Goal: Information Seeking & Learning: Learn about a topic

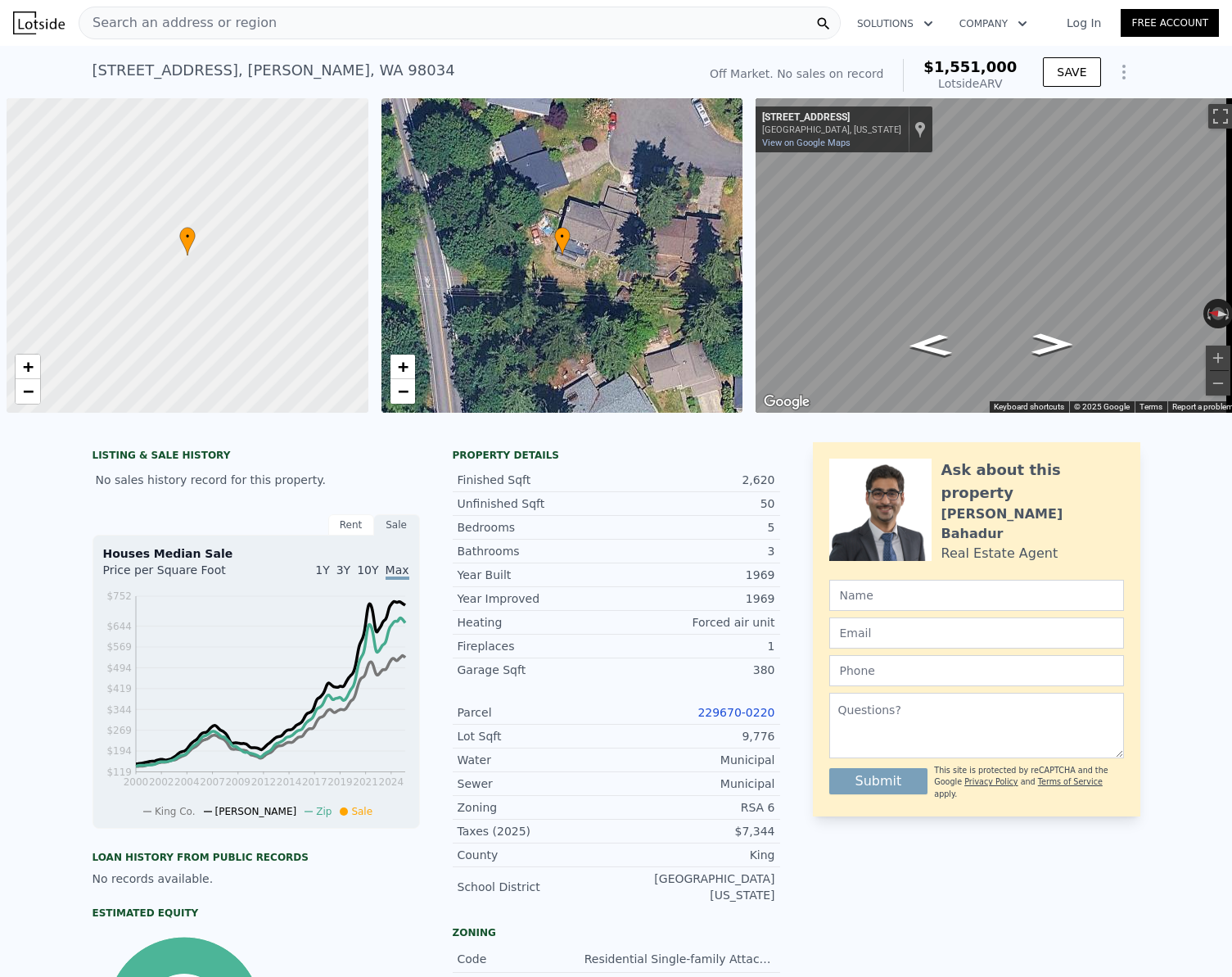
scroll to position [0, 6]
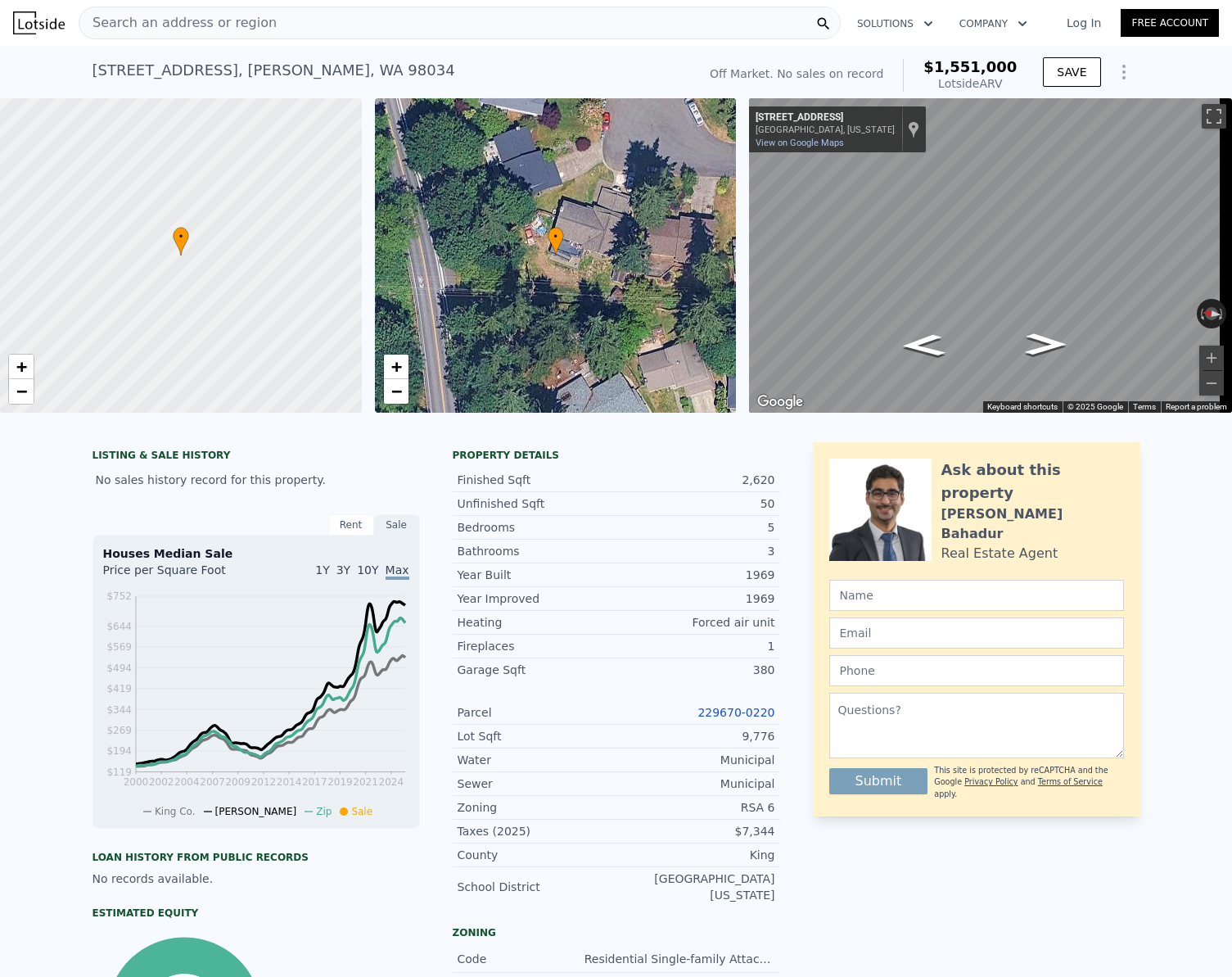
click at [474, 24] on div "Search an address or region" at bounding box center [460, 23] width 762 height 33
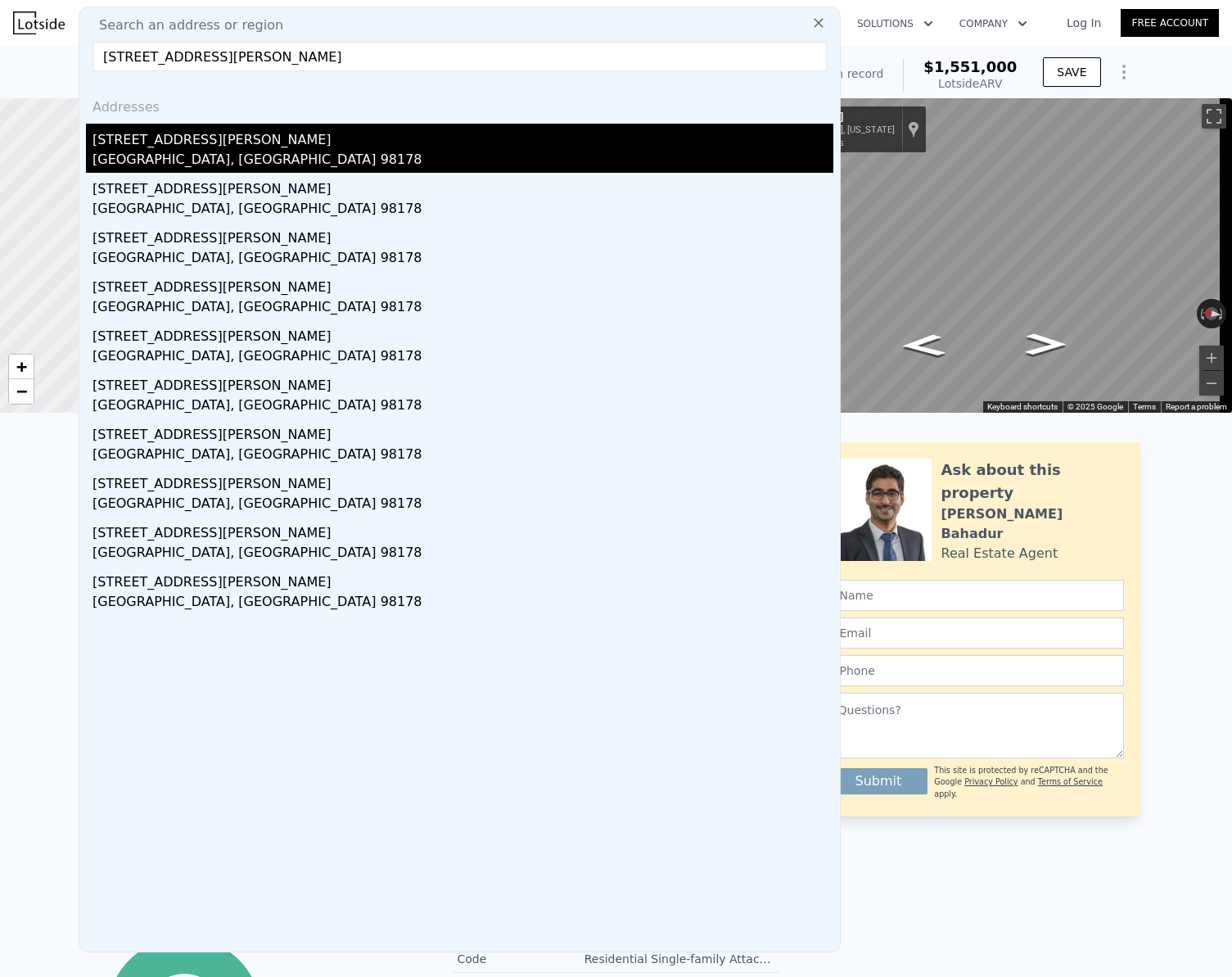
type input "[STREET_ADDRESS][PERSON_NAME]"
click at [188, 150] on div "[GEOGRAPHIC_DATA], [GEOGRAPHIC_DATA] 98178" at bounding box center [463, 161] width 741 height 23
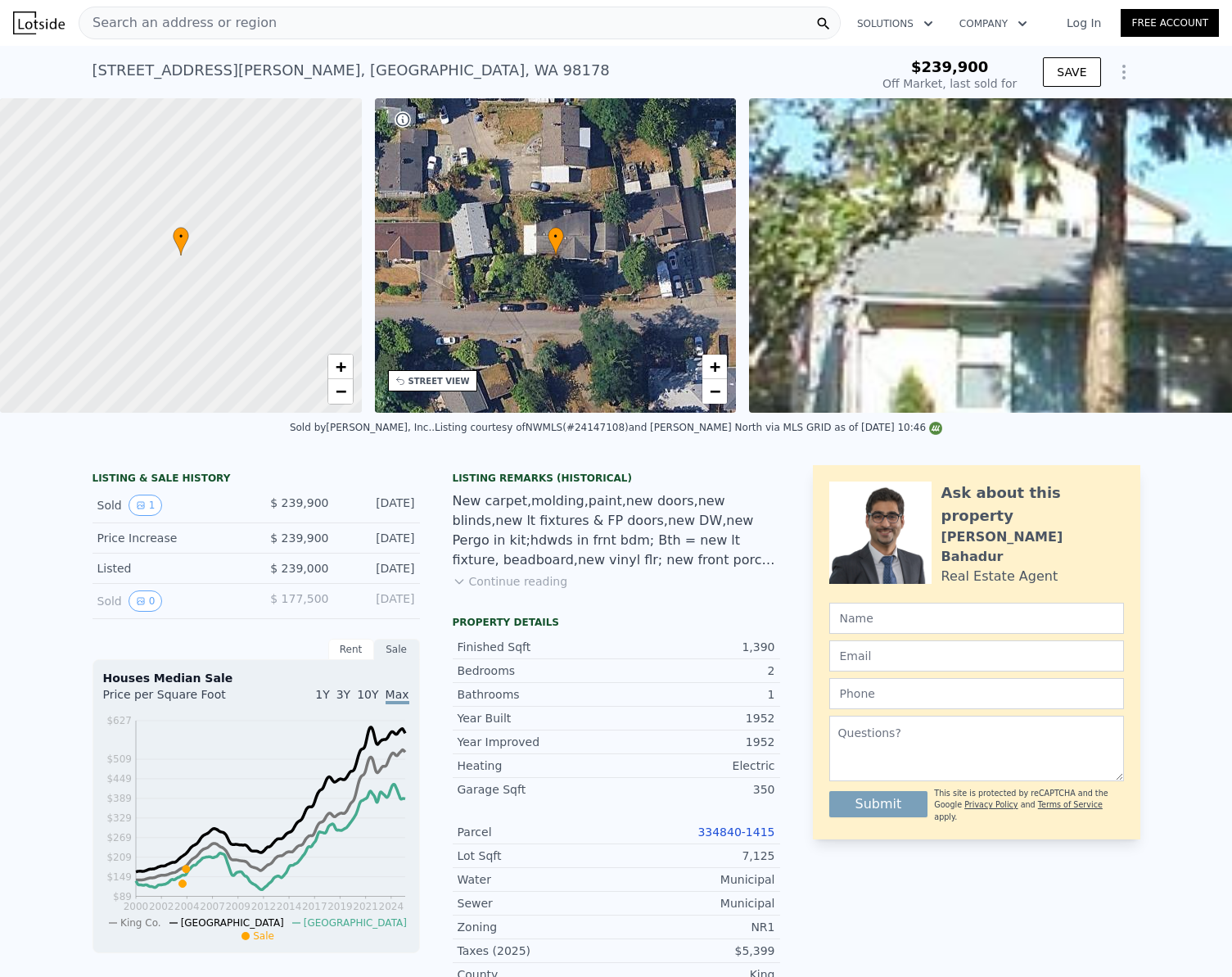
type input "$ 613,000"
type input "$ 311,085"
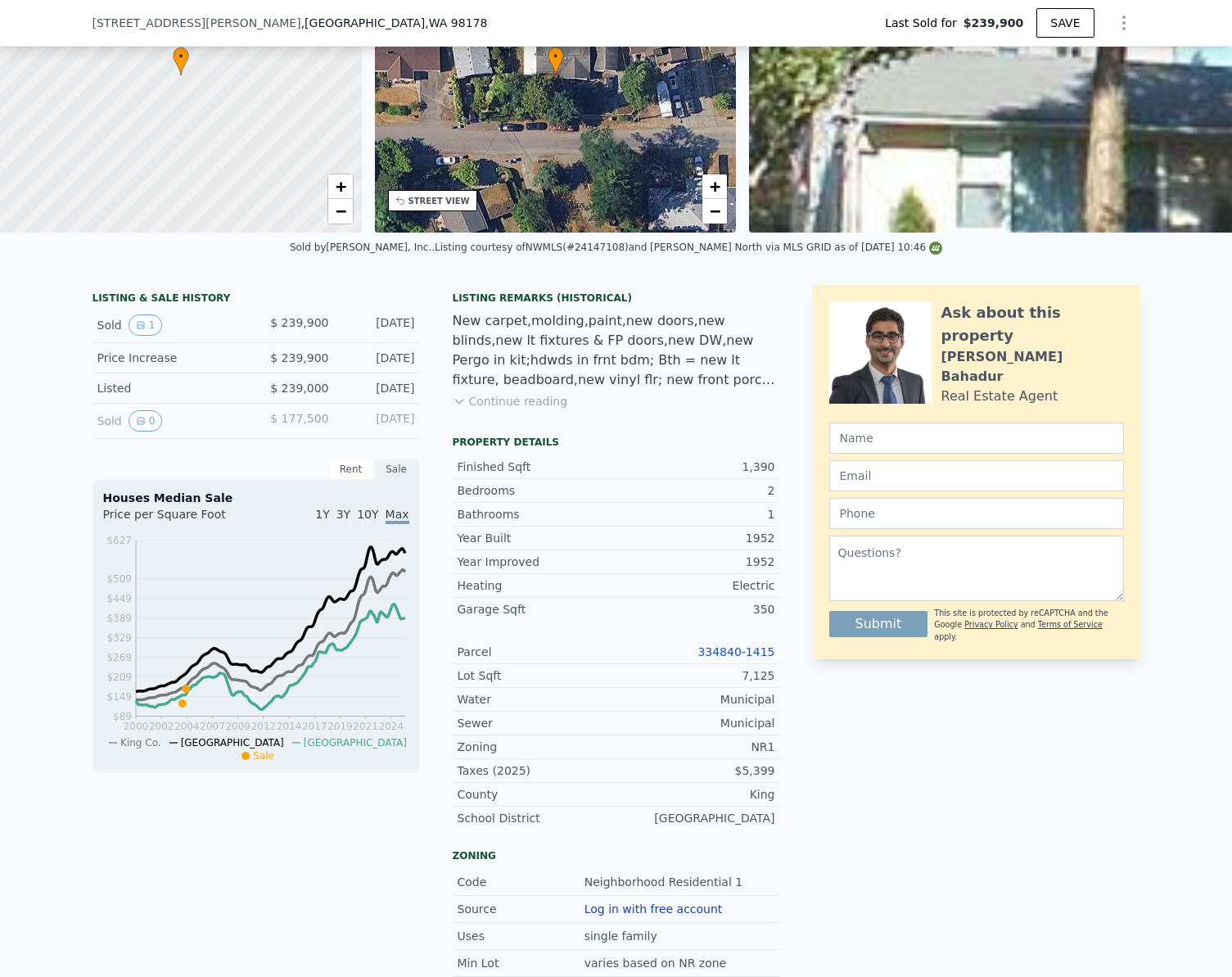
scroll to position [485, 0]
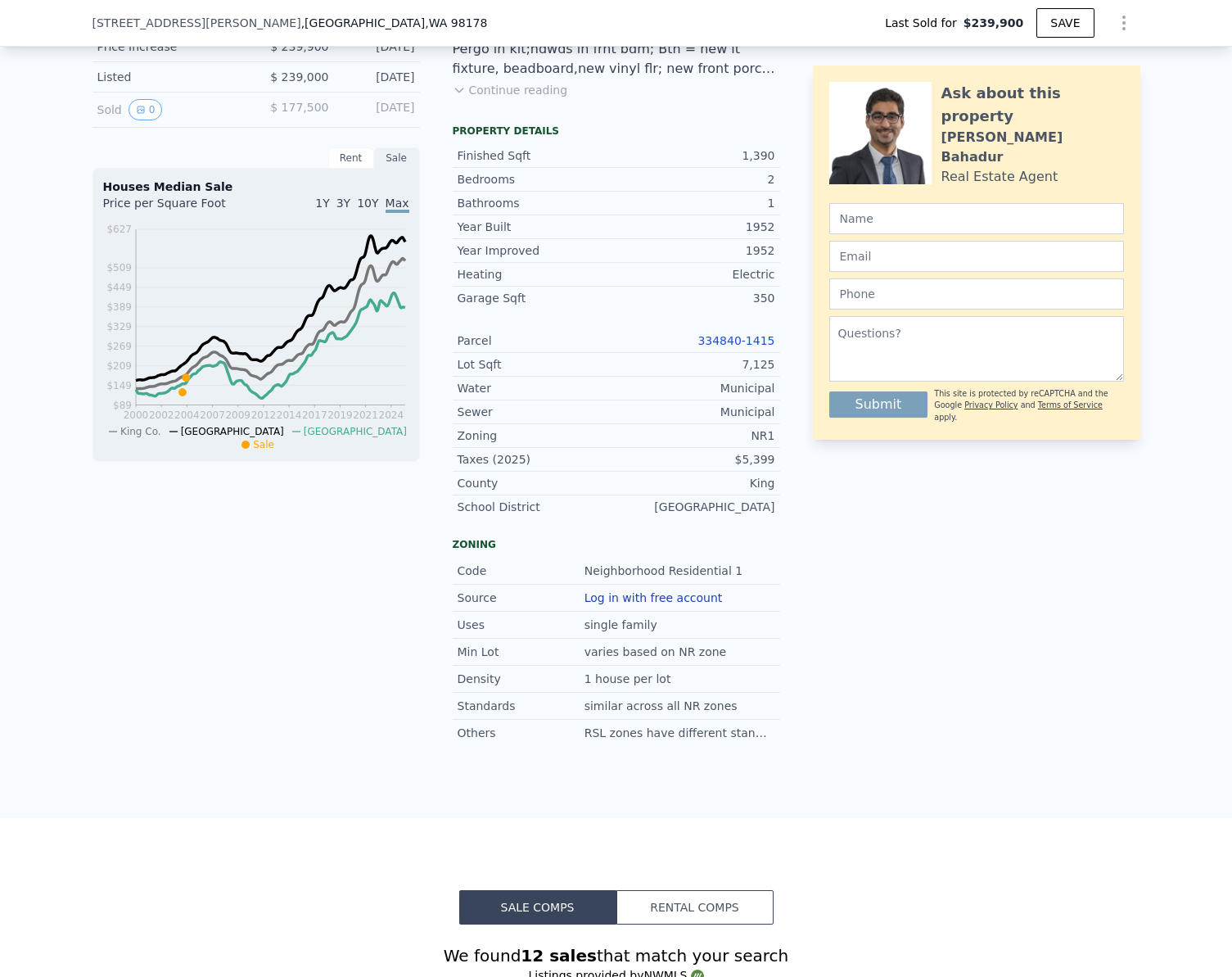
click at [726, 347] on link "334840-1415" at bounding box center [736, 340] width 77 height 13
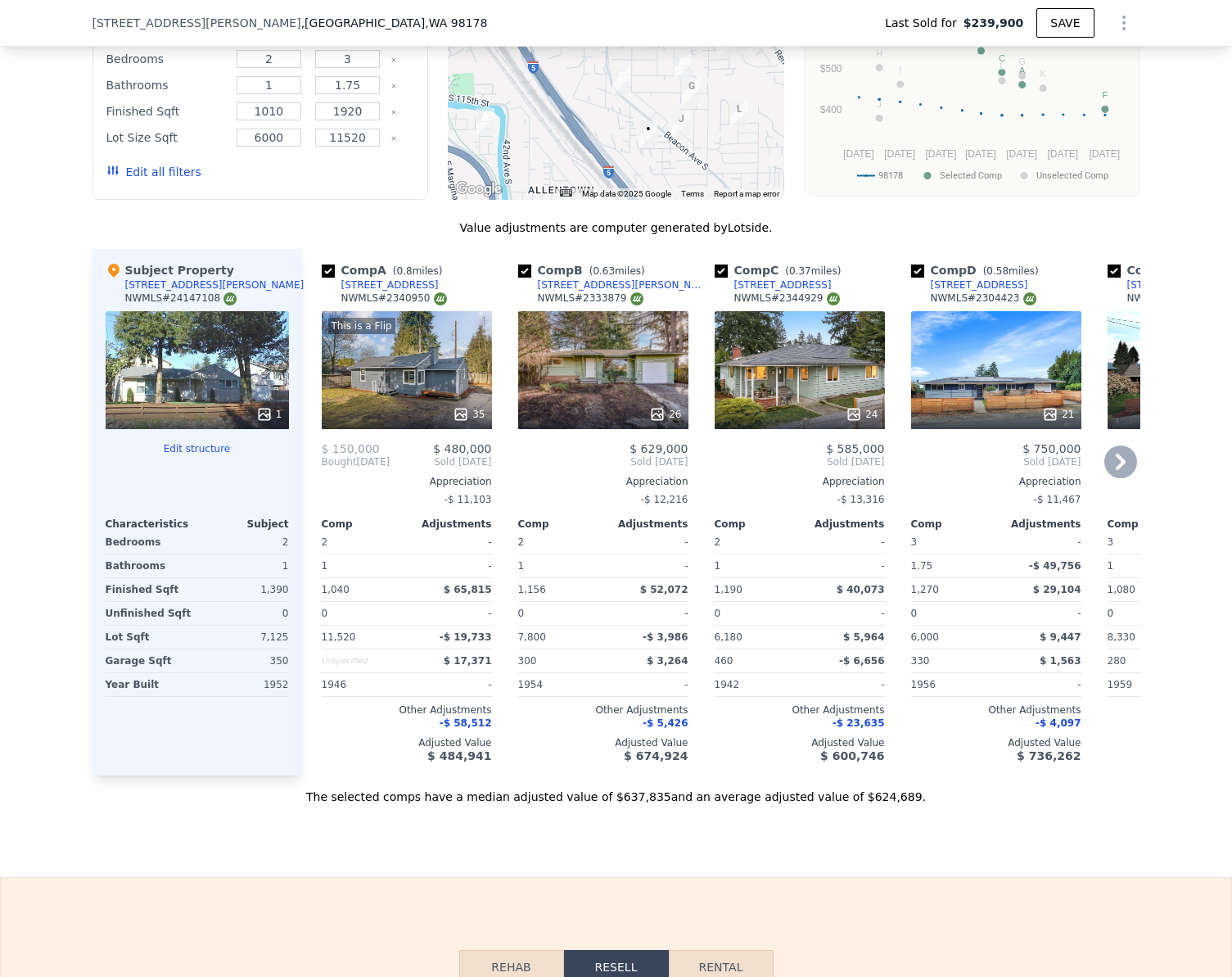
scroll to position [1549, 0]
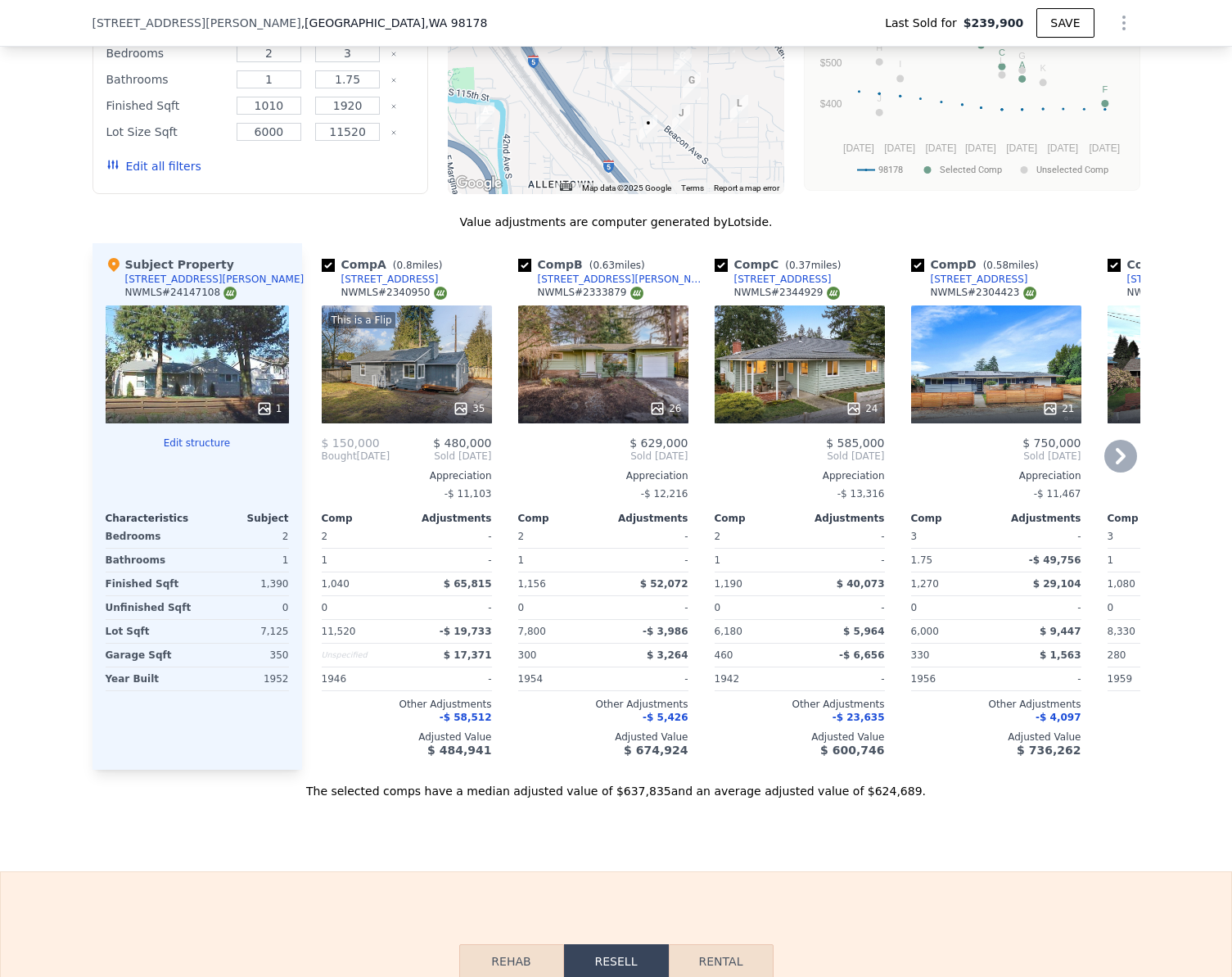
click at [430, 374] on div "This is a Flip 35" at bounding box center [407, 365] width 171 height 118
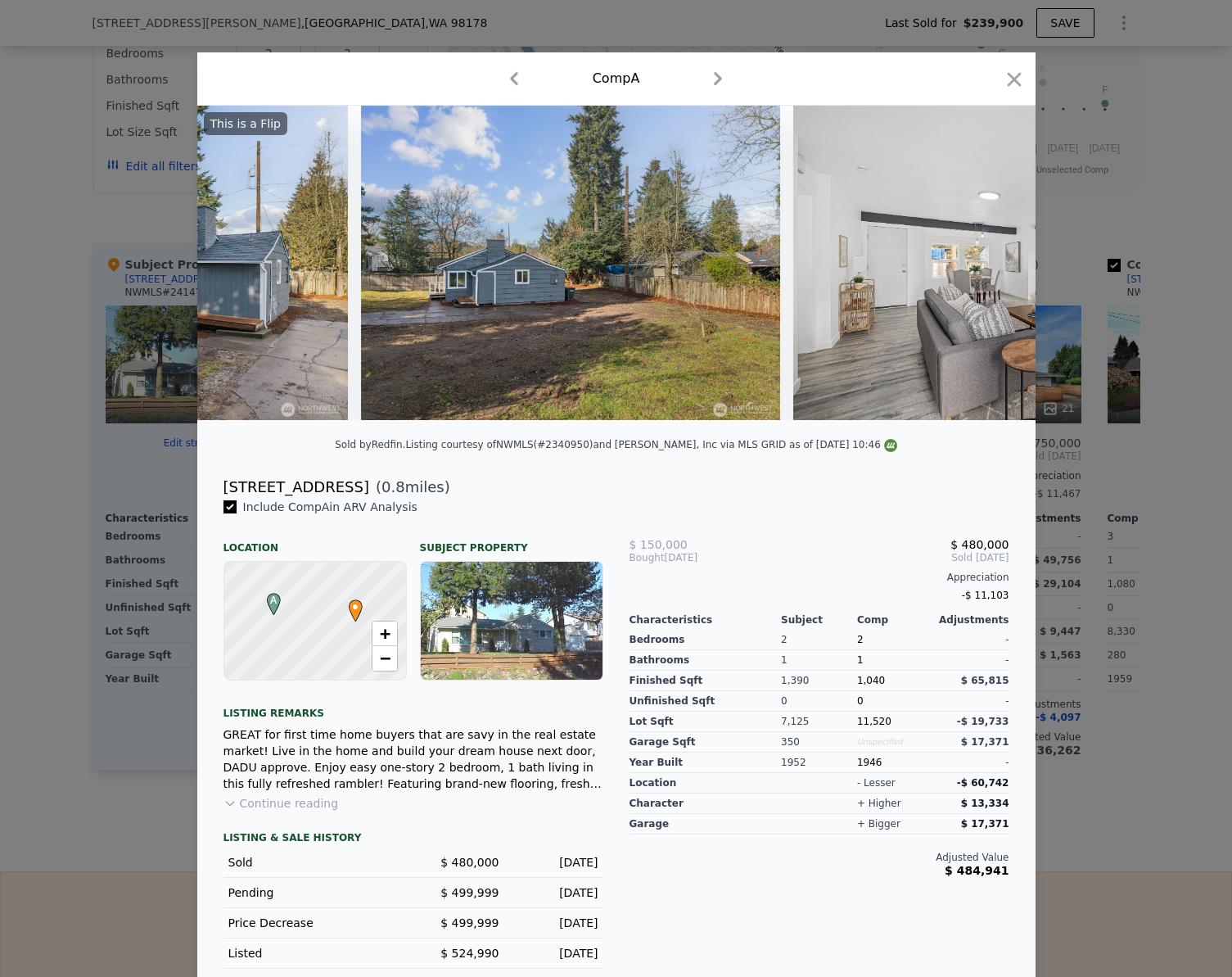
scroll to position [0, 286]
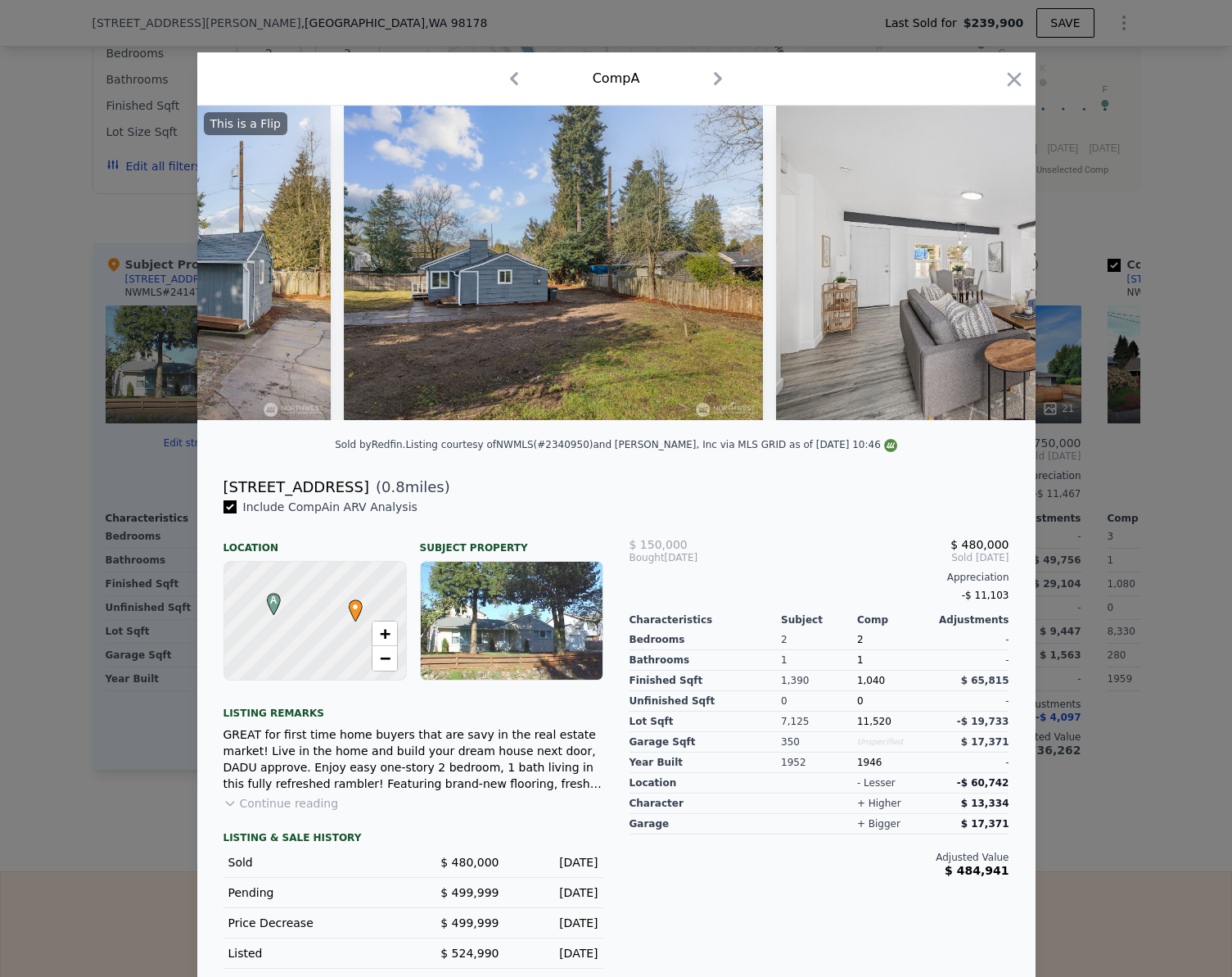
drag, startPoint x: 275, startPoint y: 432, endPoint x: 288, endPoint y: 433, distance: 13.0
click at [283, 432] on div "This is a Flip" at bounding box center [616, 269] width 838 height 327
click at [288, 433] on div "This is a Flip" at bounding box center [616, 269] width 838 height 327
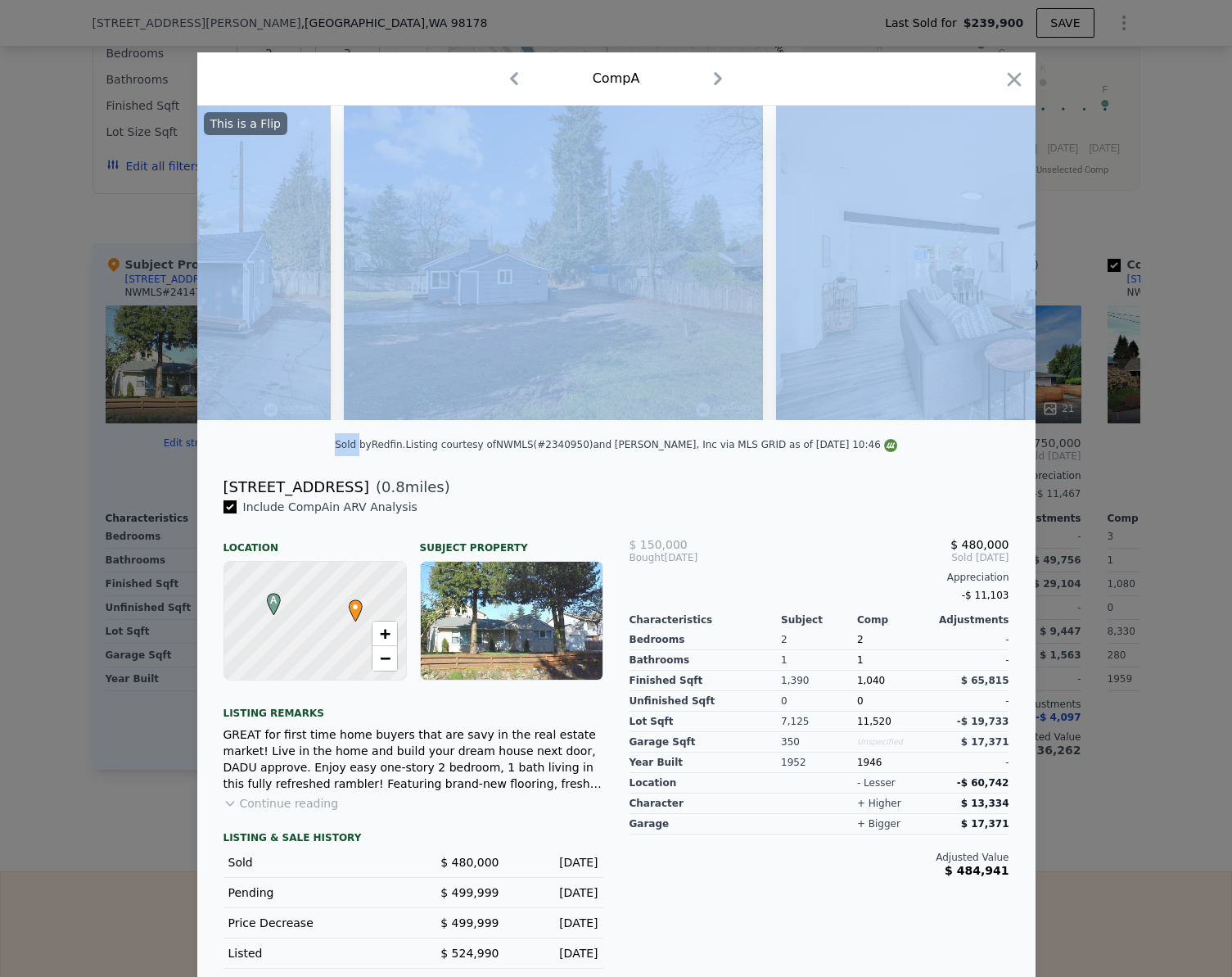
click at [288, 433] on div "This is a Flip" at bounding box center [616, 269] width 838 height 327
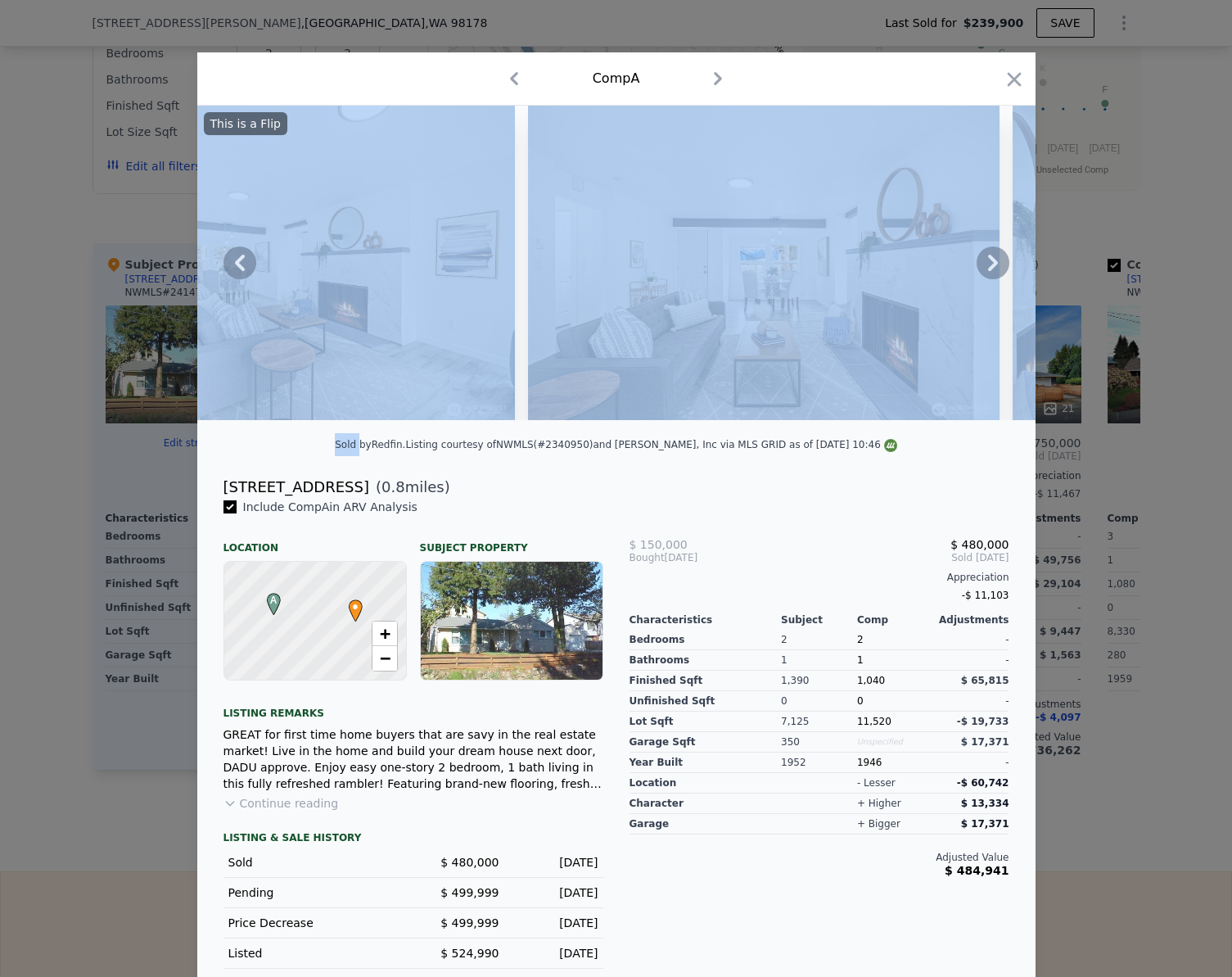
scroll to position [0, 1753]
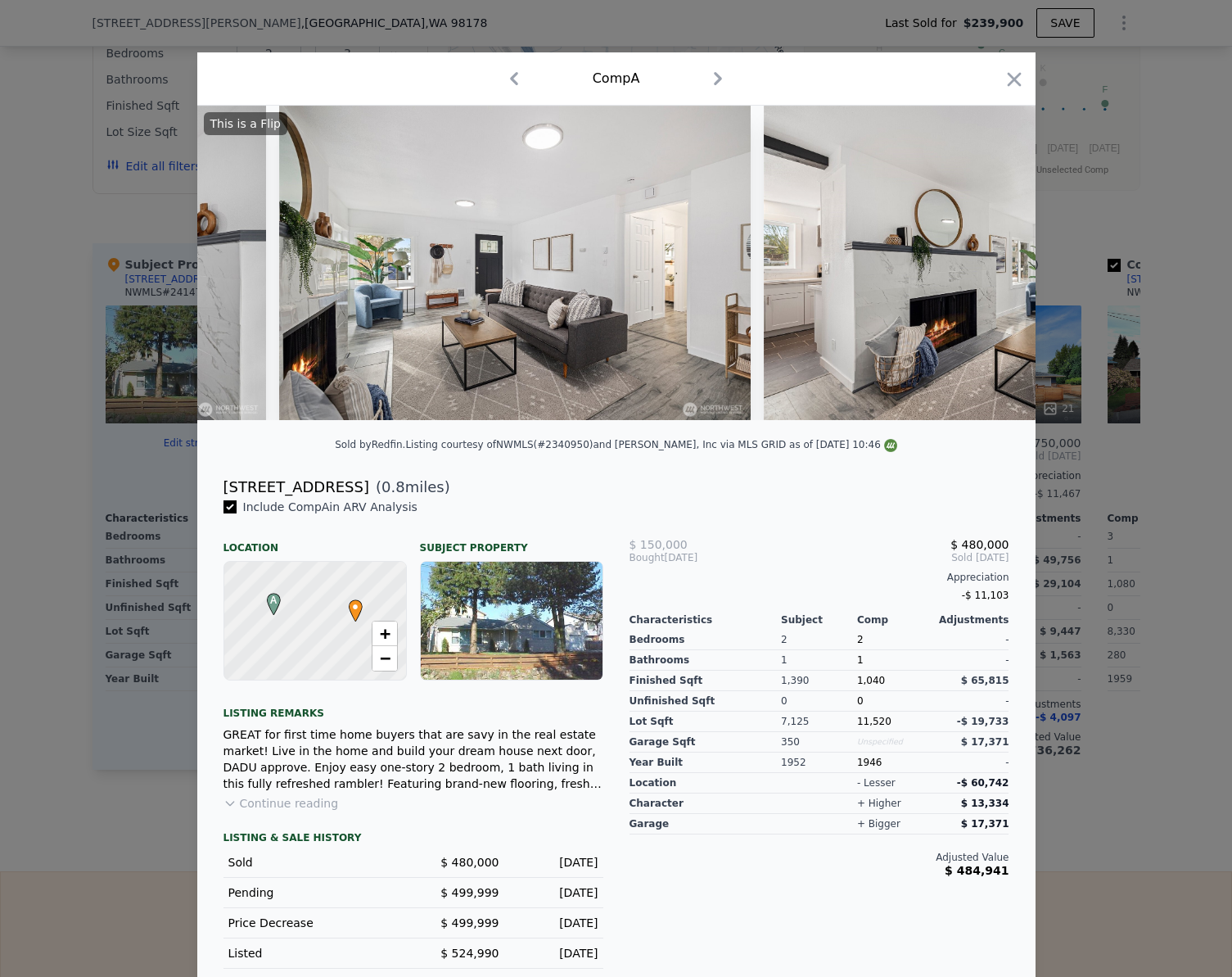
click at [455, 490] on div "[STREET_ADDRESS] ( 0.8 miles)" at bounding box center [616, 486] width 812 height 23
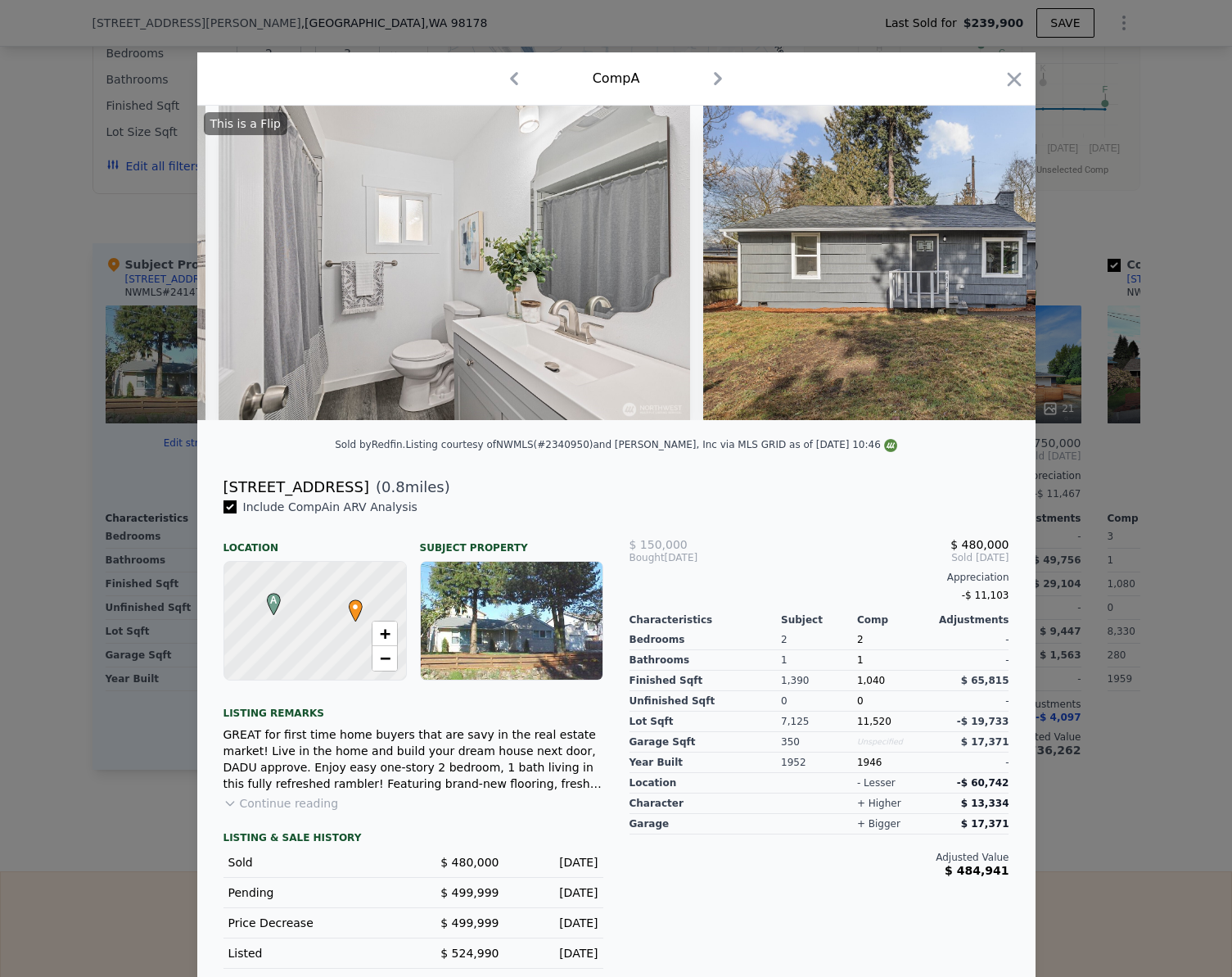
scroll to position [0, 9311]
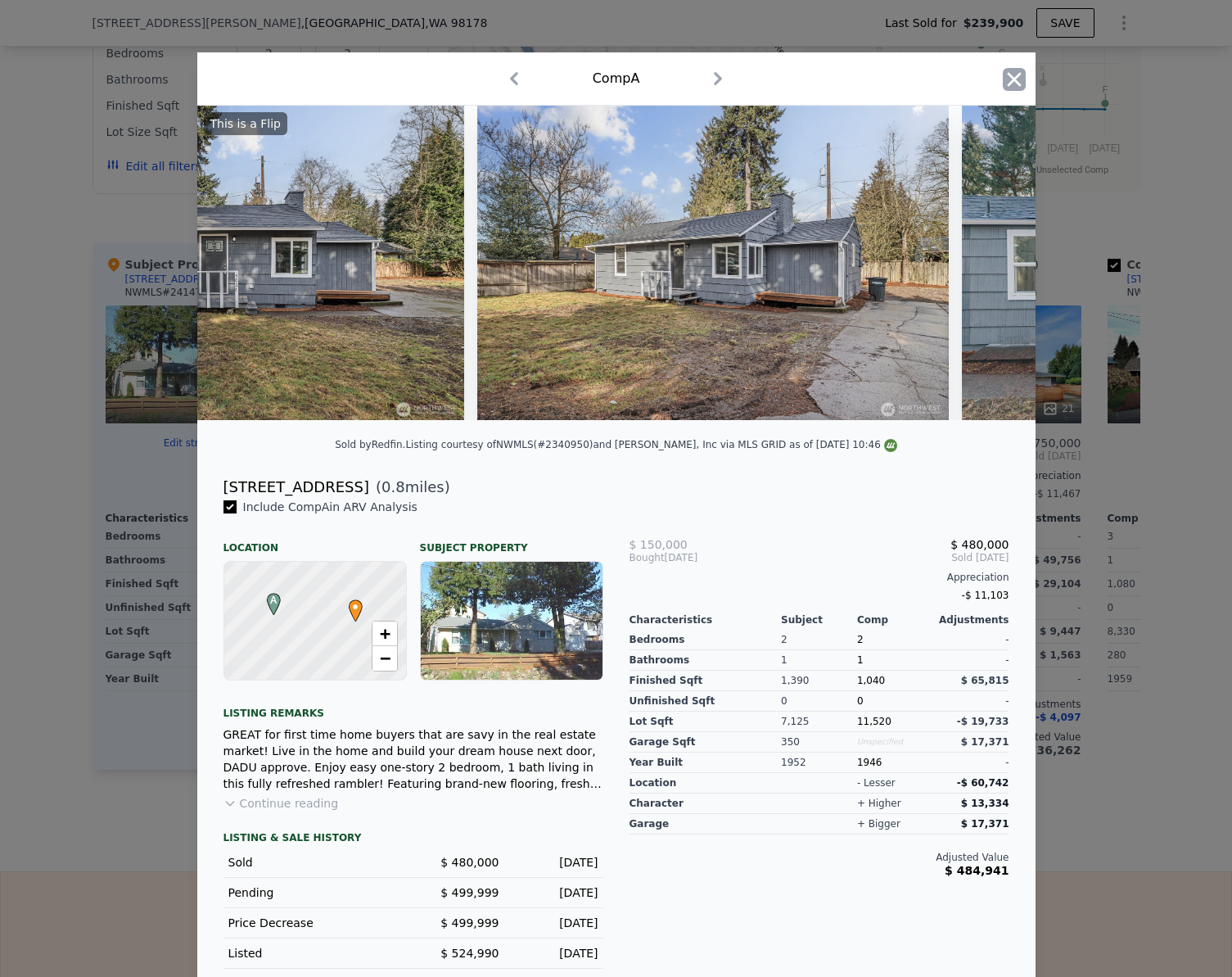
click at [1017, 77] on icon "button" at bounding box center [1013, 79] width 23 height 23
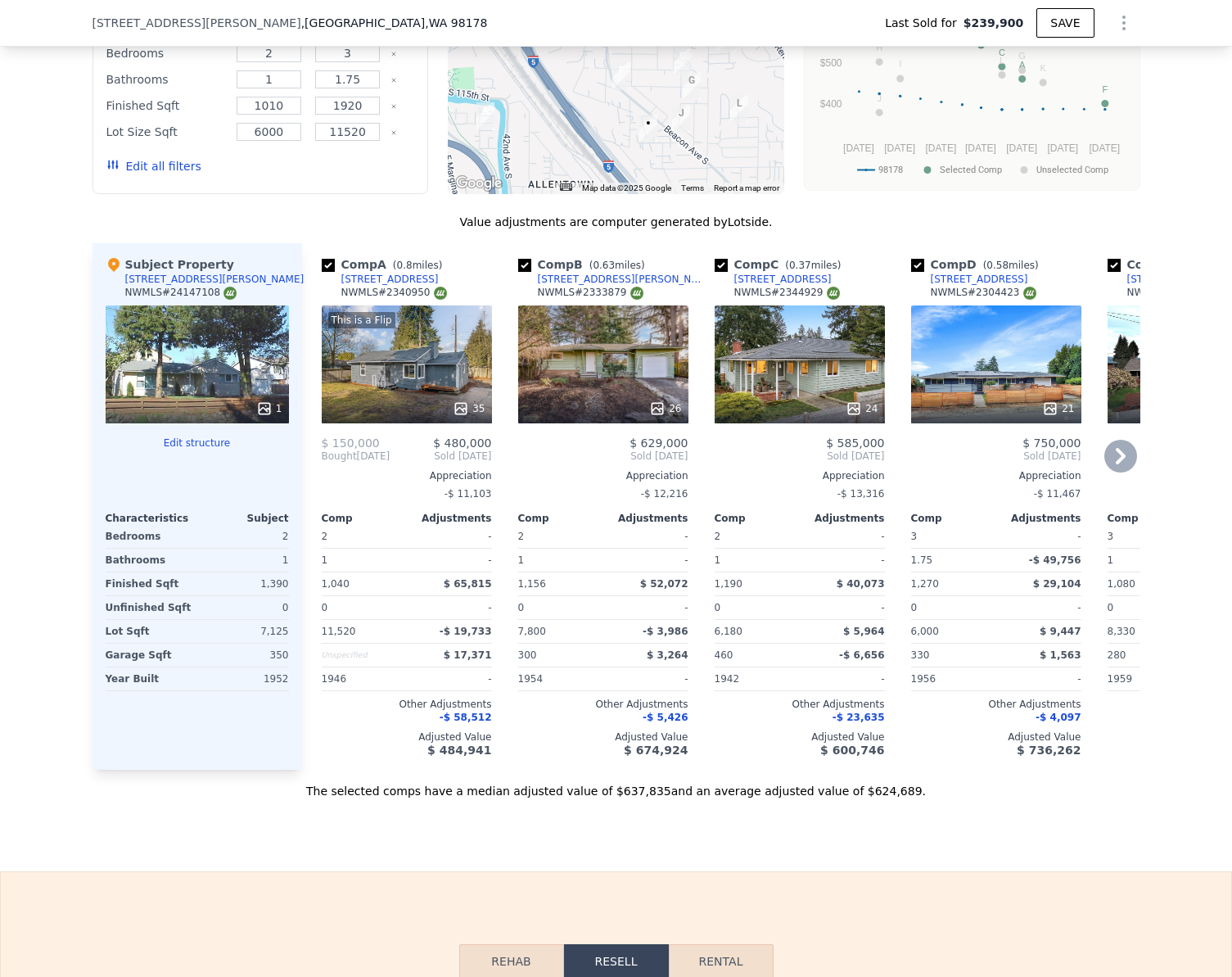
click at [1039, 382] on div "21" at bounding box center [996, 365] width 171 height 118
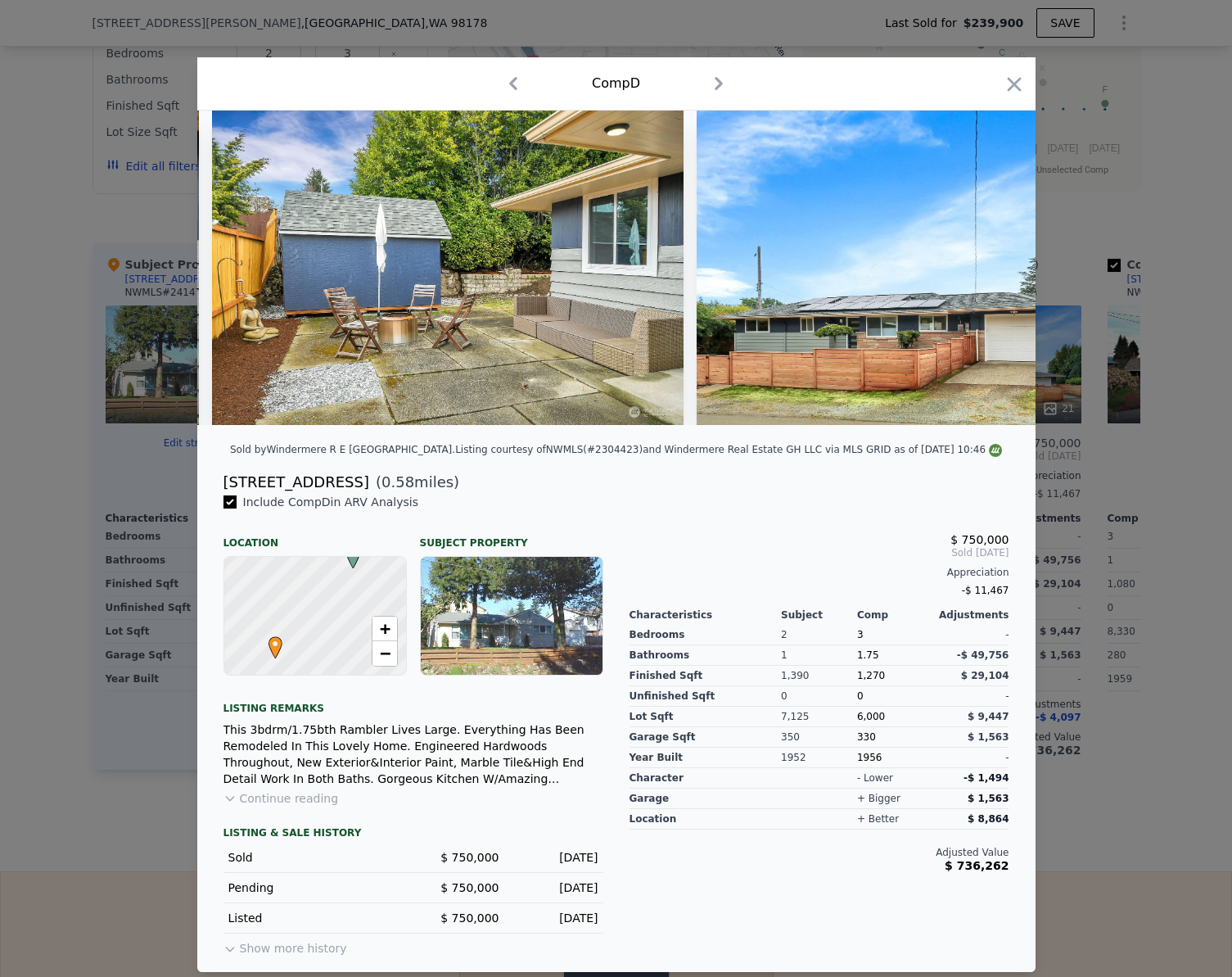
scroll to position [0, 8543]
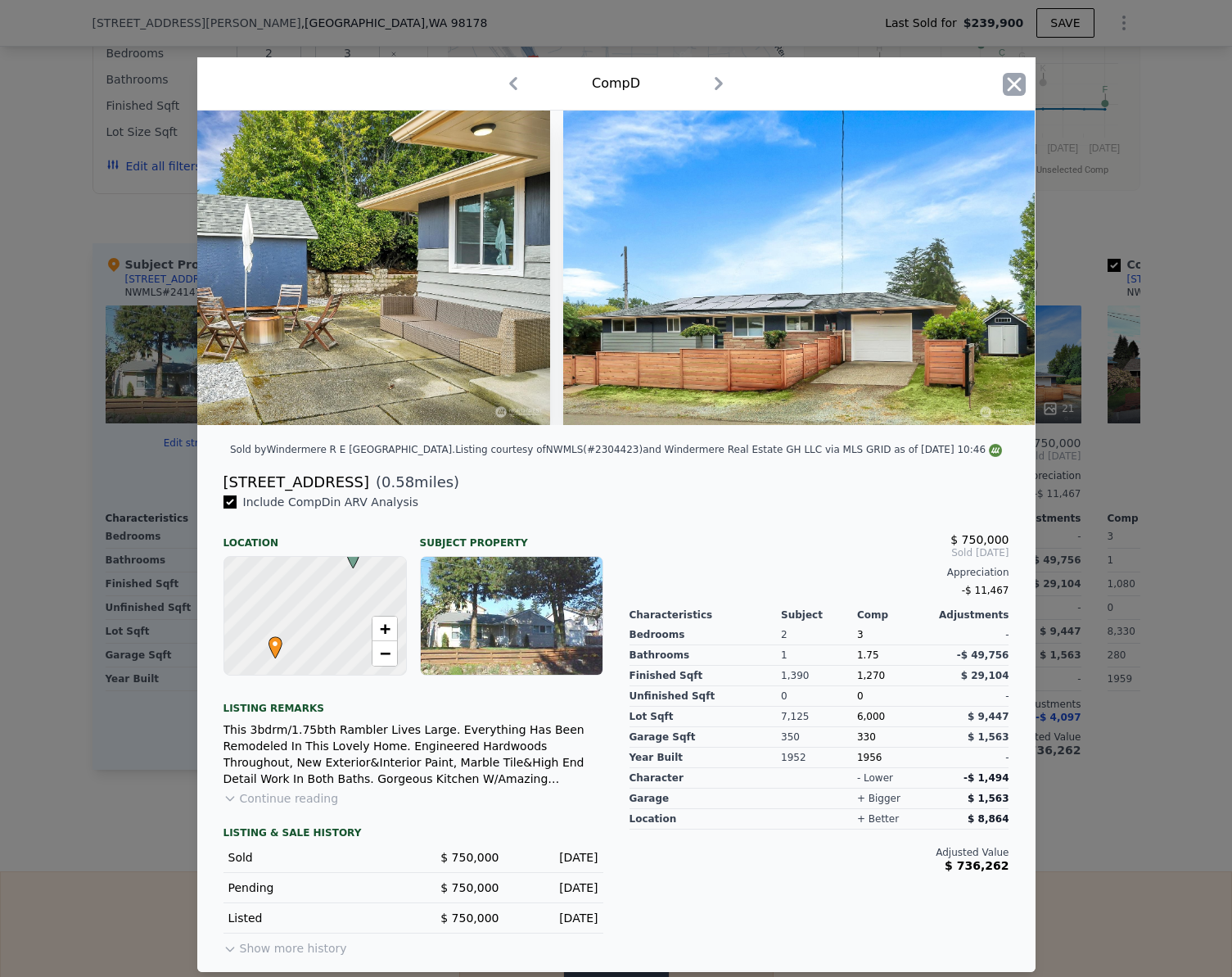
click at [1009, 84] on icon "button" at bounding box center [1013, 83] width 23 height 23
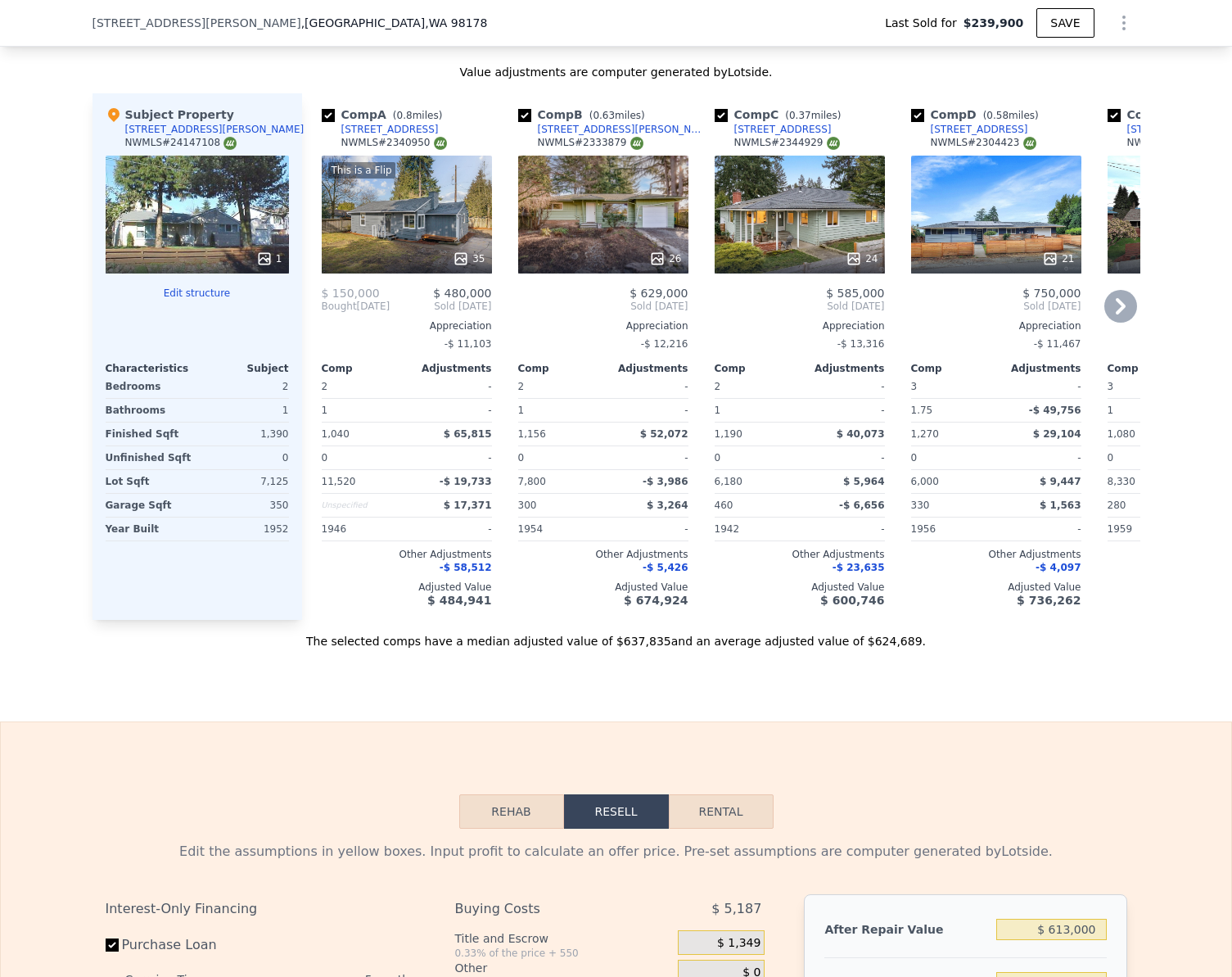
scroll to position [1549, 0]
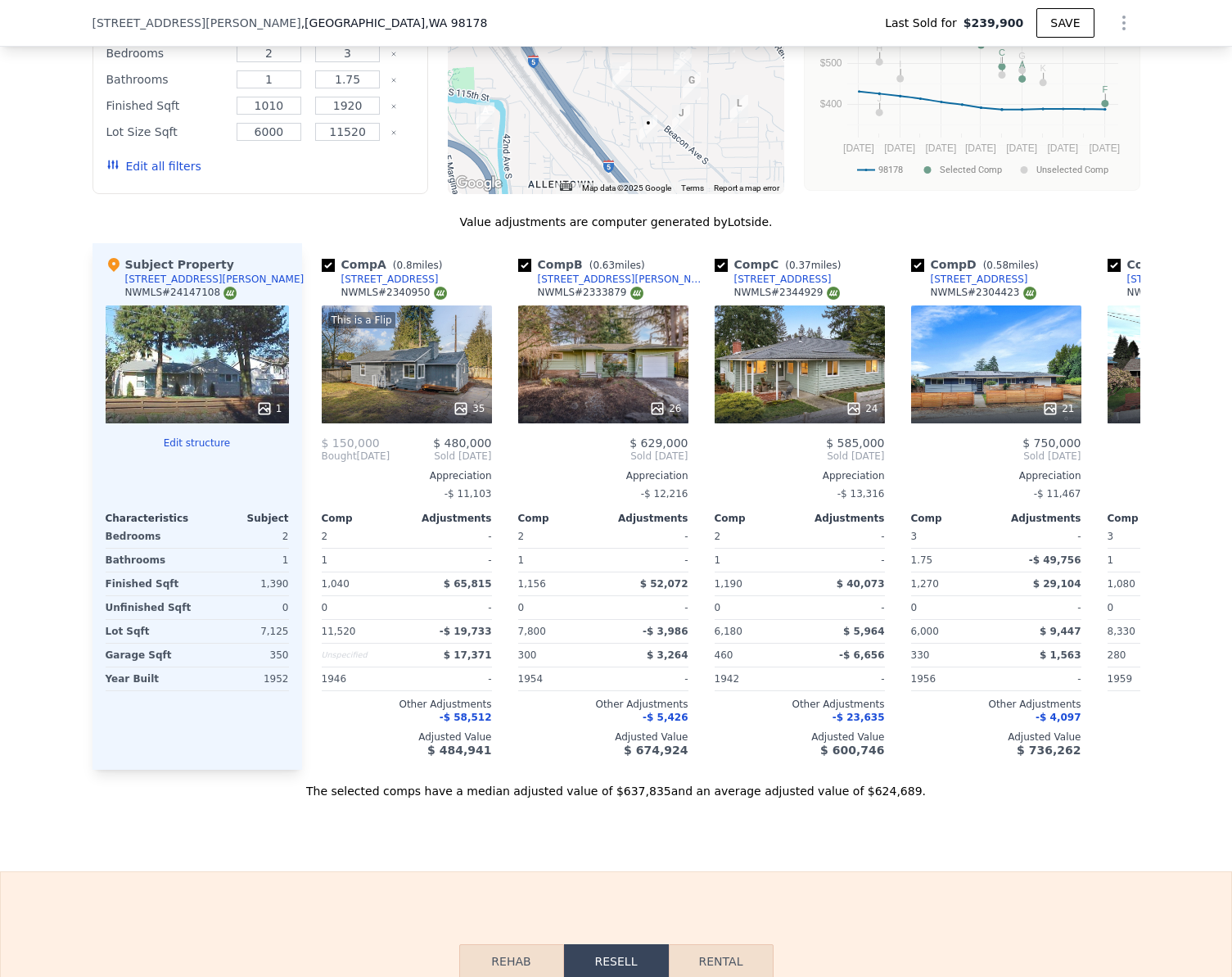
click at [183, 449] on button "Edit structure" at bounding box center [197, 443] width 183 height 13
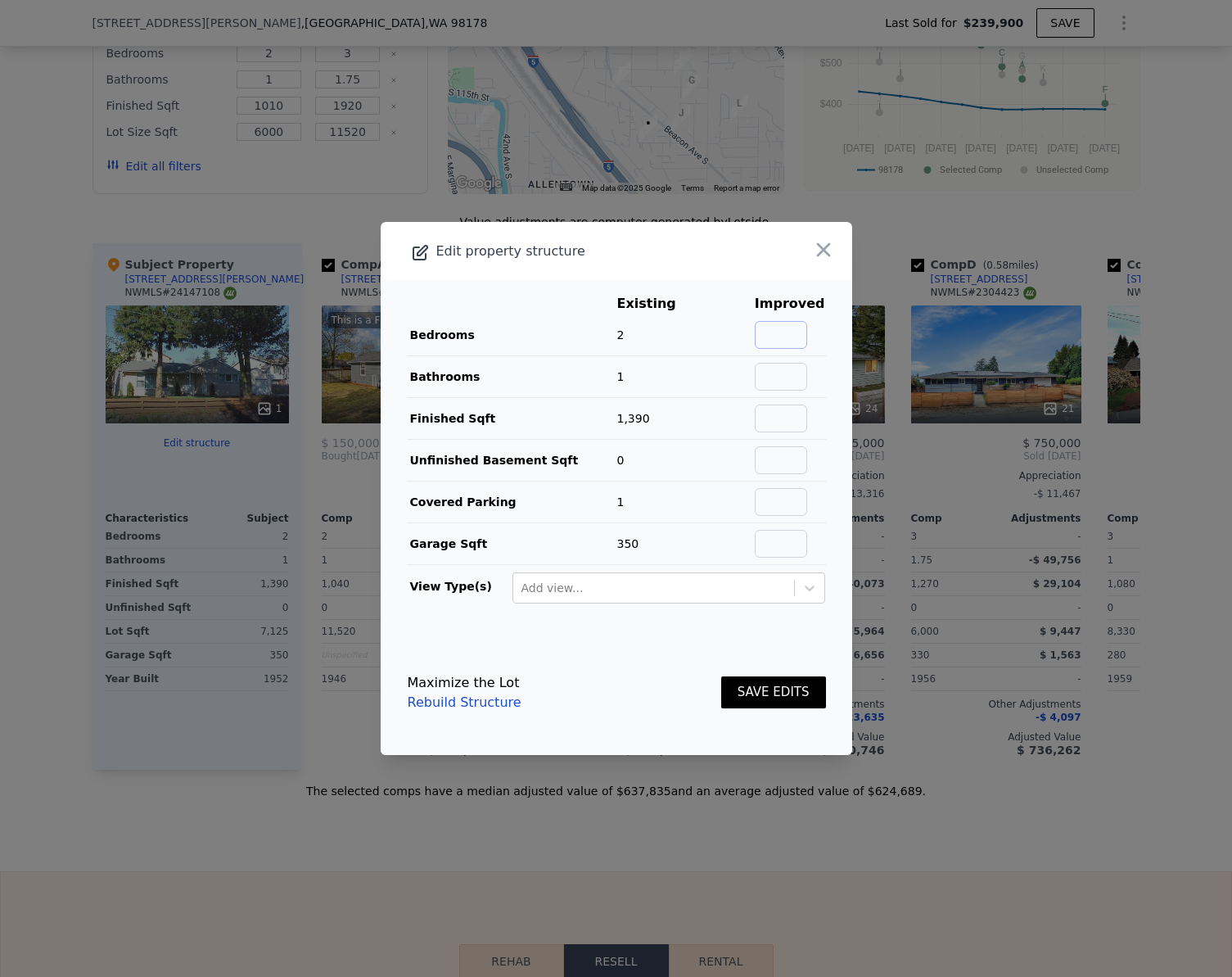
click at [793, 324] on input "text" at bounding box center [781, 335] width 53 height 28
type input "3"
click at [744, 697] on button "SAVE EDITS" at bounding box center [774, 691] width 105 height 32
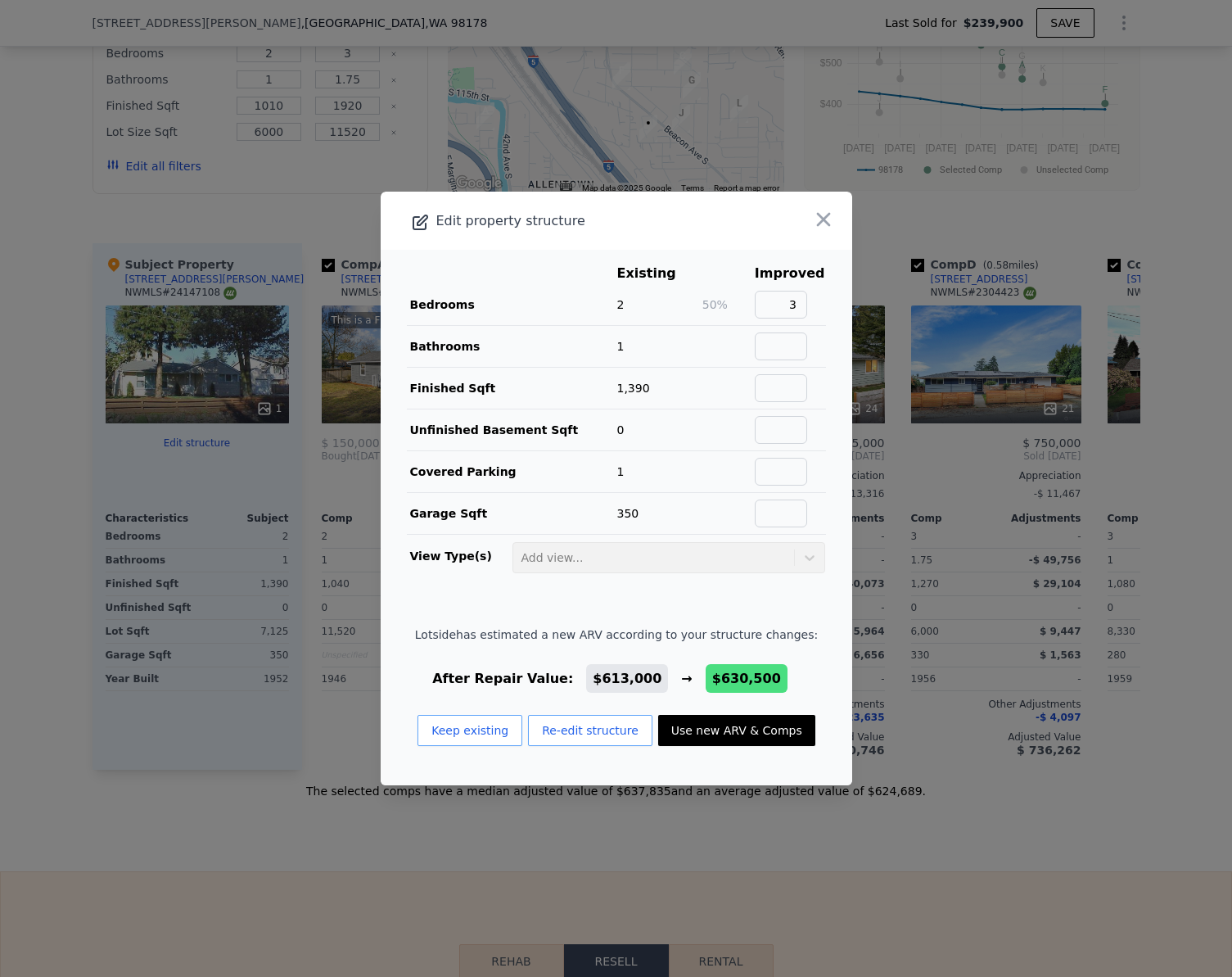
click at [709, 738] on button "Use new ARV & Comps" at bounding box center [737, 730] width 157 height 31
checkbox input "false"
checkbox input "true"
type input "$ 630,500"
type input "$ 327,309"
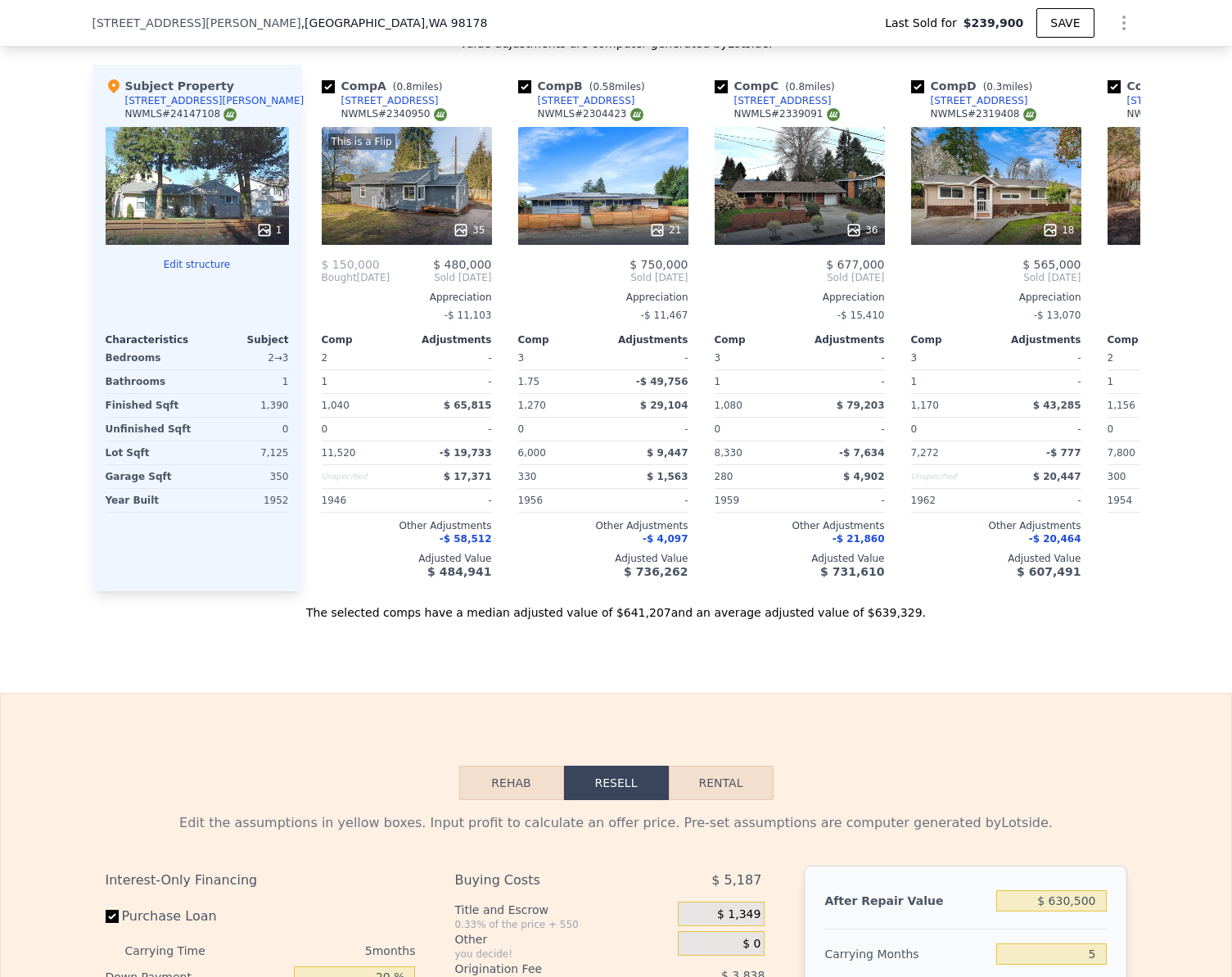
scroll to position [1632, 0]
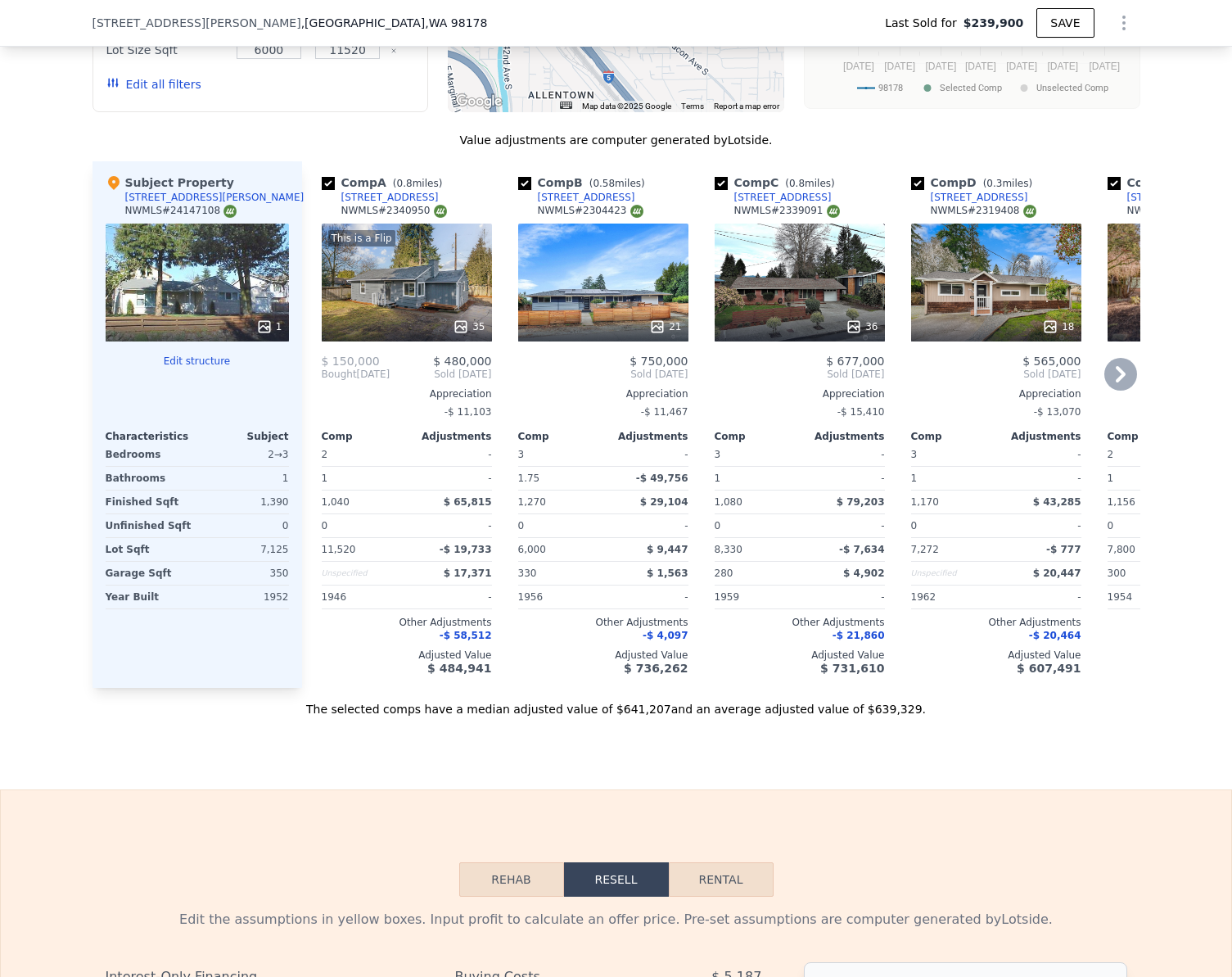
click at [1006, 288] on div "18" at bounding box center [996, 282] width 171 height 118
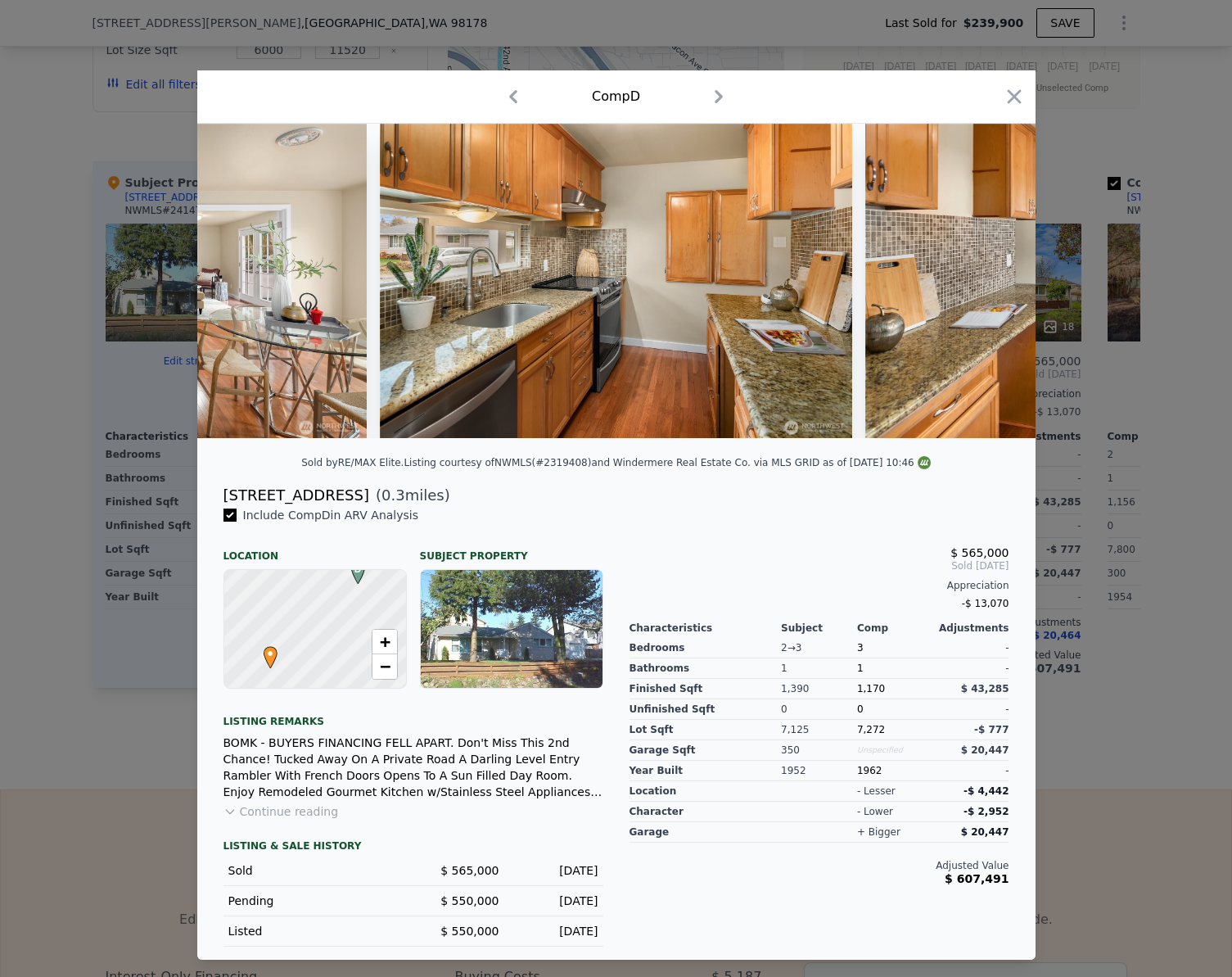
scroll to position [0, 2866]
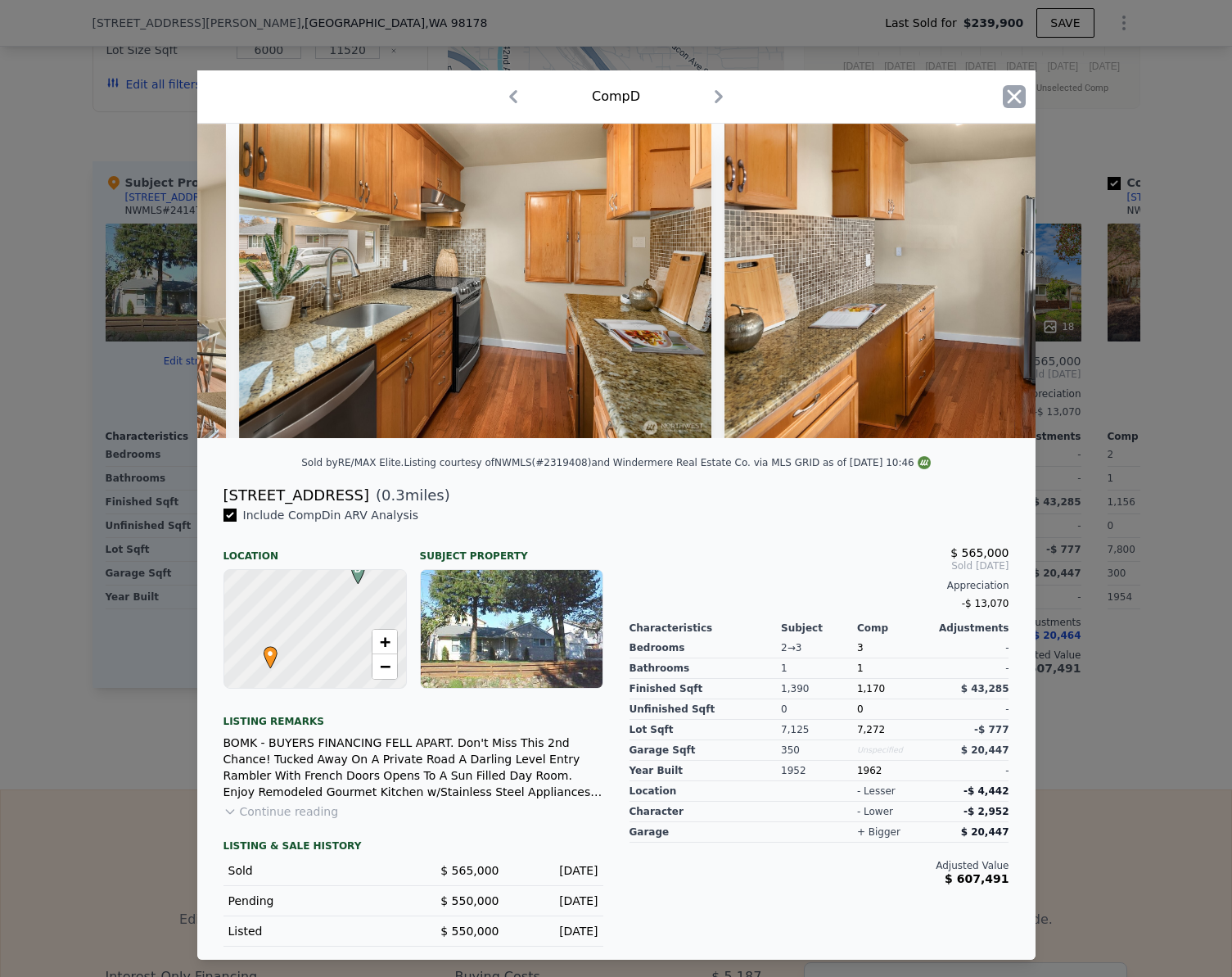
click at [1008, 87] on icon "button" at bounding box center [1013, 96] width 23 height 23
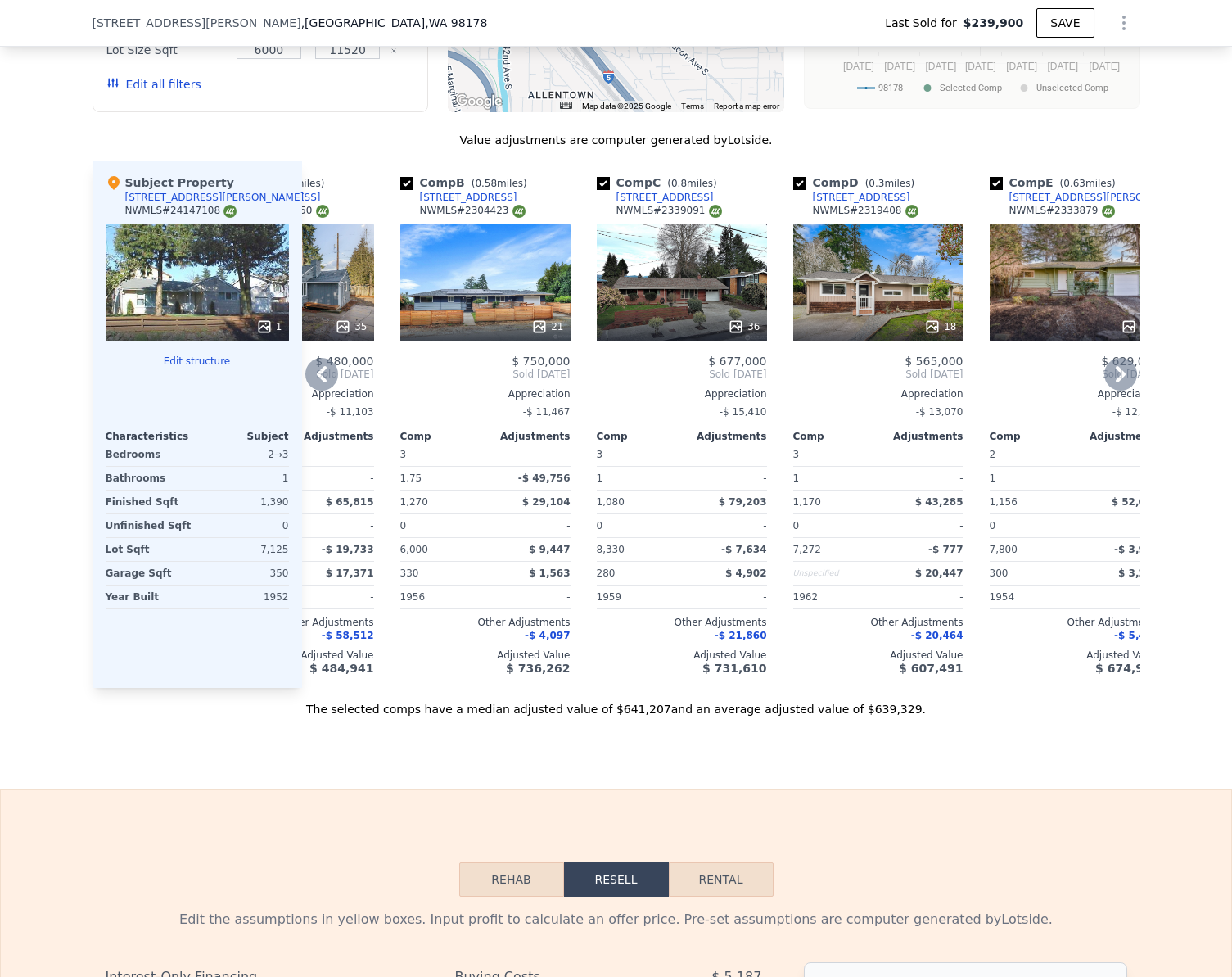
scroll to position [1304, 0]
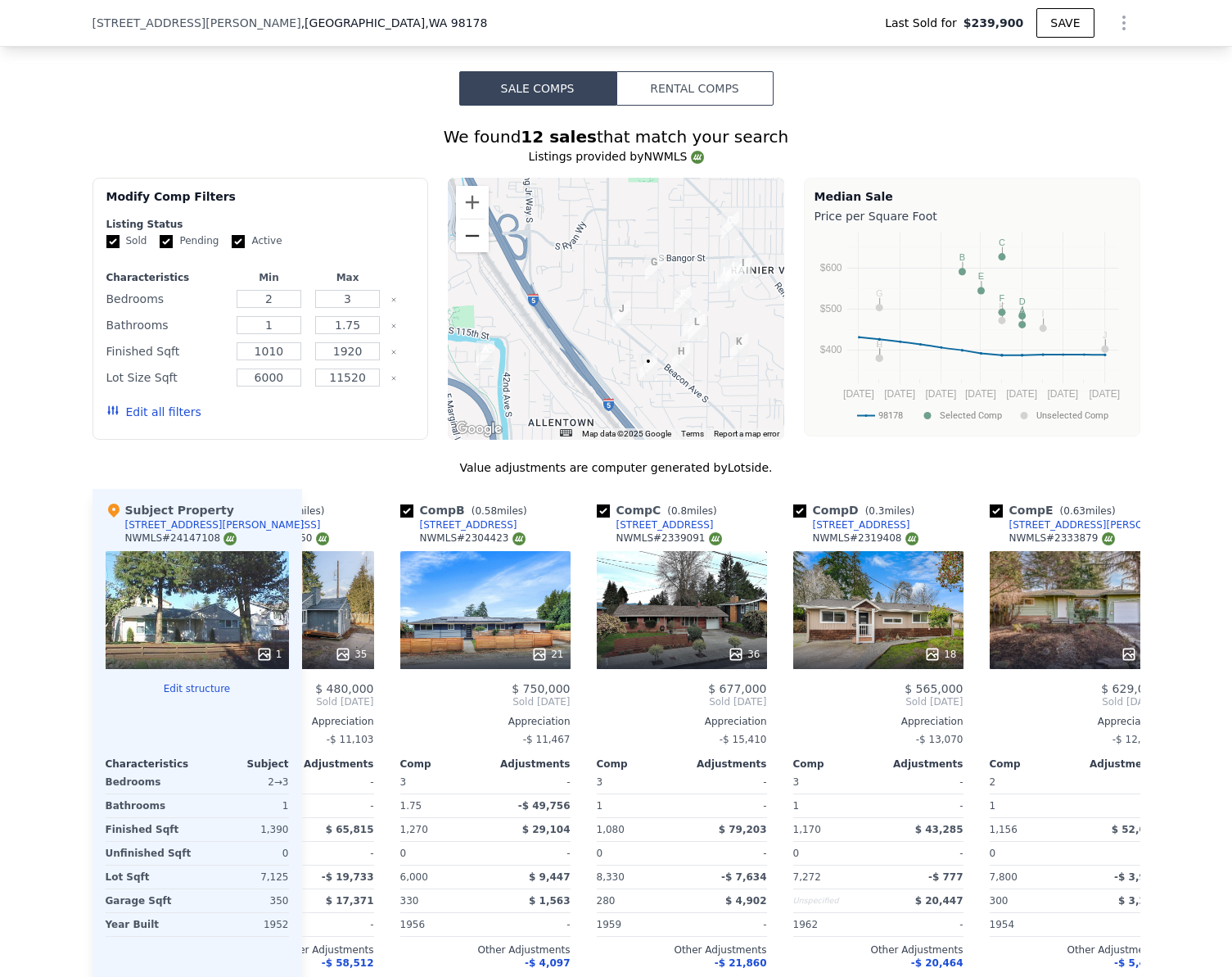
click at [465, 249] on button "Zoom out" at bounding box center [473, 236] width 33 height 33
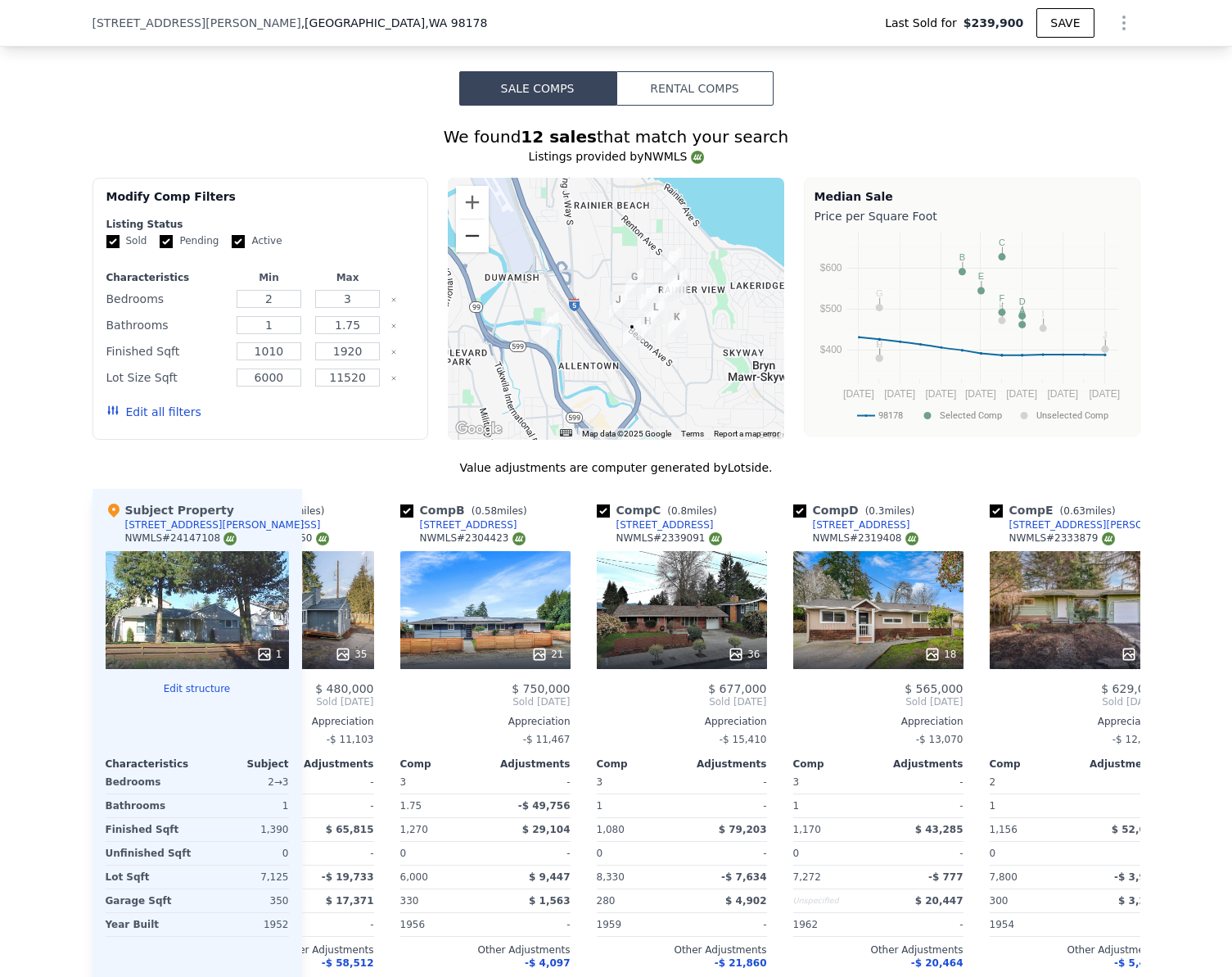
click at [466, 249] on button "Zoom out" at bounding box center [473, 236] width 33 height 33
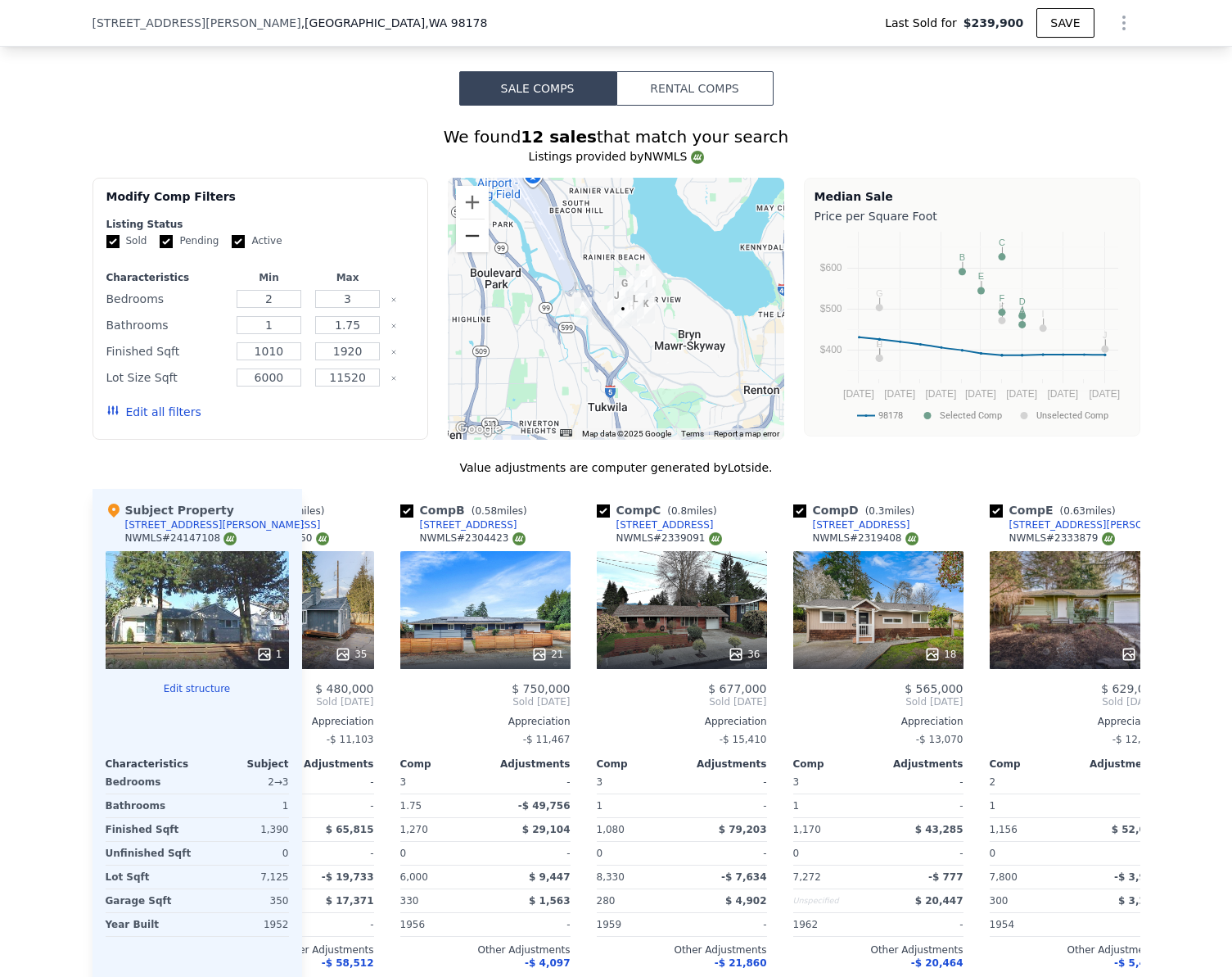
click at [466, 249] on button "Zoom out" at bounding box center [473, 236] width 33 height 33
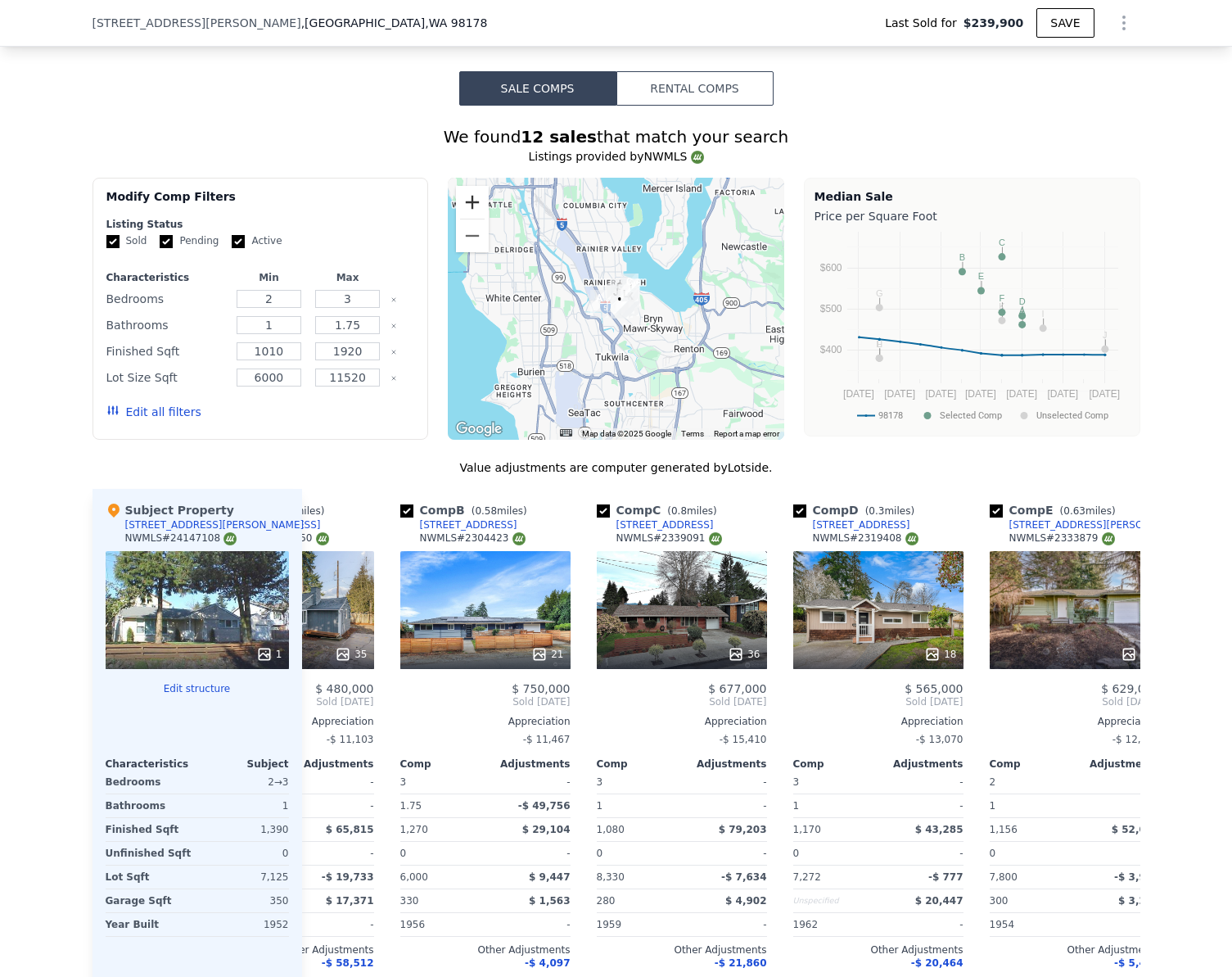
click at [465, 217] on button "Zoom in" at bounding box center [473, 202] width 33 height 33
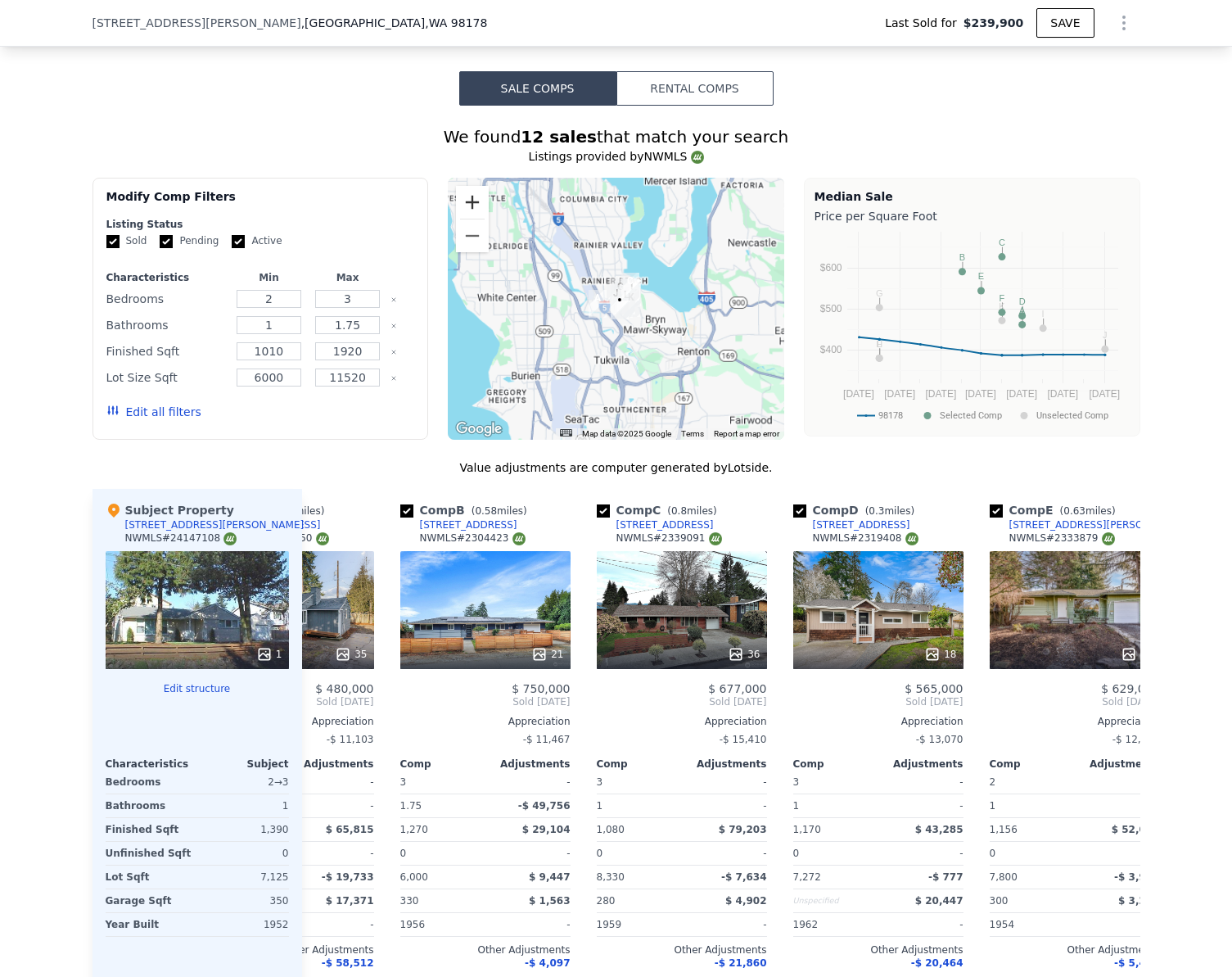
click at [465, 217] on button "Zoom in" at bounding box center [473, 202] width 33 height 33
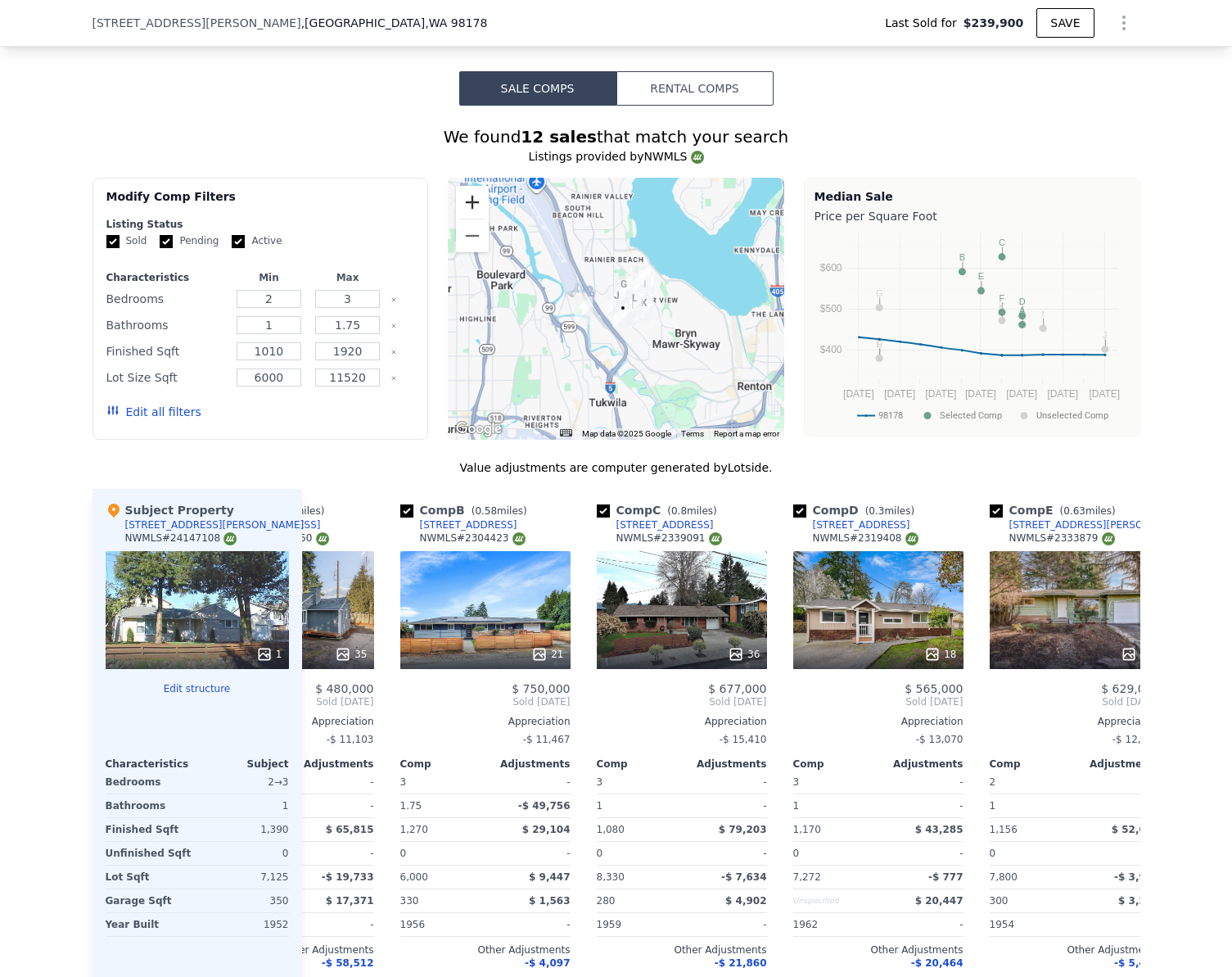
click at [465, 217] on button "Zoom in" at bounding box center [473, 202] width 33 height 33
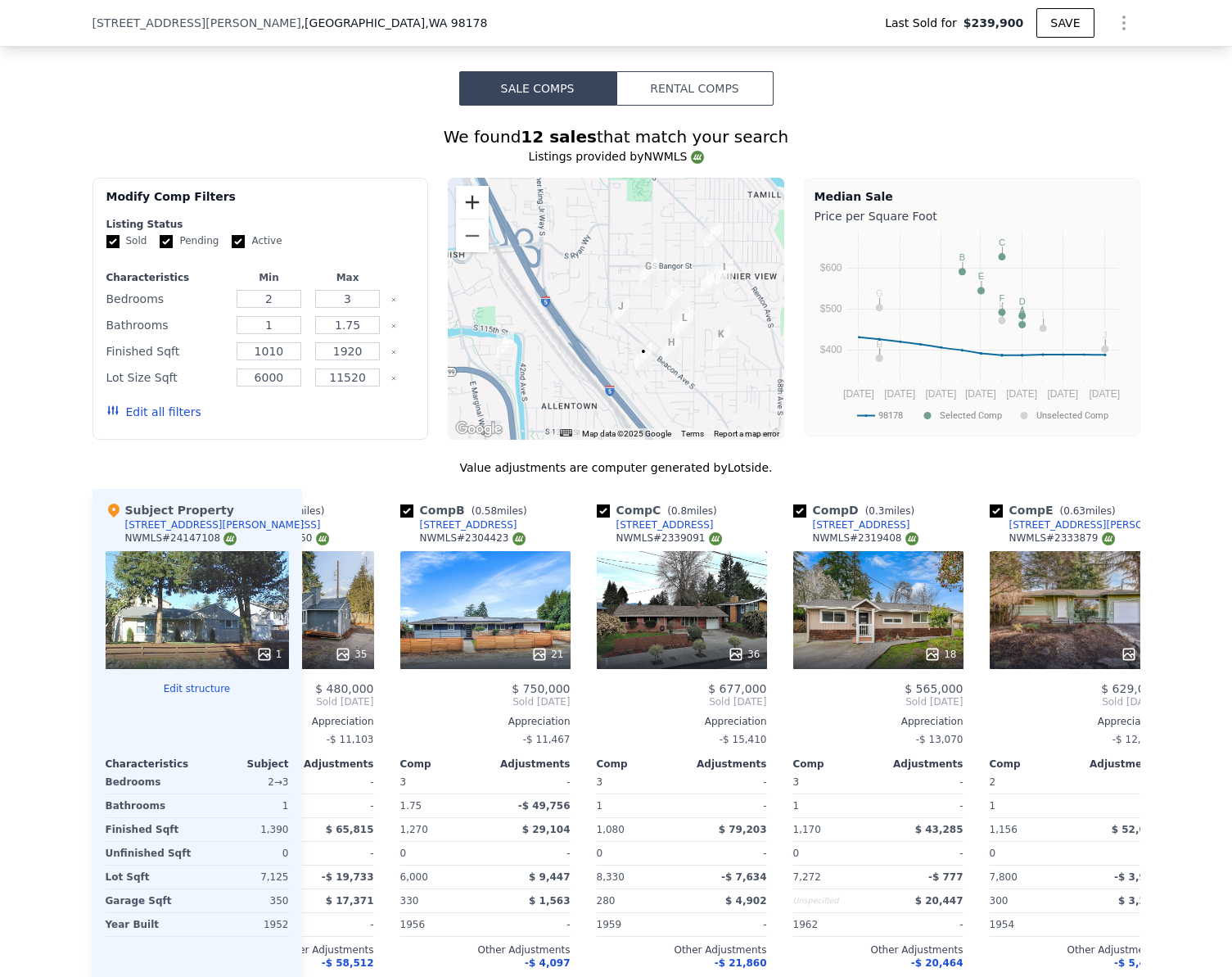
click at [465, 217] on button "Zoom in" at bounding box center [473, 202] width 33 height 33
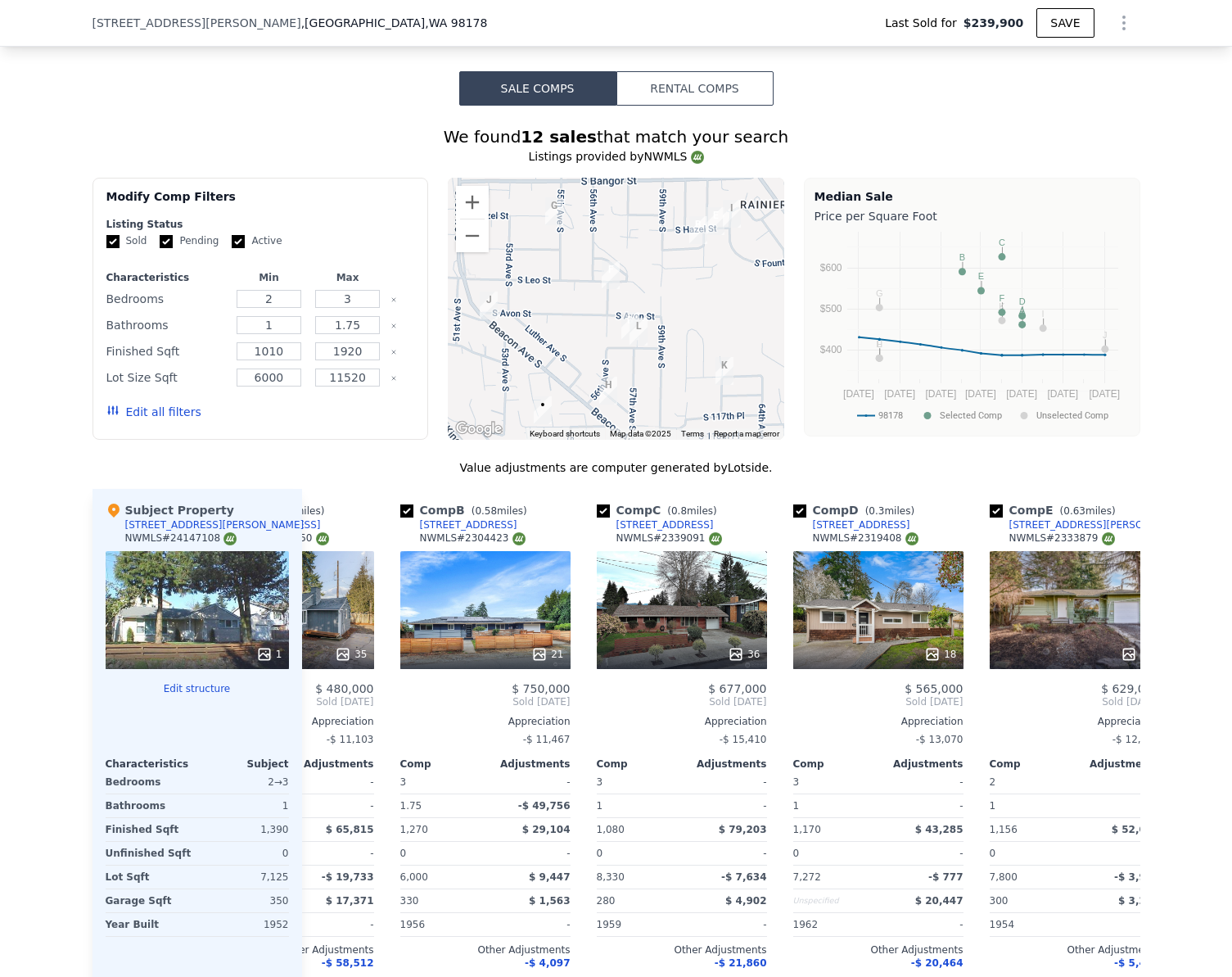
drag, startPoint x: 628, startPoint y: 323, endPoint x: 504, endPoint y: 290, distance: 128.3
click at [490, 295] on div at bounding box center [616, 308] width 337 height 262
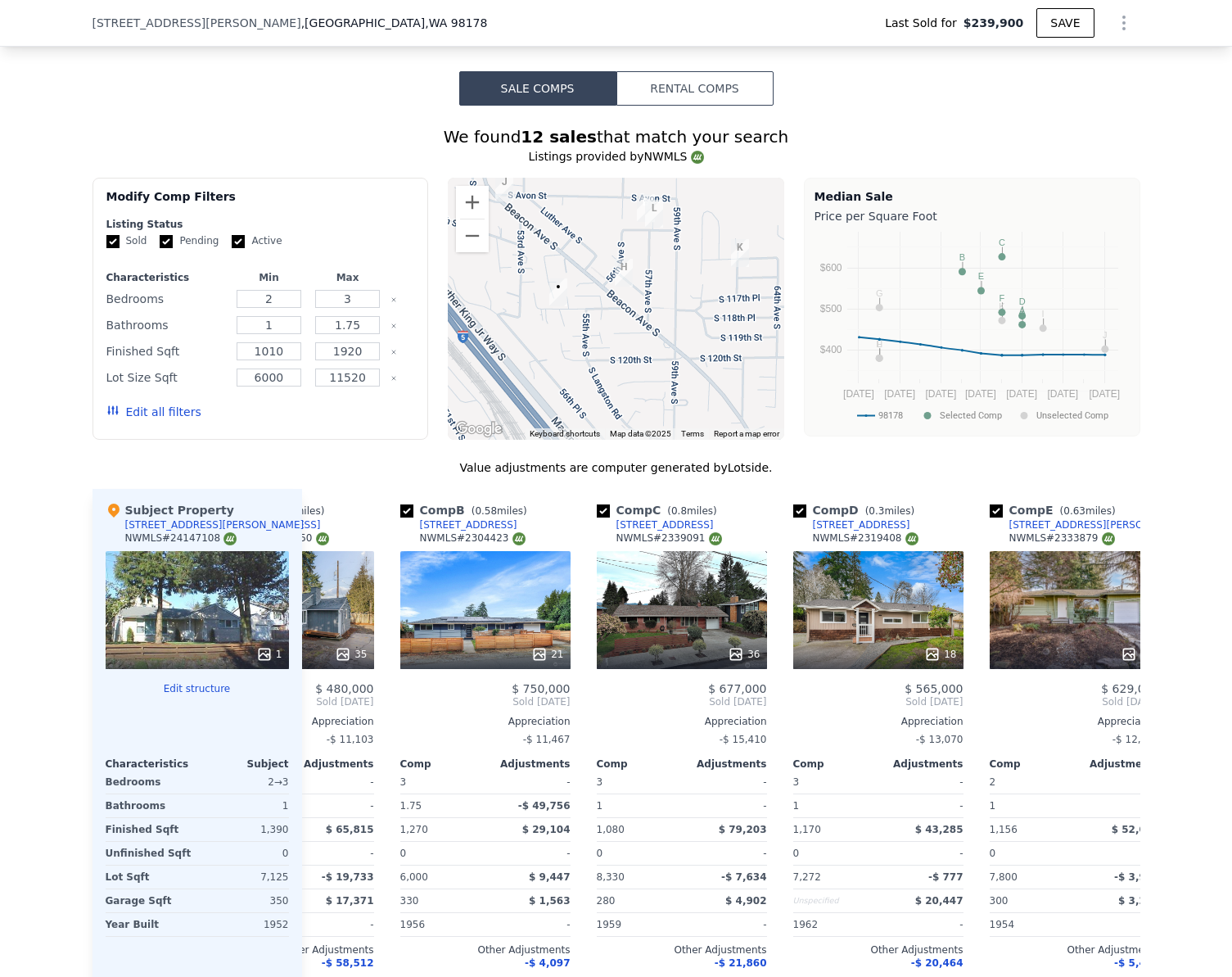
drag, startPoint x: 565, startPoint y: 383, endPoint x: 582, endPoint y: 264, distance: 120.2
click at [582, 264] on div at bounding box center [616, 308] width 337 height 262
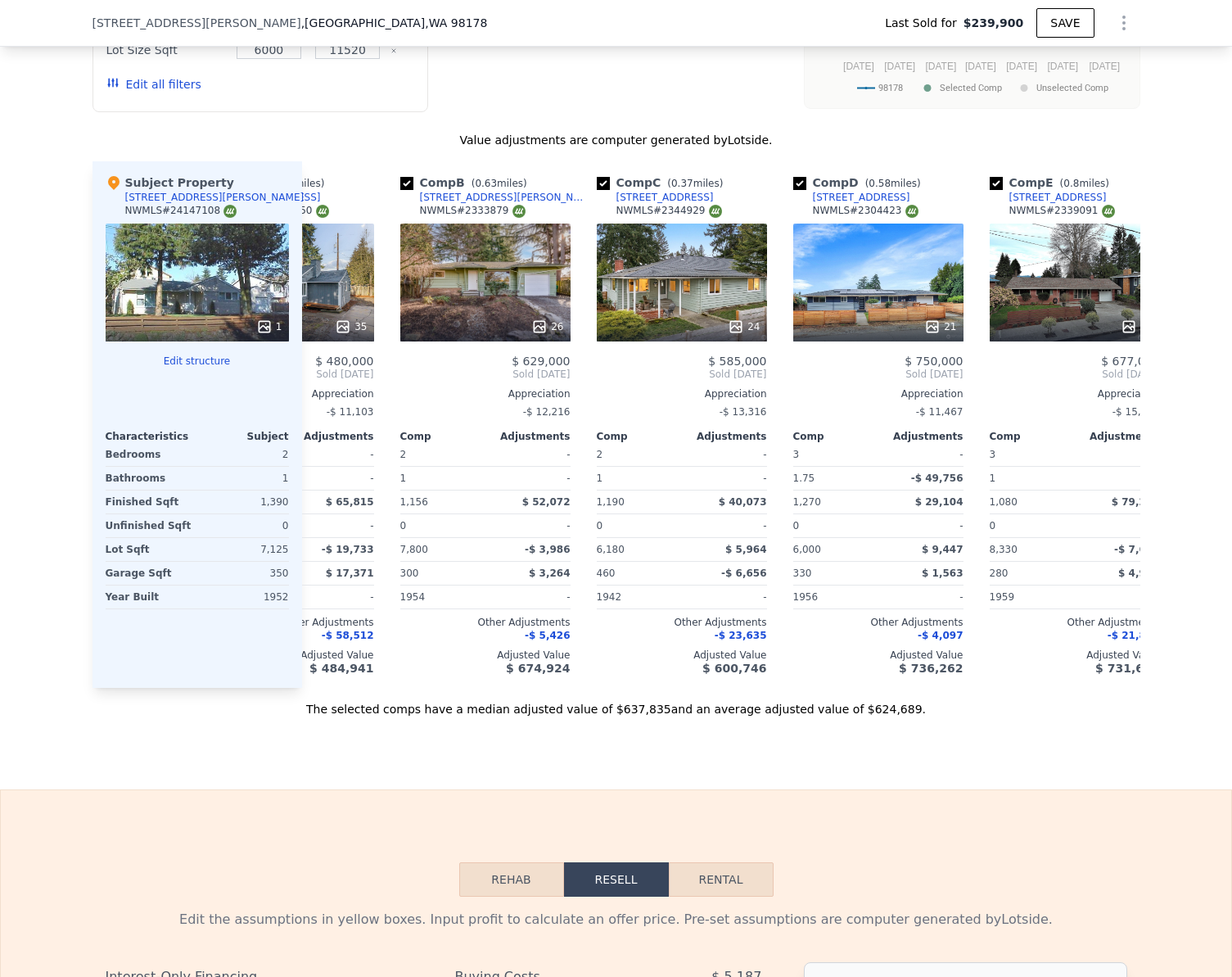
type input "$ 613,000"
type input "$ 311,085"
checkbox input "true"
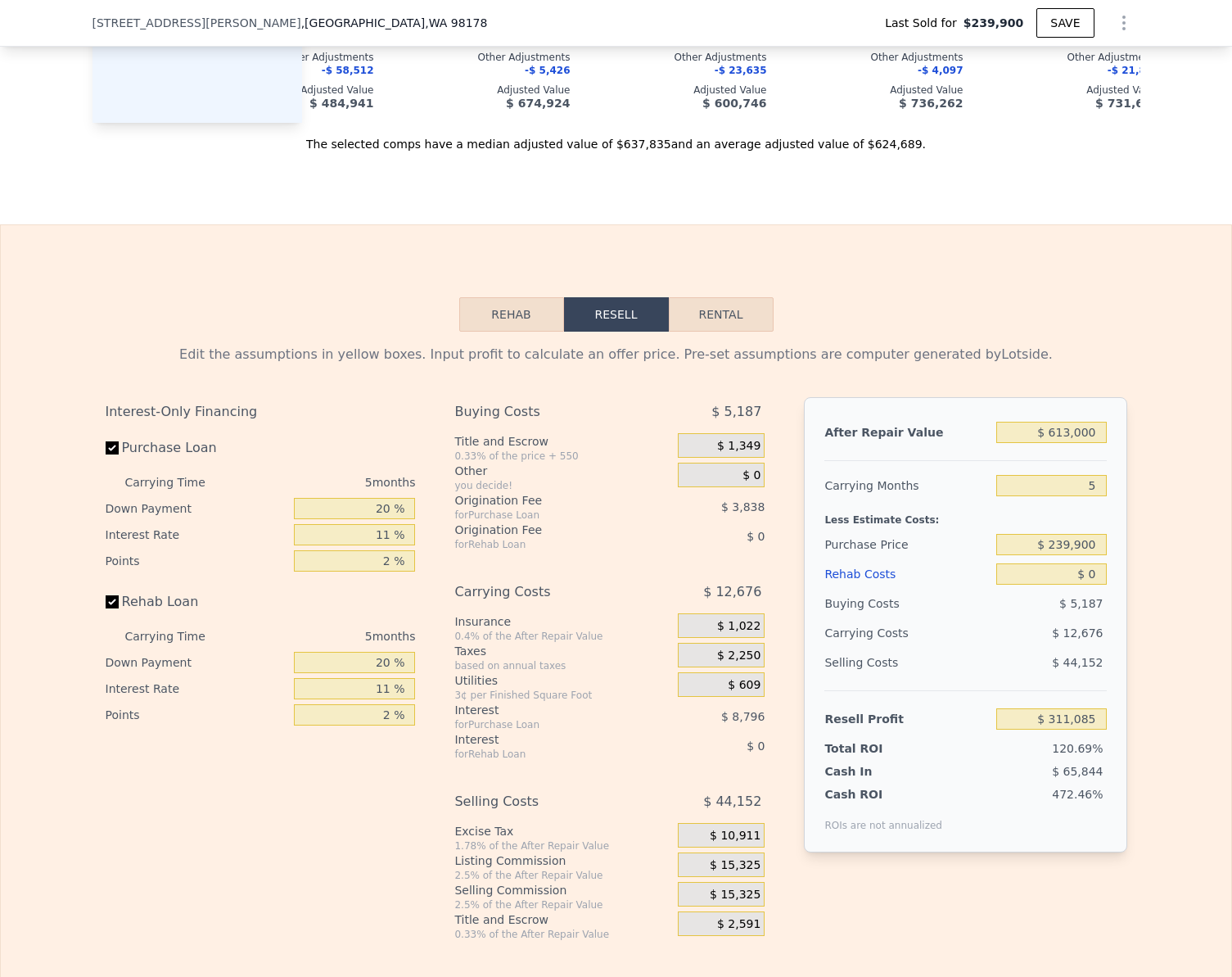
scroll to position [2204, 0]
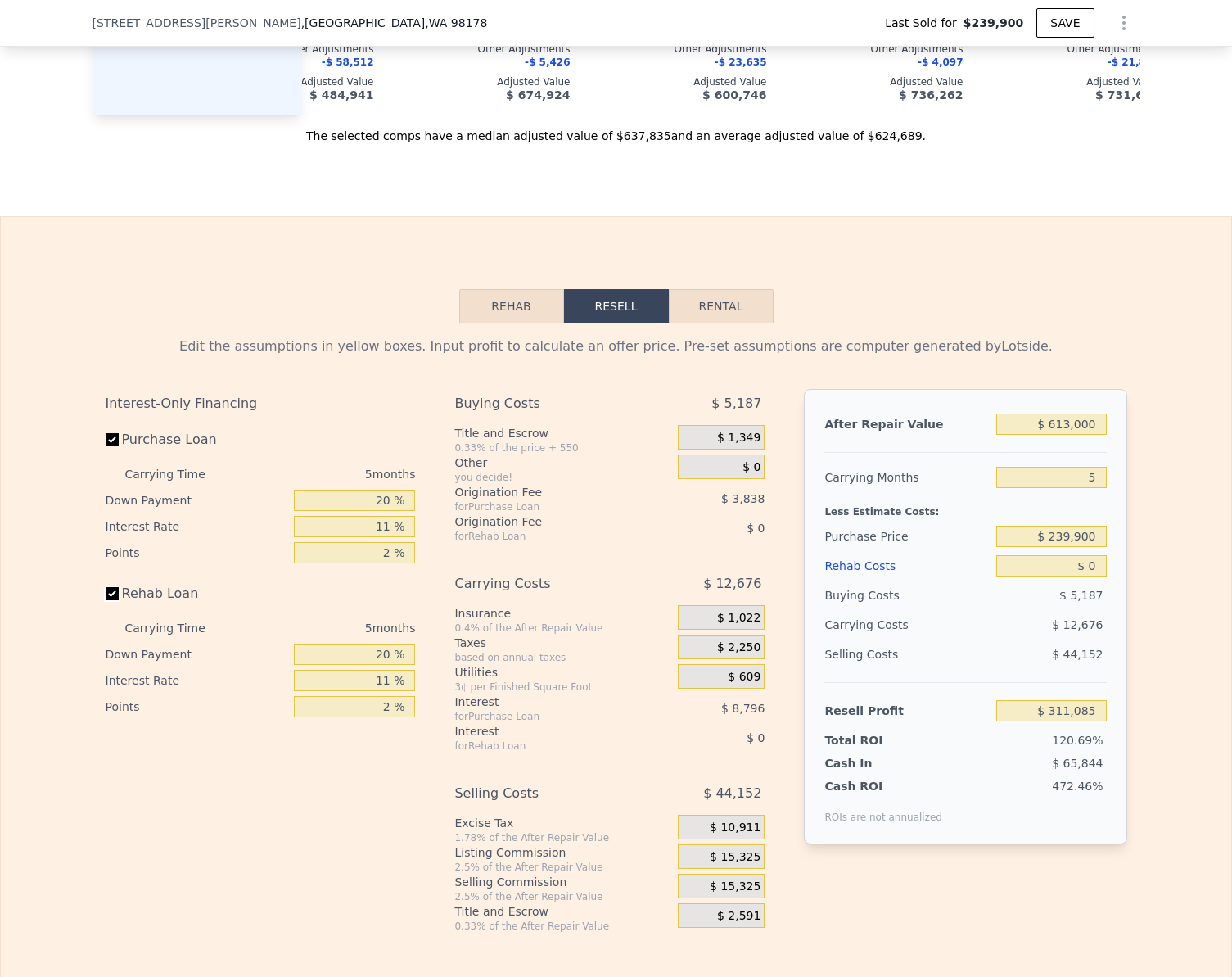
click at [109, 600] on input "Rehab Loan" at bounding box center [112, 593] width 13 height 13
checkbox input "false"
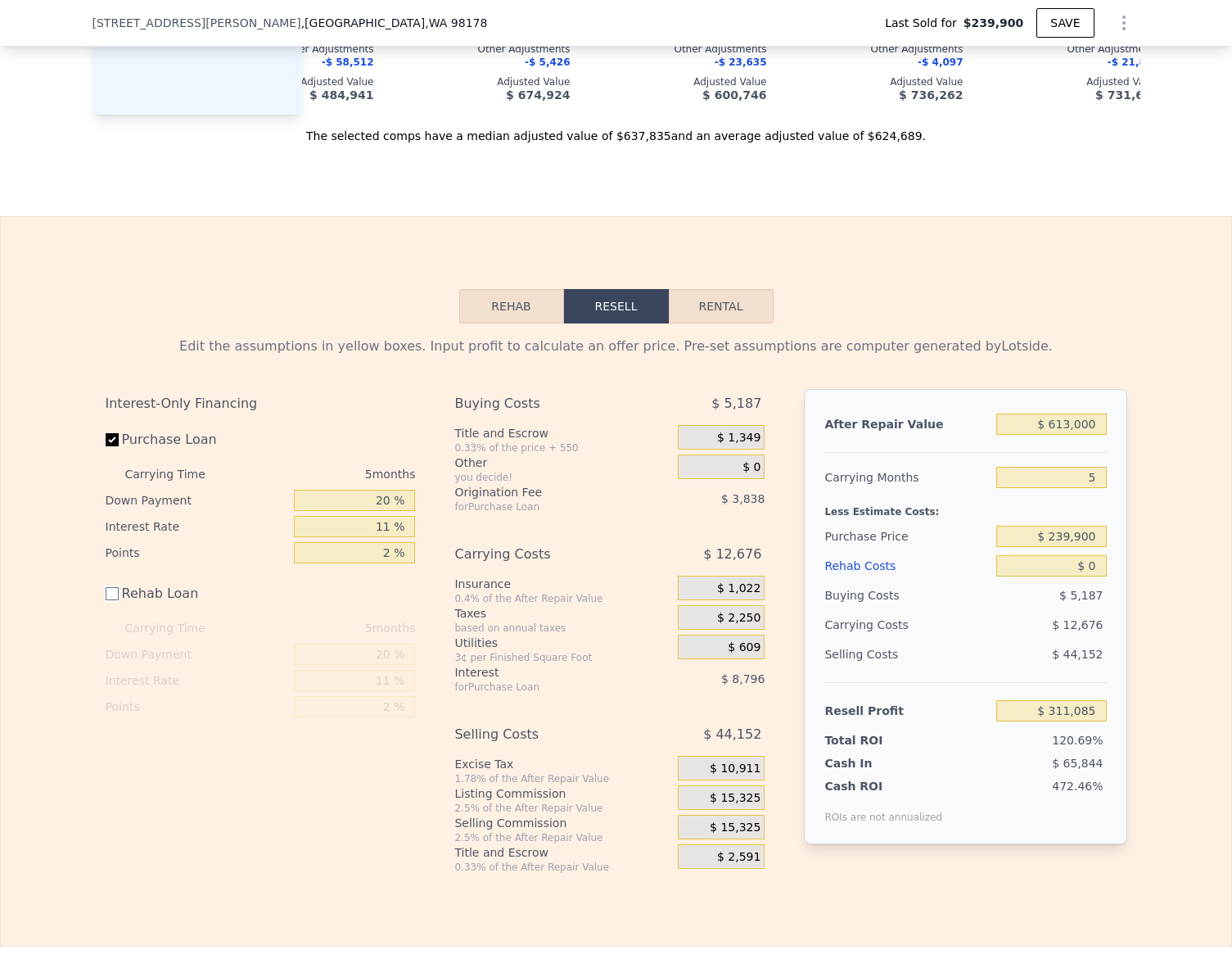
scroll to position [1795, 0]
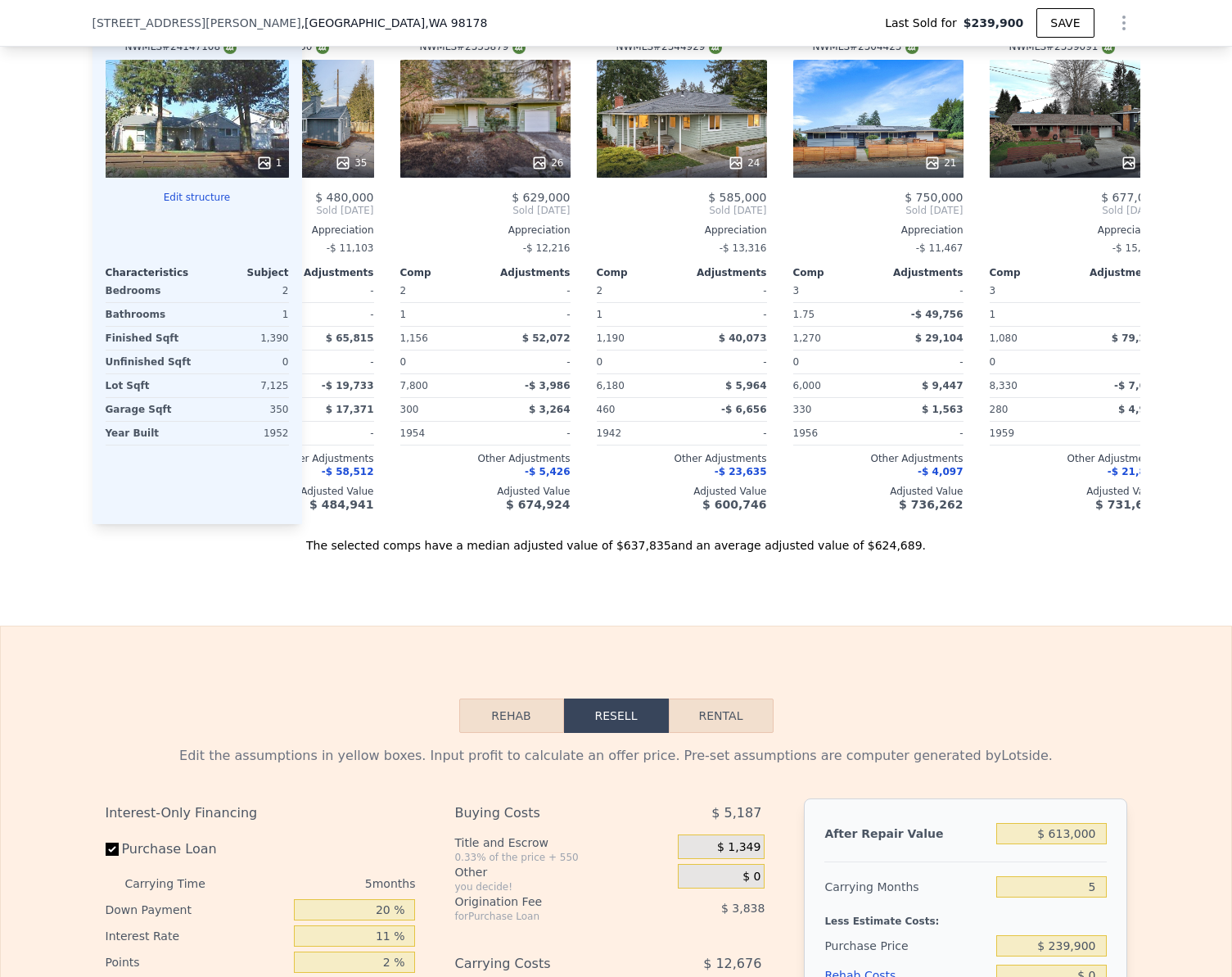
click at [177, 204] on button "Edit structure" at bounding box center [197, 197] width 183 height 13
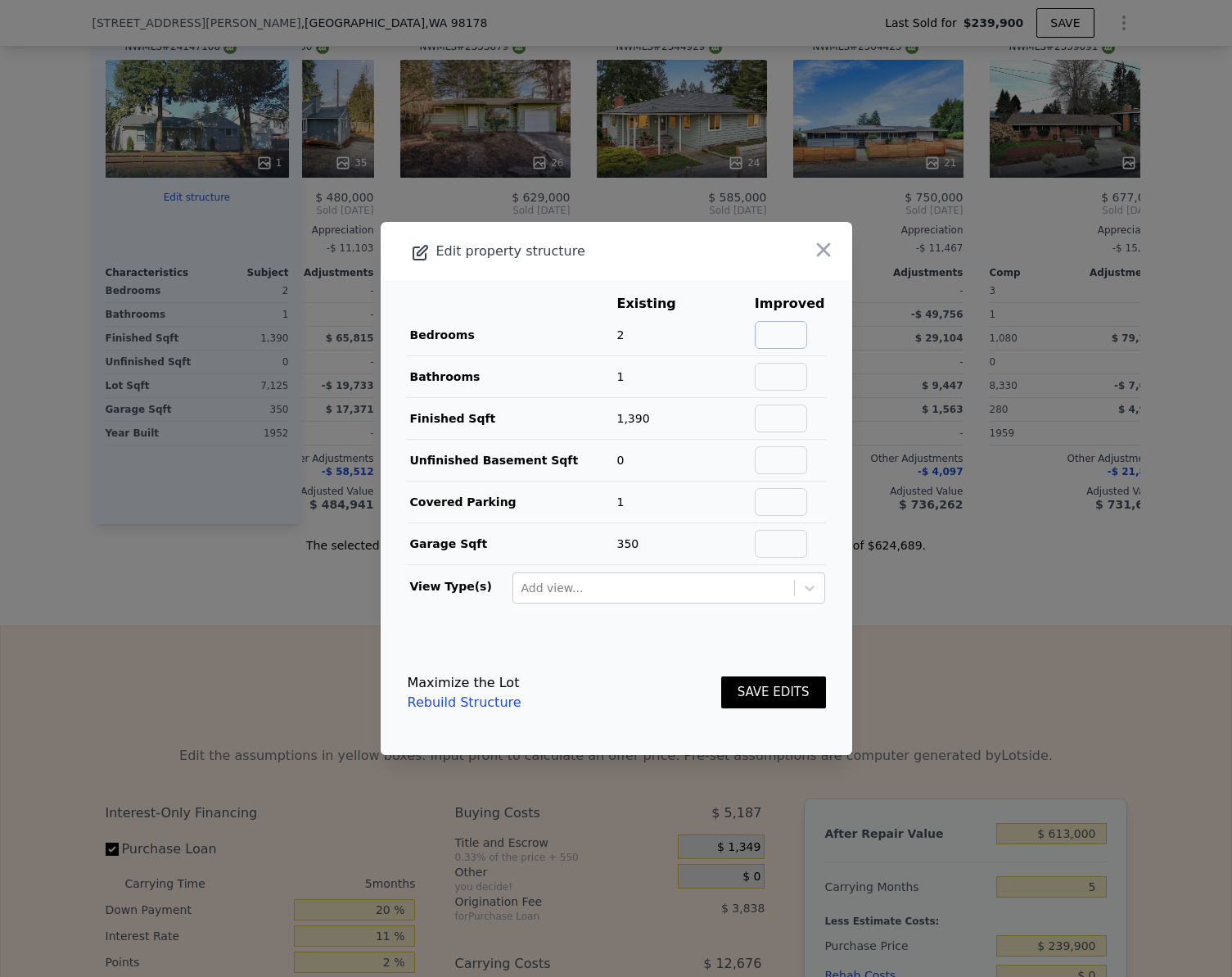
click at [790, 336] on input "text" at bounding box center [781, 335] width 53 height 28
type input "3"
click at [768, 681] on button "SAVE EDITS" at bounding box center [774, 691] width 105 height 32
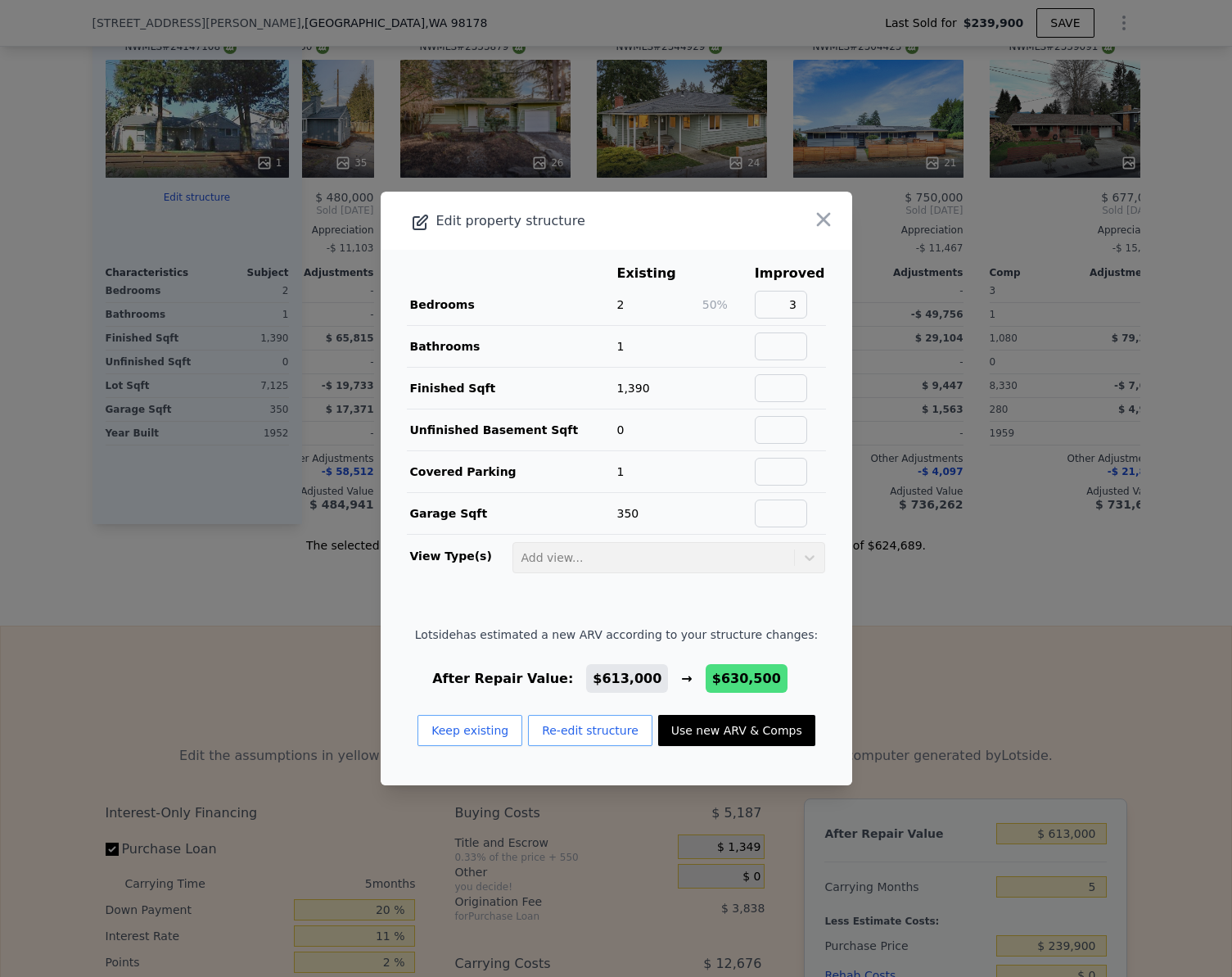
click at [754, 721] on button "Use new ARV & Comps" at bounding box center [737, 730] width 157 height 31
type input "$ 630,500"
type input "$ 327,309"
checkbox input "false"
checkbox input "true"
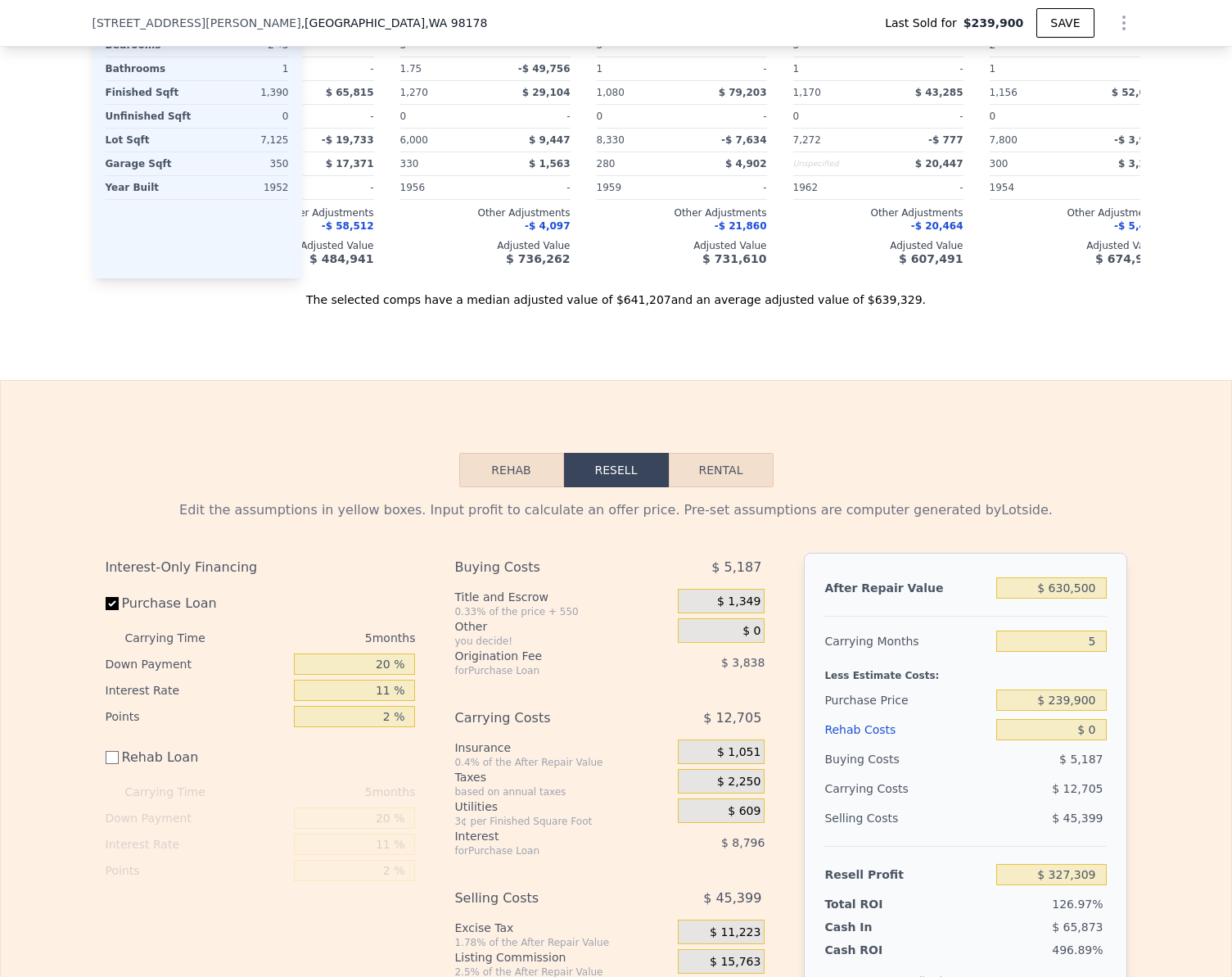
scroll to position [2204, 0]
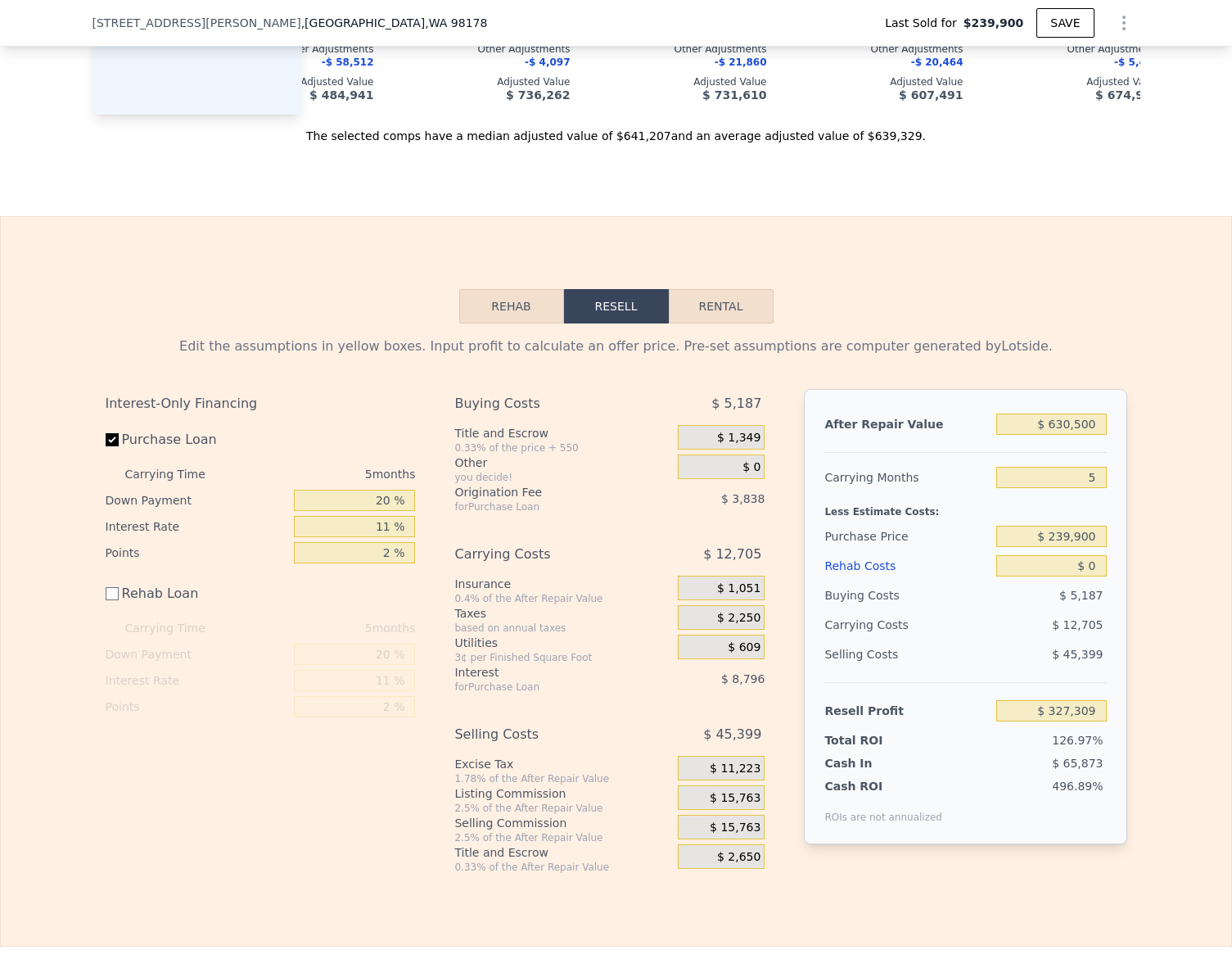
click at [479, 323] on button "Rehab" at bounding box center [512, 307] width 105 height 34
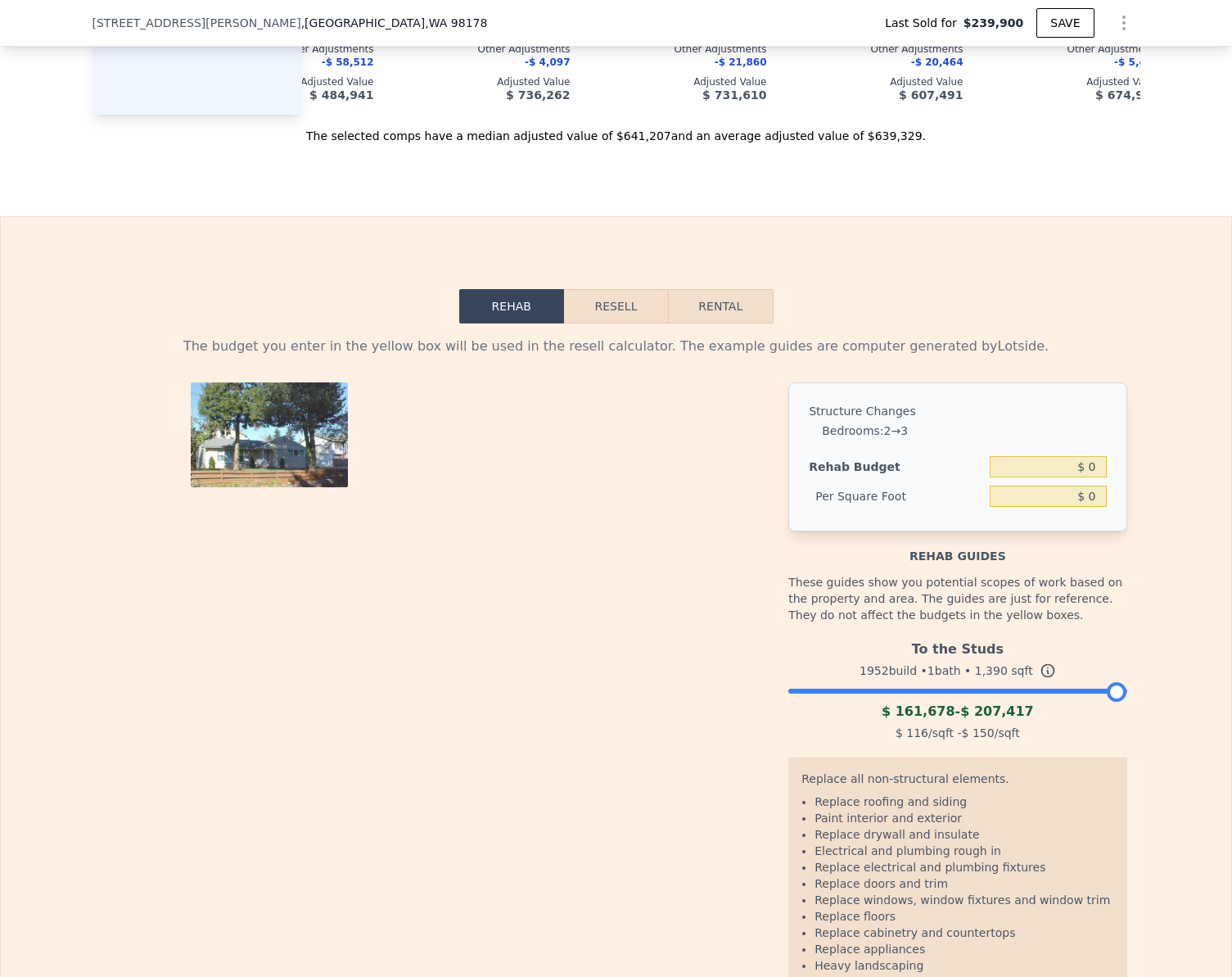
click at [902, 692] on div at bounding box center [957, 687] width 338 height 10
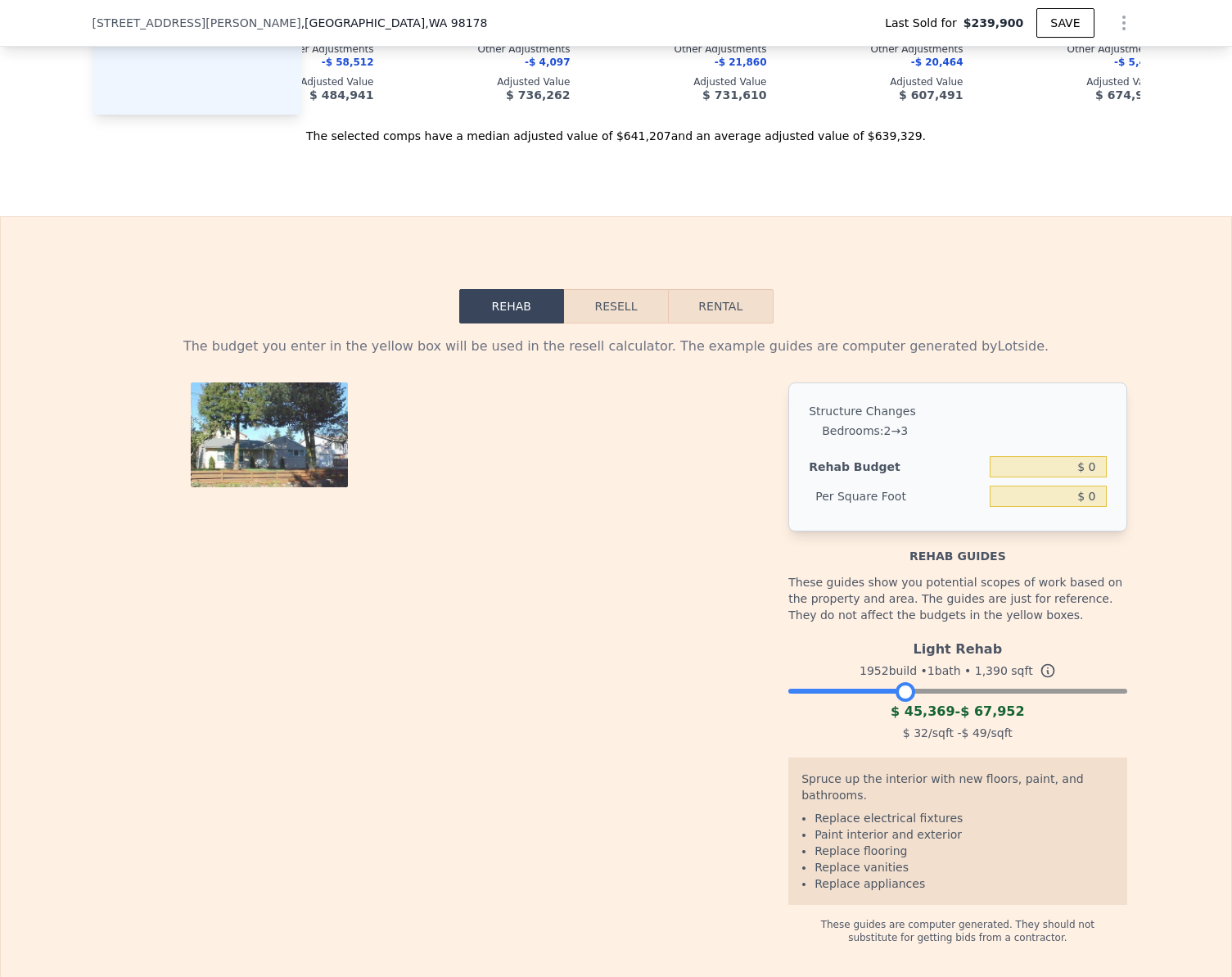
click at [935, 692] on div at bounding box center [957, 687] width 338 height 10
click at [972, 692] on div at bounding box center [957, 687] width 338 height 10
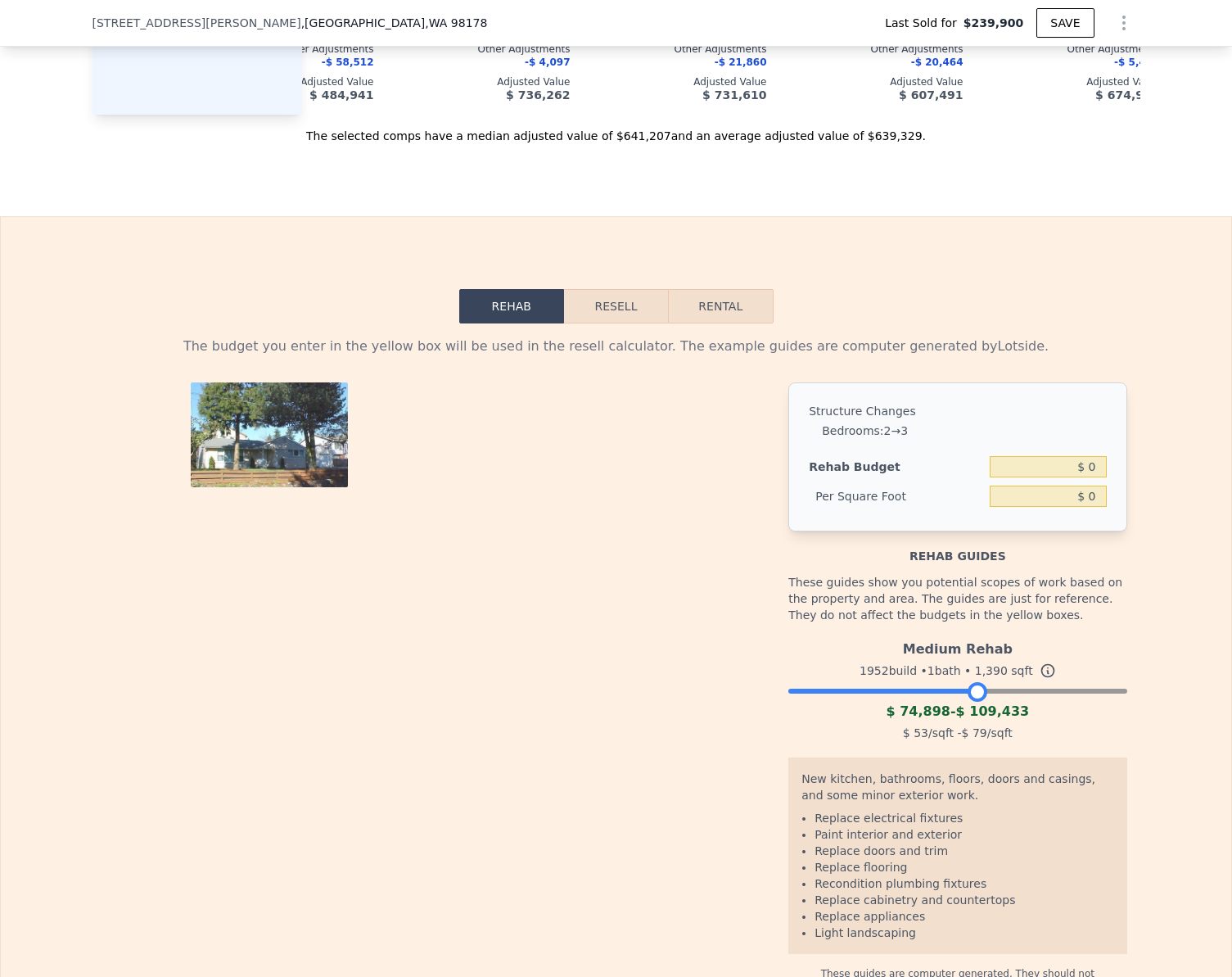
click at [609, 323] on button "Resell" at bounding box center [616, 307] width 104 height 34
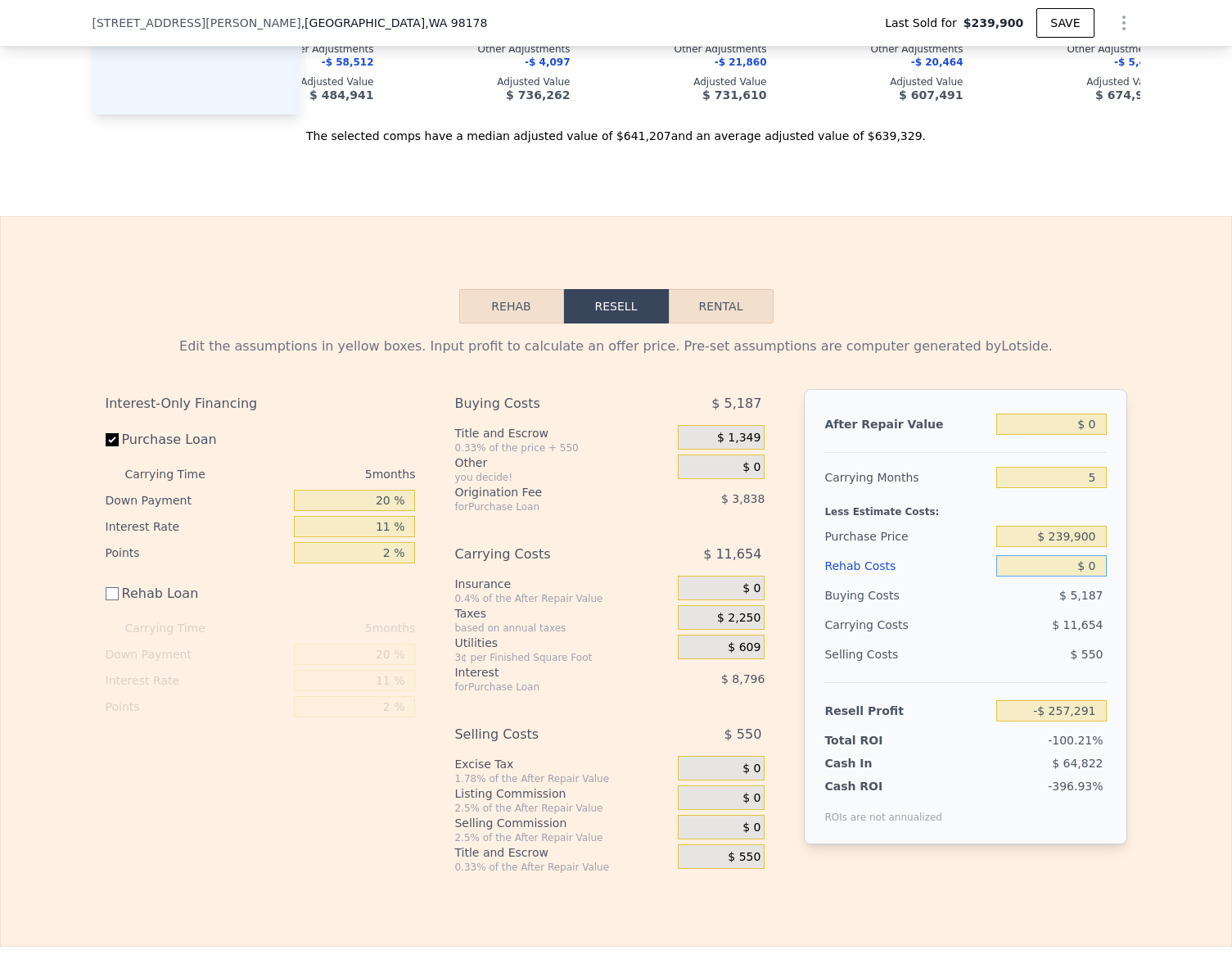
click at [1087, 576] on input "$ 0" at bounding box center [1051, 565] width 110 height 21
type input "$ 75"
type input "-$ 257,366"
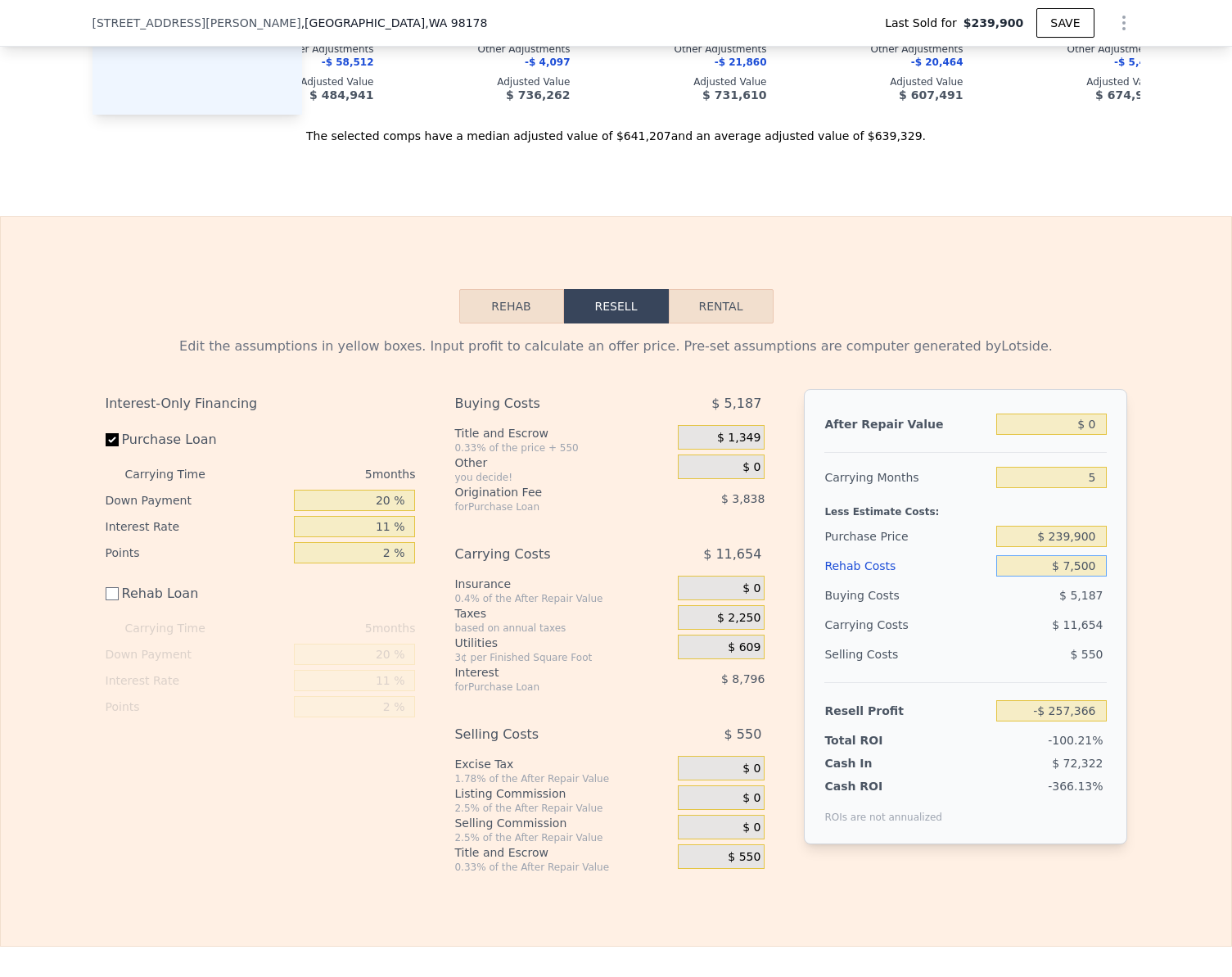
type input "$ 75,000"
type input "-$ 332,291"
type input "$ 75,000"
click at [1086, 721] on input "-$ 332,291" at bounding box center [1051, 710] width 110 height 21
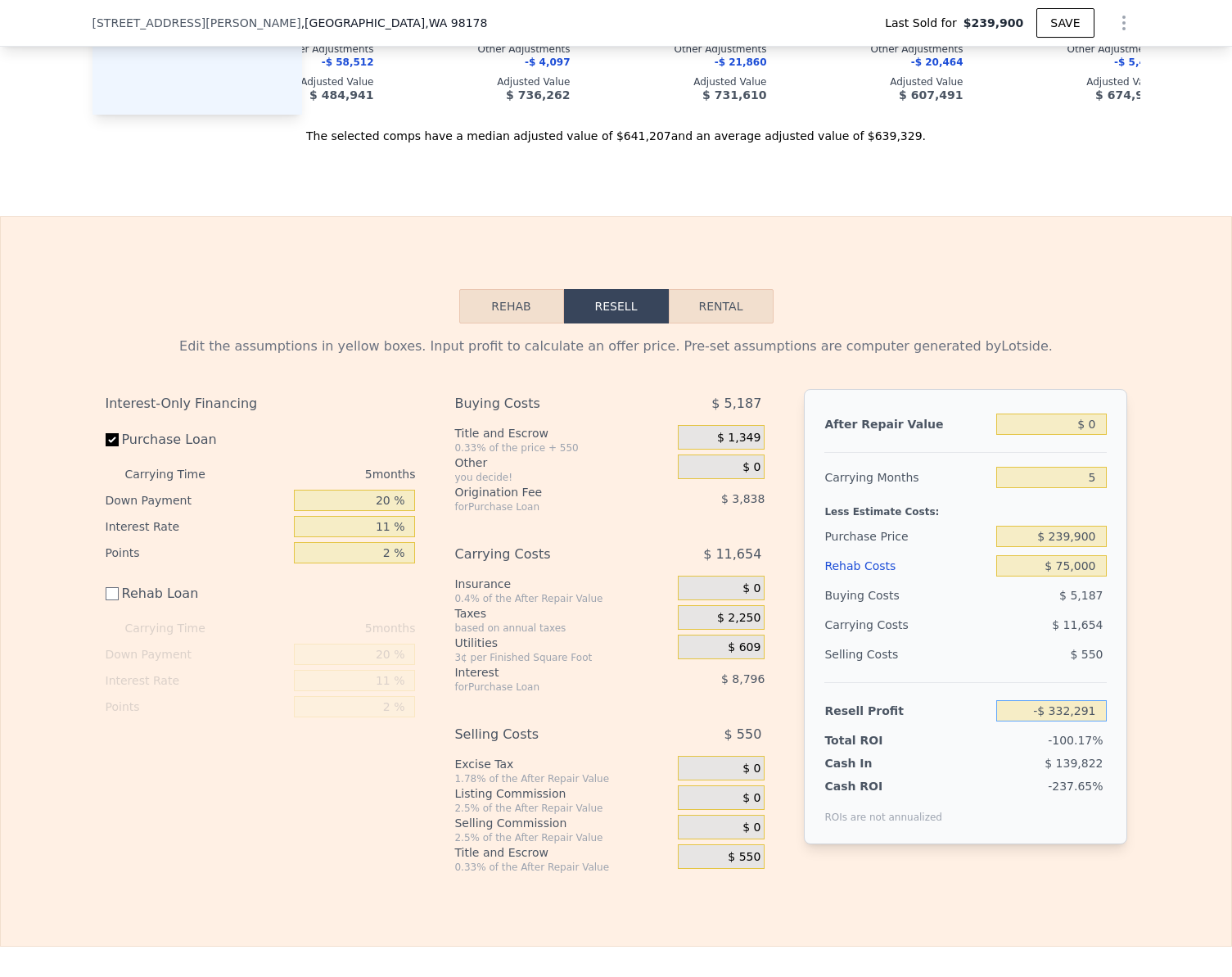
click at [1086, 721] on input "-$ 332,291" at bounding box center [1051, 710] width 110 height 21
type input "$ 75,000"
click at [1090, 435] on input "$ 0" at bounding box center [1051, 424] width 110 height 21
type input "-$ 145,796"
type input "$ 75,001"
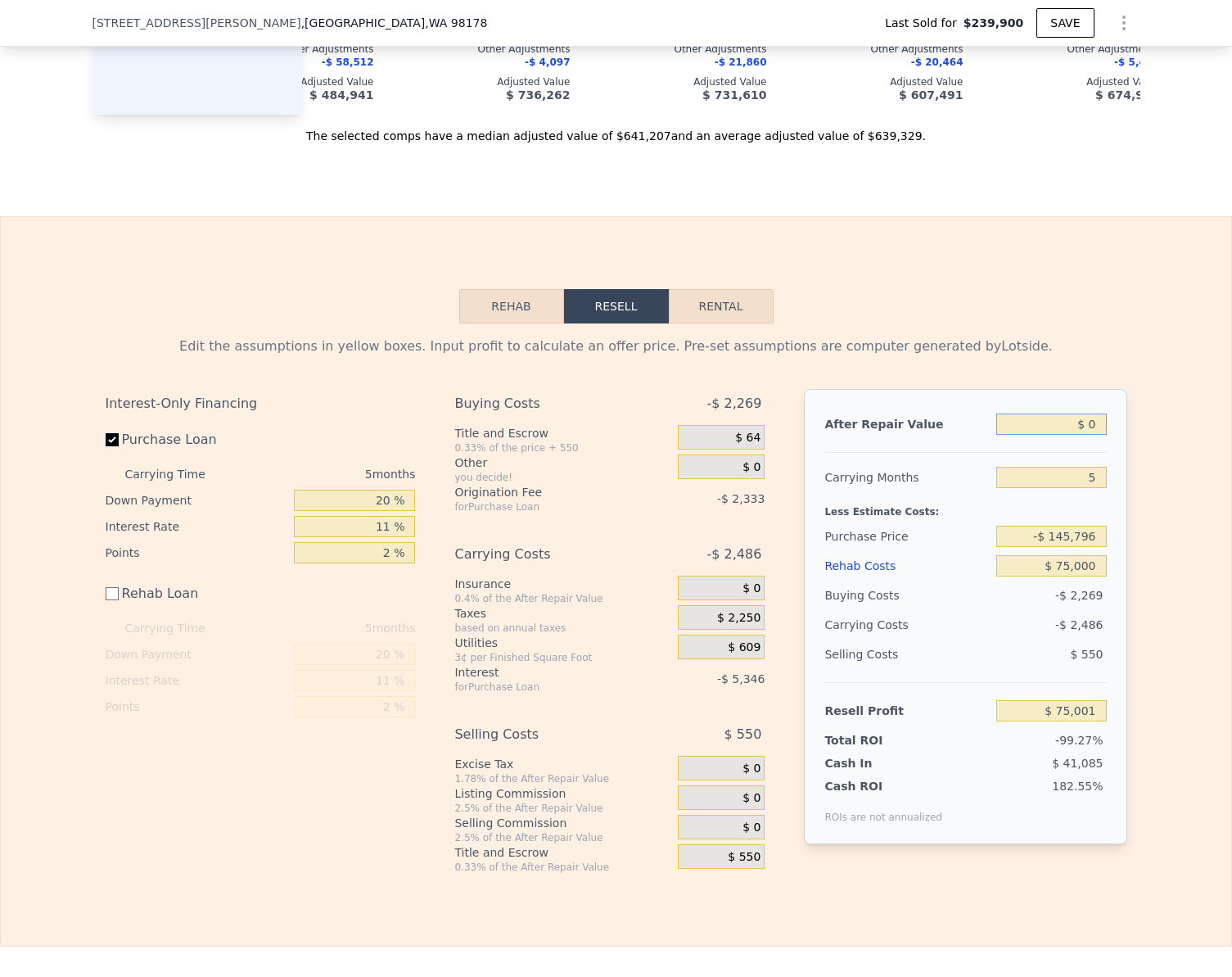
click at [1090, 435] on input "$ 0" at bounding box center [1051, 424] width 110 height 21
type input "$ 6"
type input "$ 75,007"
type input "$ 63"
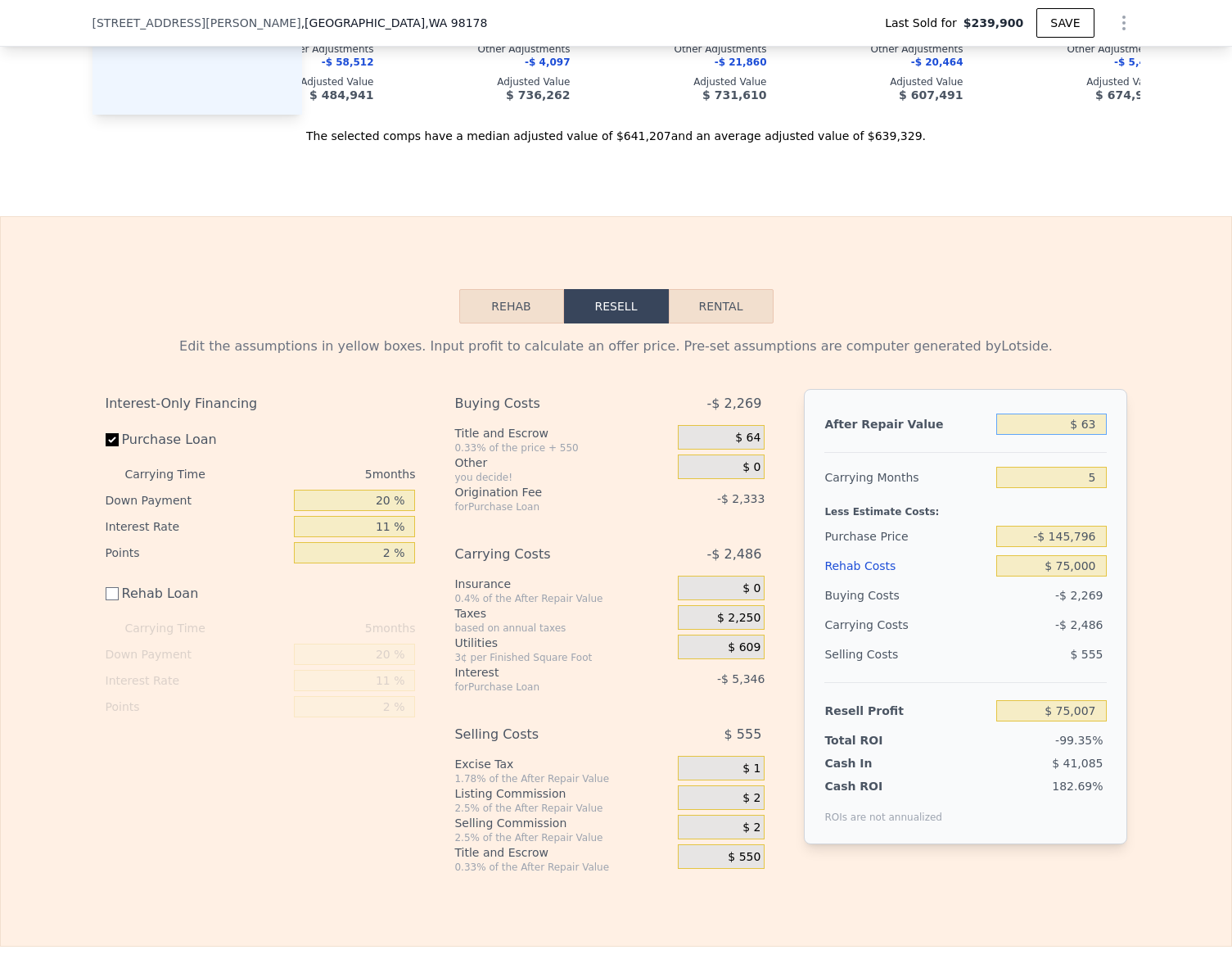
type input "$ 75,059"
type input "$ 635"
type input "$ 75,590"
type input "$ 635,000"
type input "$ 663,775"
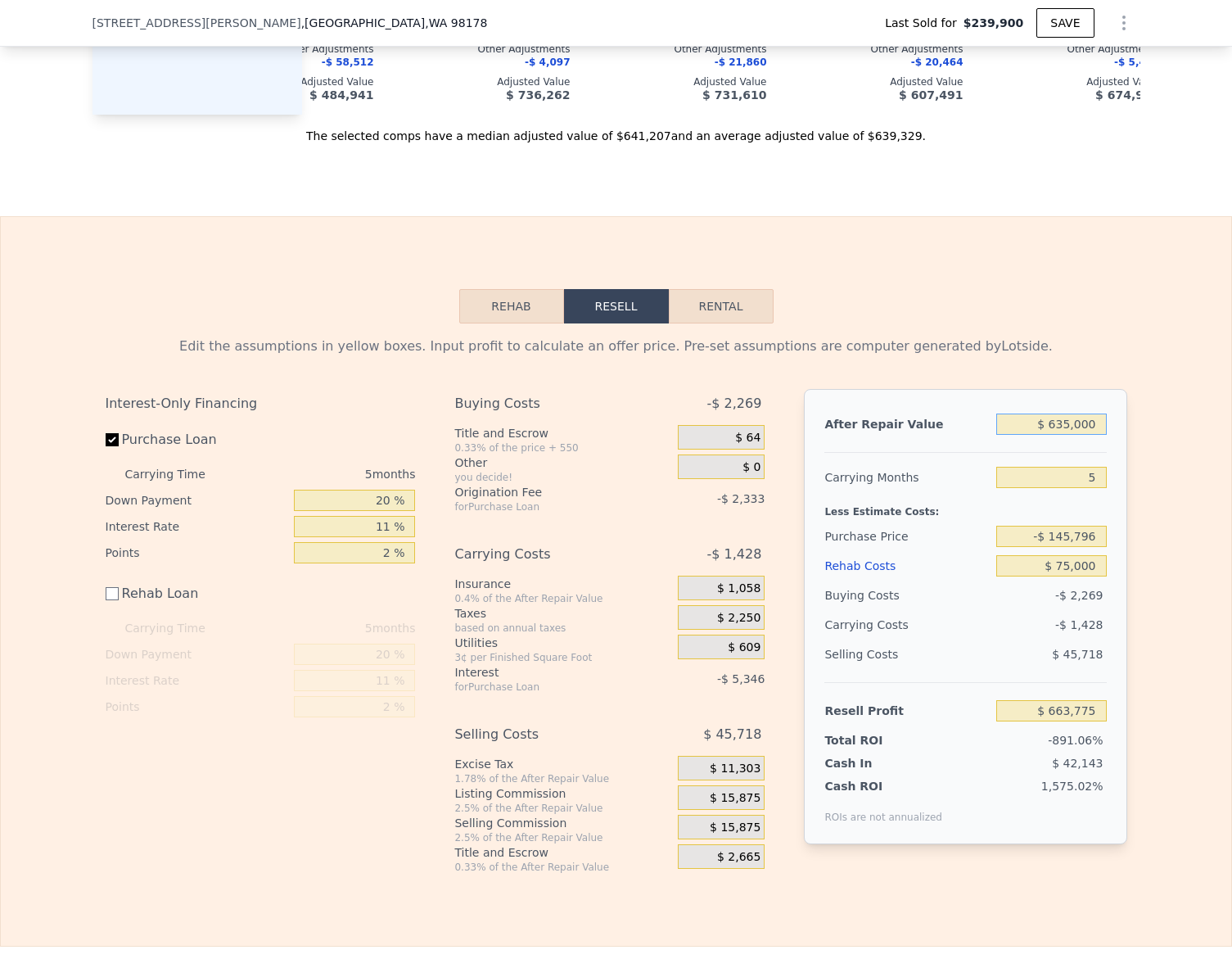
type input "$ 635,000"
click at [1156, 544] on div "Edit the assumptions in yellow boxes. Input profit to calculate an offer price.…" at bounding box center [616, 598] width 1230 height 550
click at [1078, 721] on input "$ 663,775" at bounding box center [1051, 710] width 110 height 21
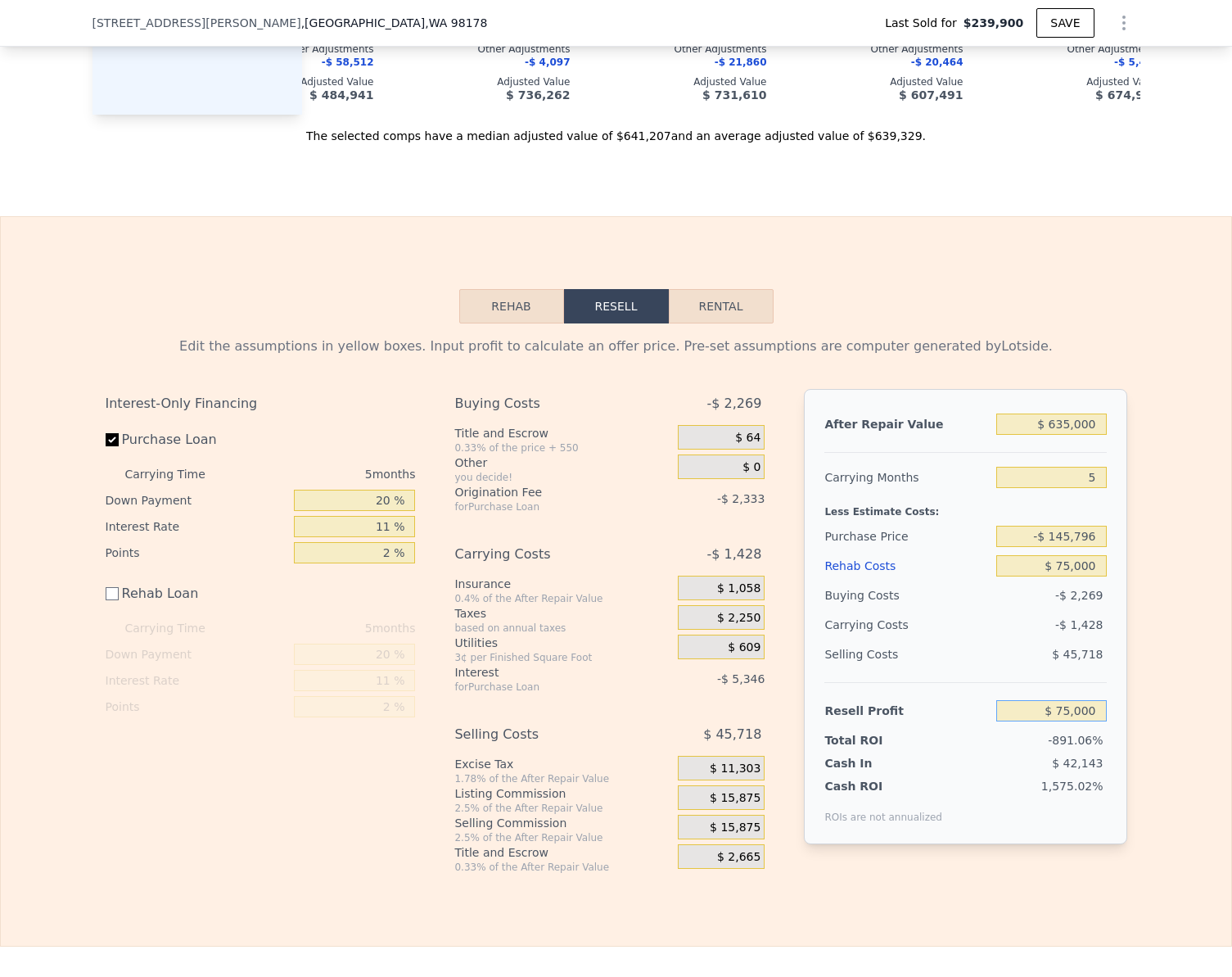
type input "$ 75,000"
click at [1182, 696] on div "Edit the assumptions in yellow boxes. Input profit to calculate an offer price.…" at bounding box center [616, 598] width 1230 height 550
type input "$ 411,756"
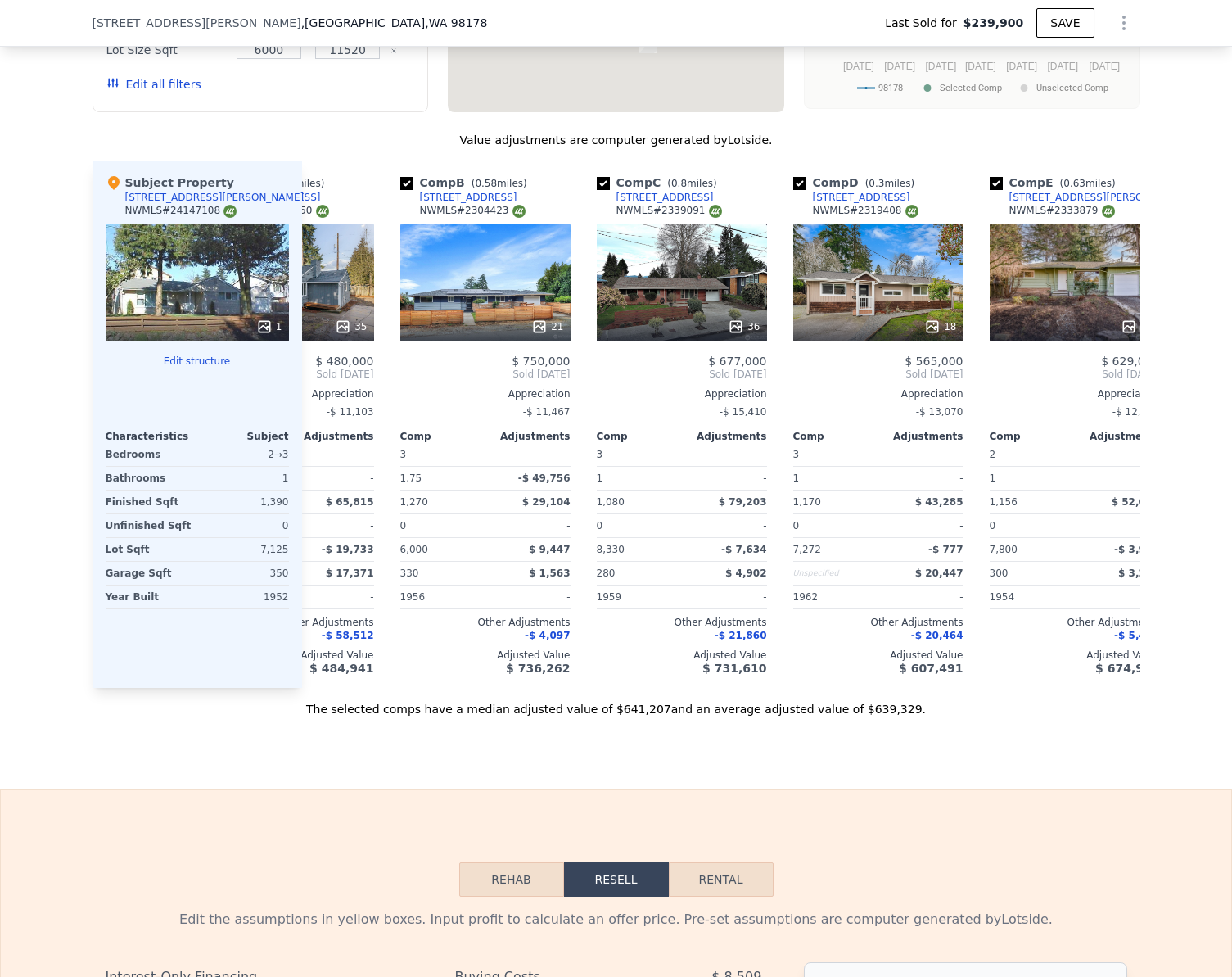
scroll to position [1320, 0]
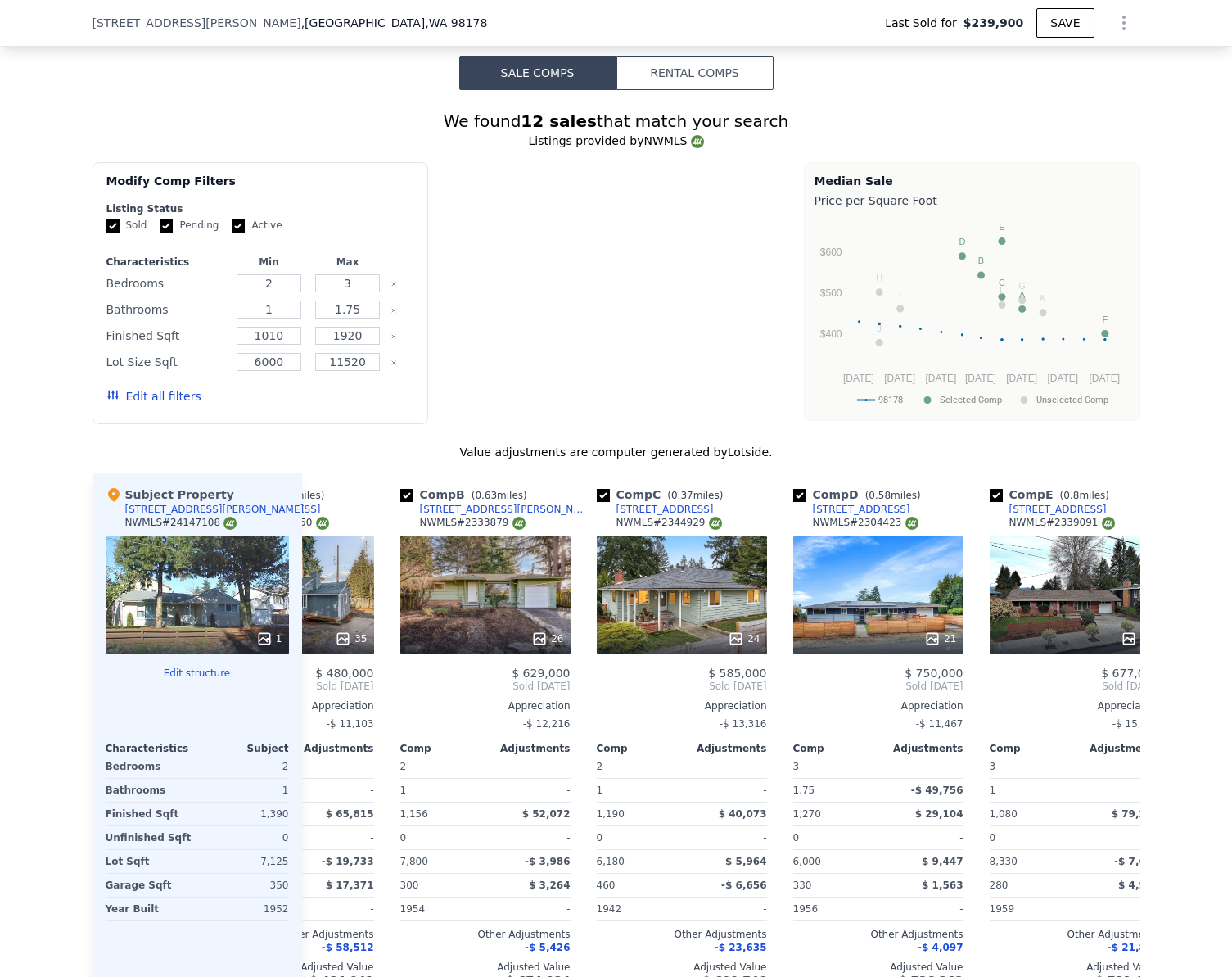
checkbox input "true"
type input "$ 613,000"
type input "$ 0"
type input "$ 311,085"
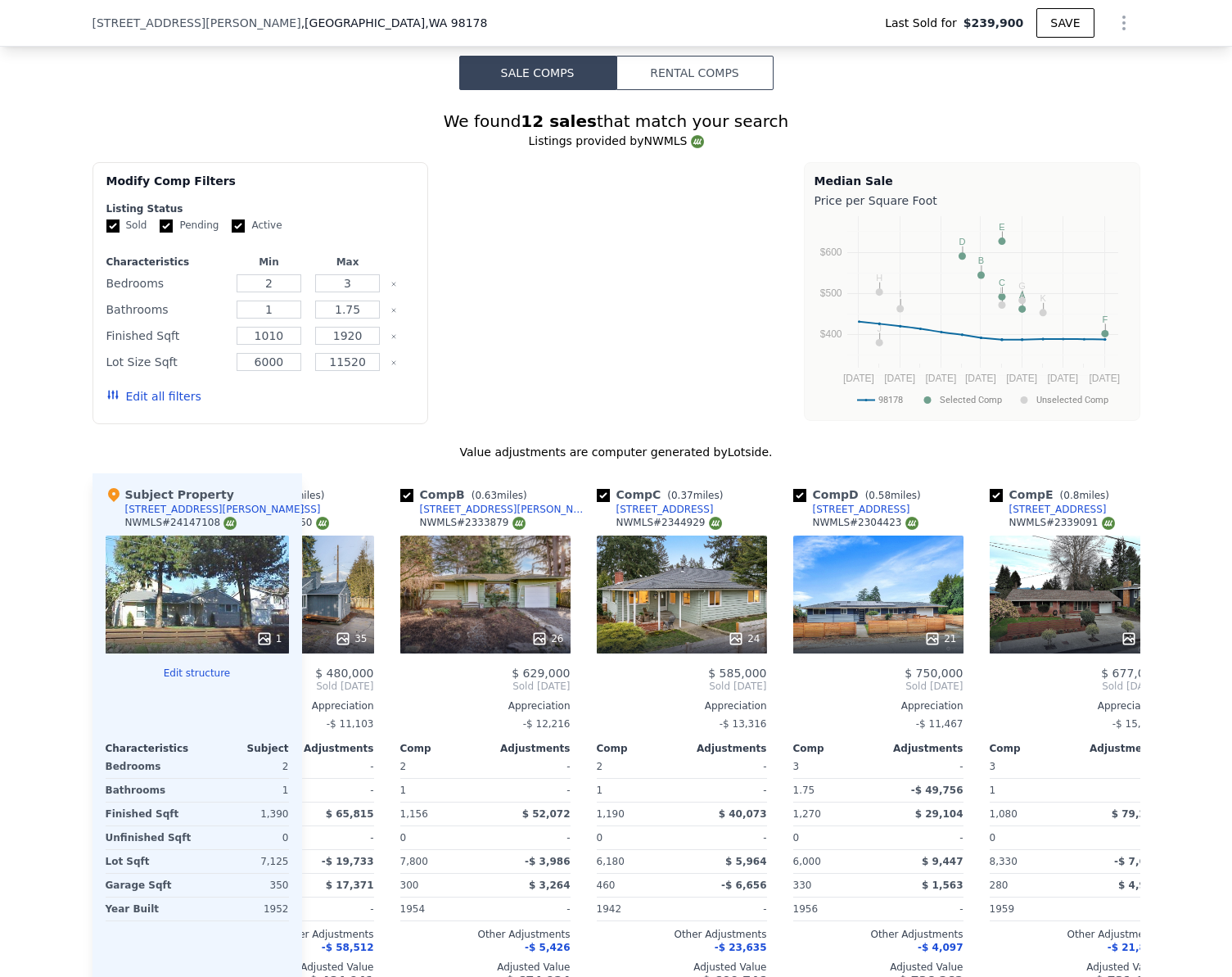
scroll to position [0, 0]
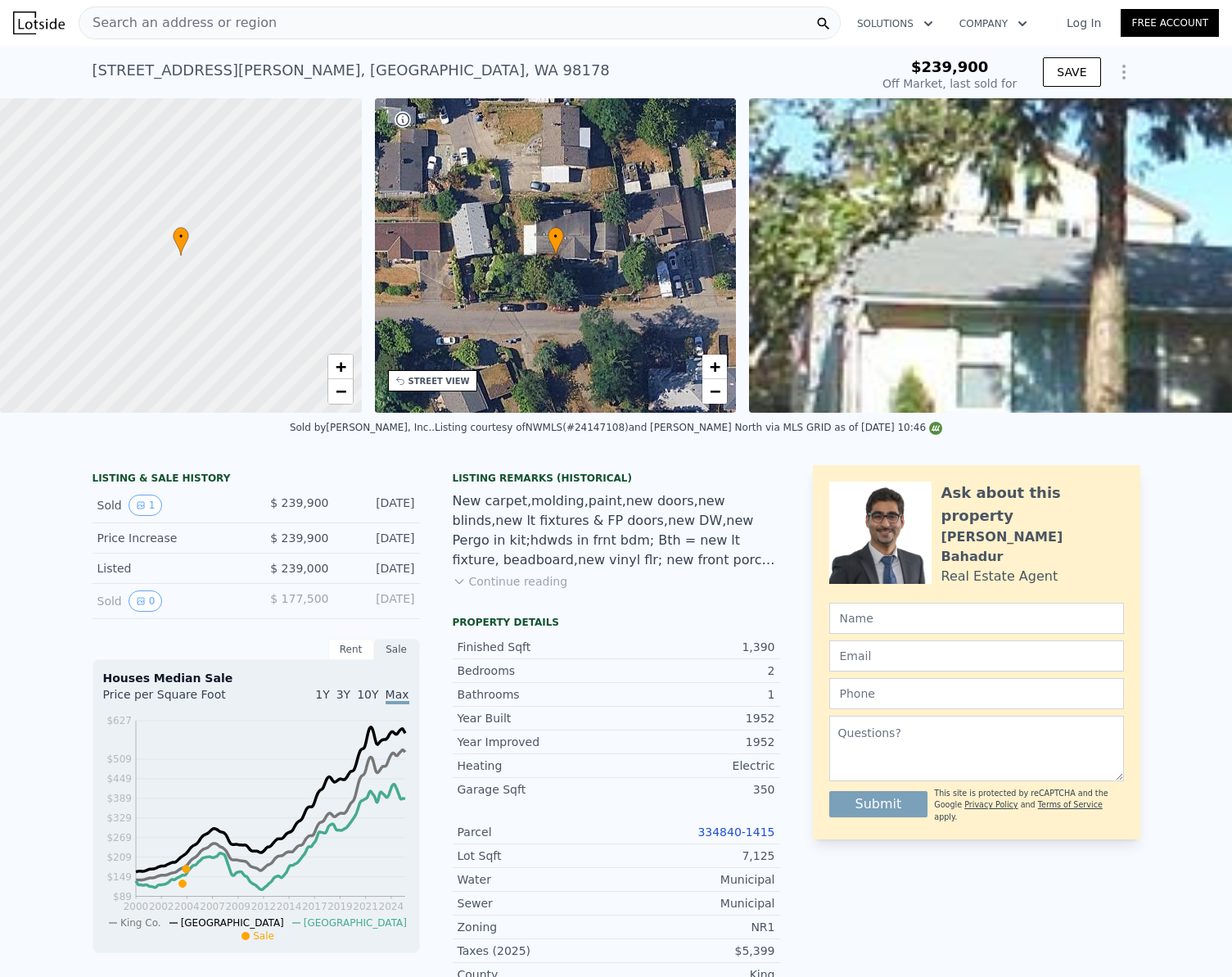
click at [206, 17] on span "Search an address or region" at bounding box center [178, 23] width 197 height 20
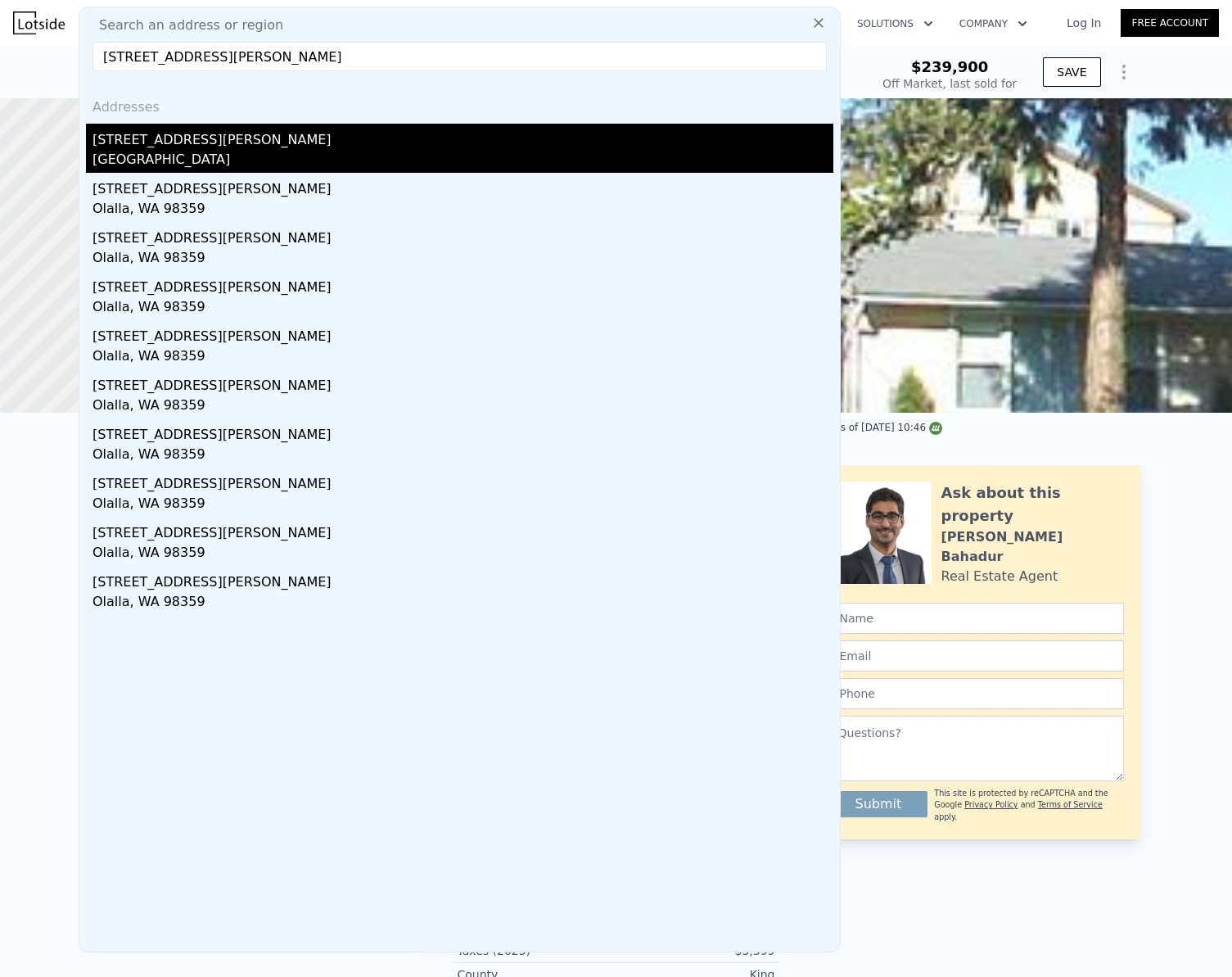
type input "[STREET_ADDRESS][PERSON_NAME]"
click at [189, 142] on div "[STREET_ADDRESS][PERSON_NAME]" at bounding box center [463, 136] width 741 height 26
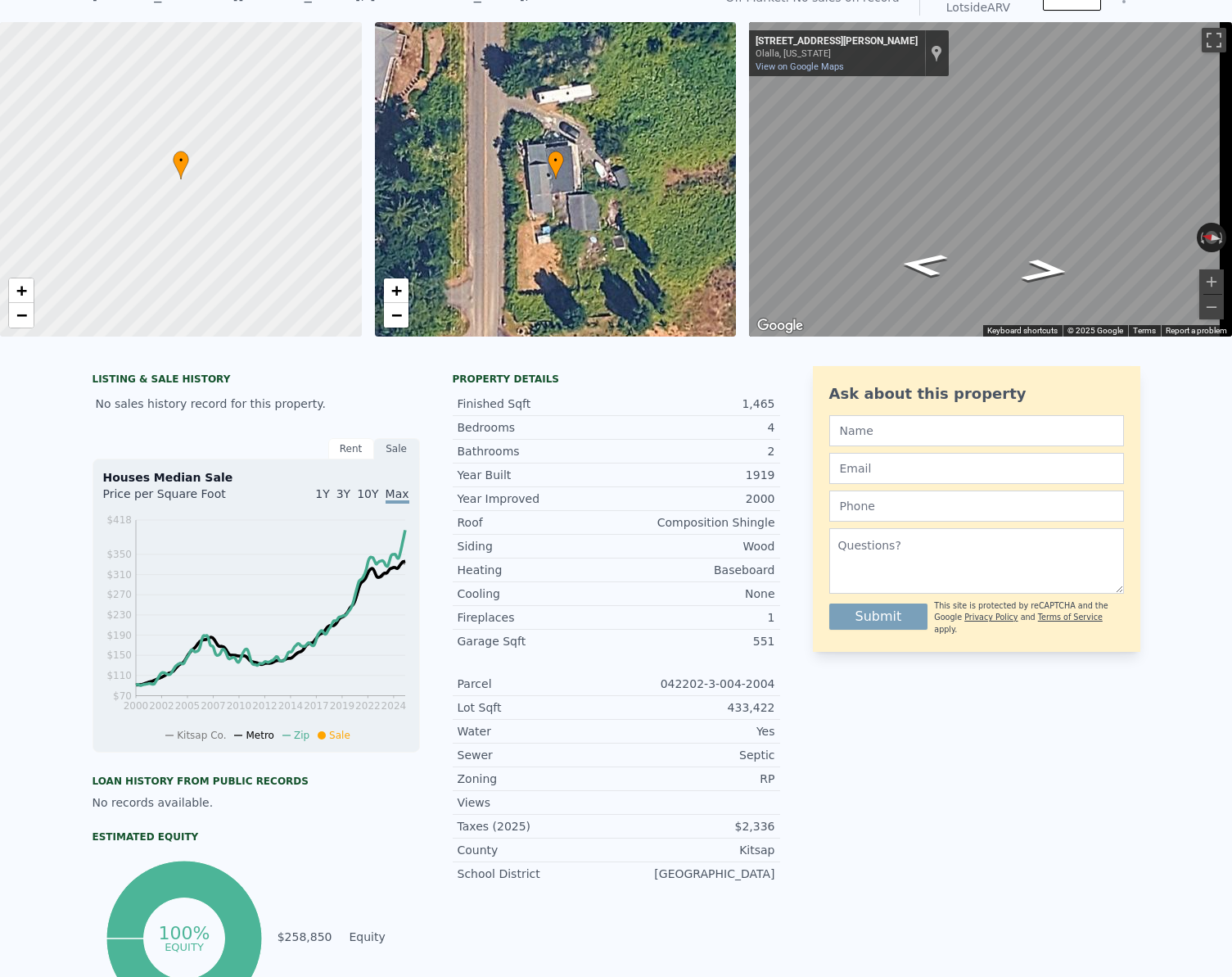
scroll to position [5, 0]
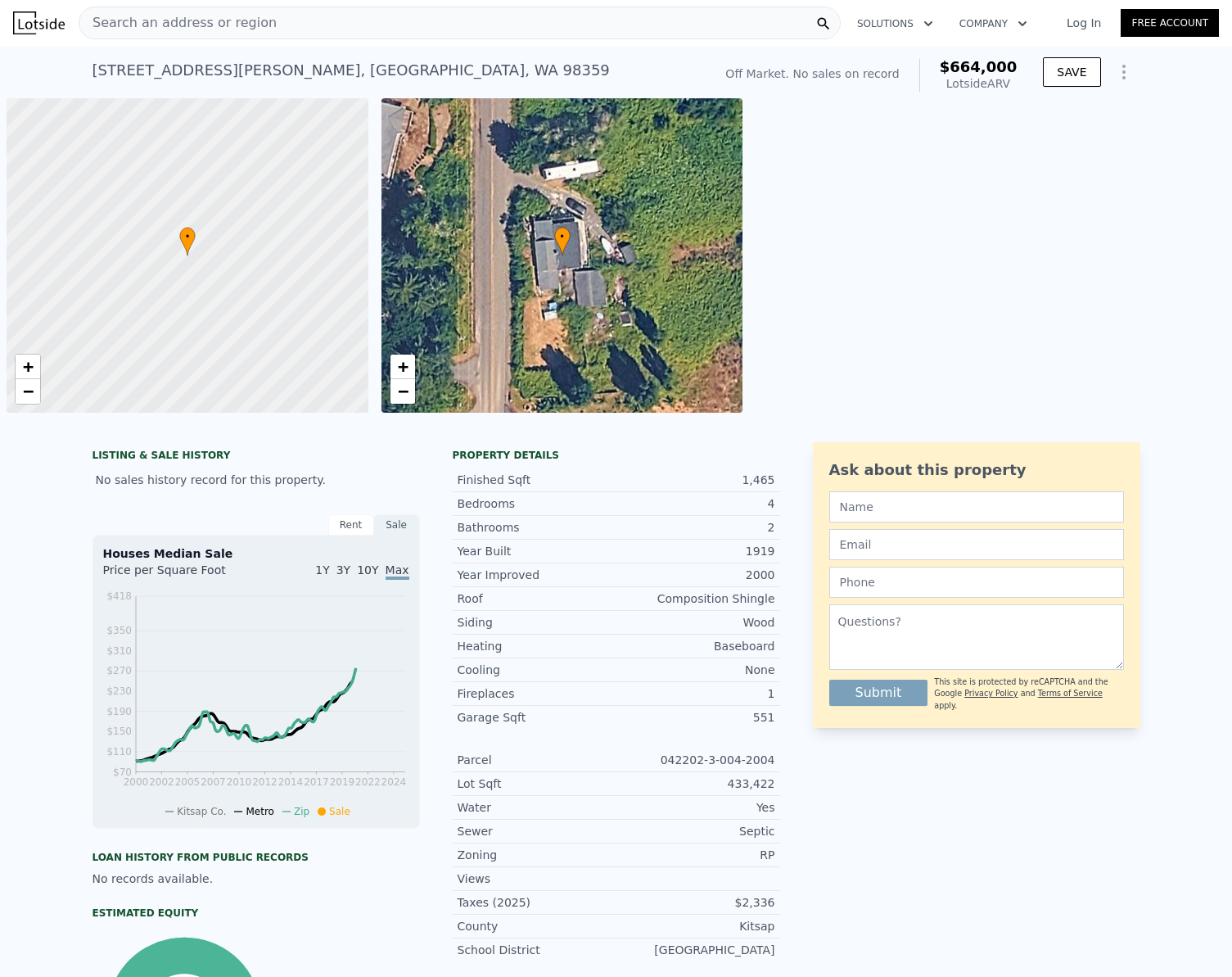
click at [342, 25] on div "Search an address or region" at bounding box center [460, 23] width 762 height 33
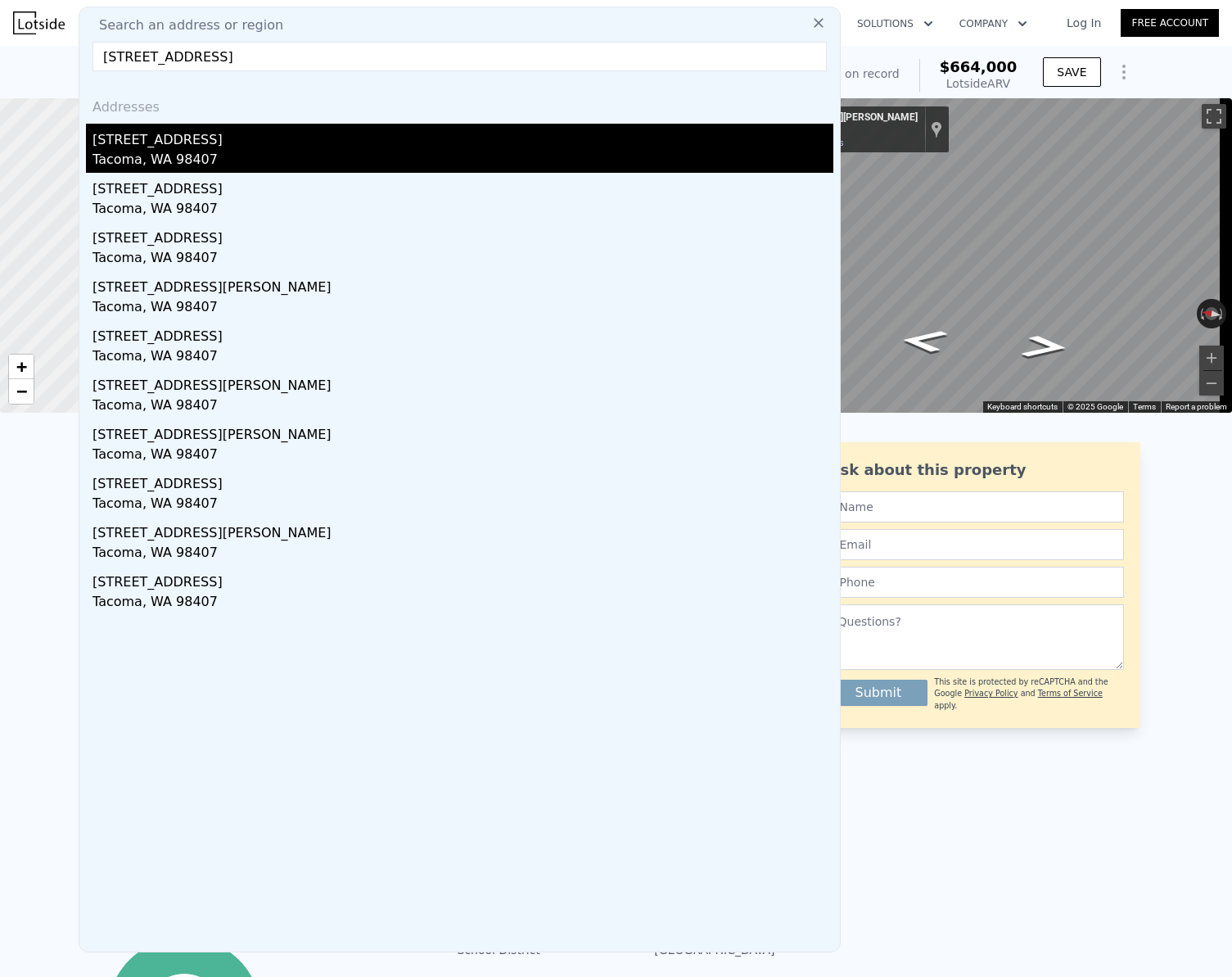
type input "3118 N 32ND ST, TACOMA, WA 98407"
click at [196, 146] on div "3118 N 32nd St" at bounding box center [463, 136] width 741 height 26
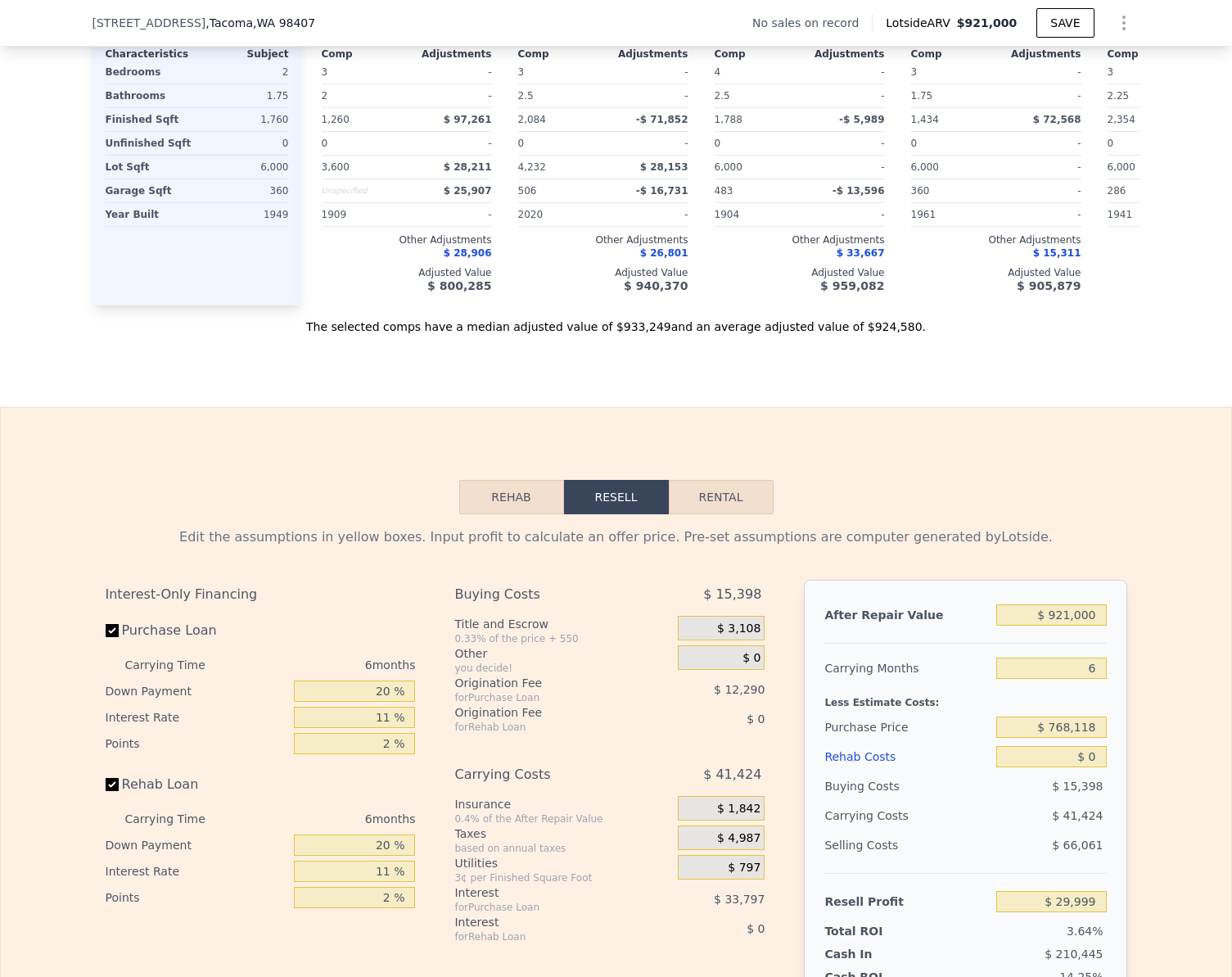
scroll to position [2041, 0]
